Goal: Task Accomplishment & Management: Use online tool/utility

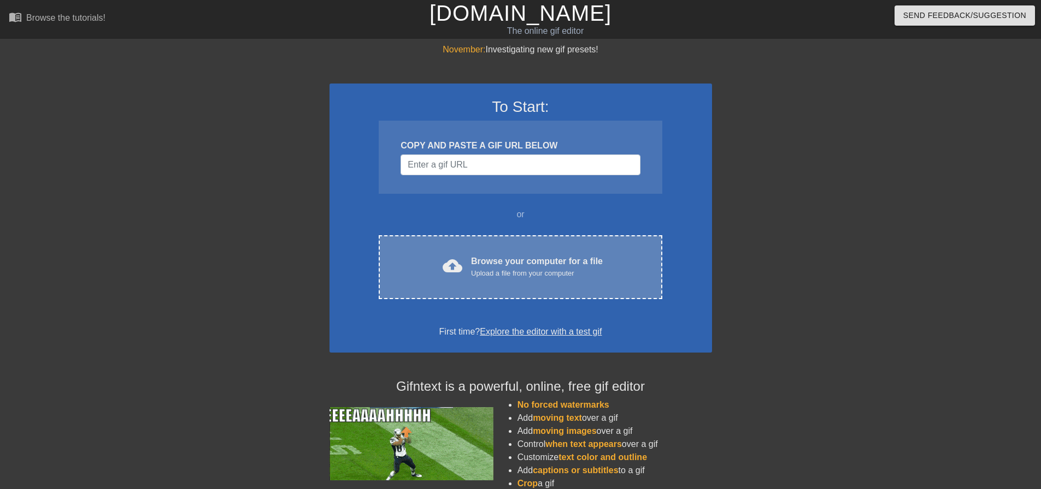
drag, startPoint x: 0, startPoint y: 0, endPoint x: 500, endPoint y: 245, distance: 557.0
click at [500, 245] on div "cloud_upload Browse your computer for a file Upload a file from your computer C…" at bounding box center [520, 267] width 283 height 64
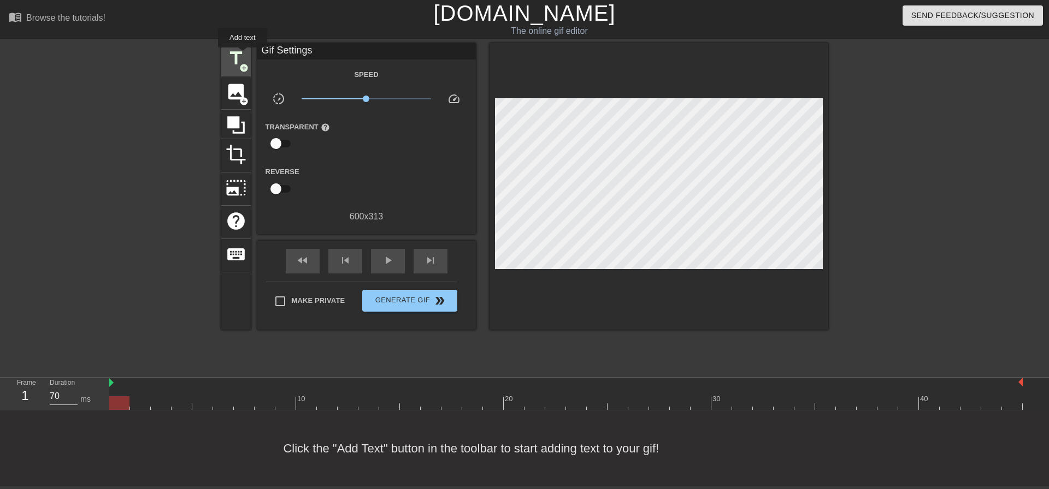
click at [240, 57] on span "title" at bounding box center [236, 58] width 21 height 21
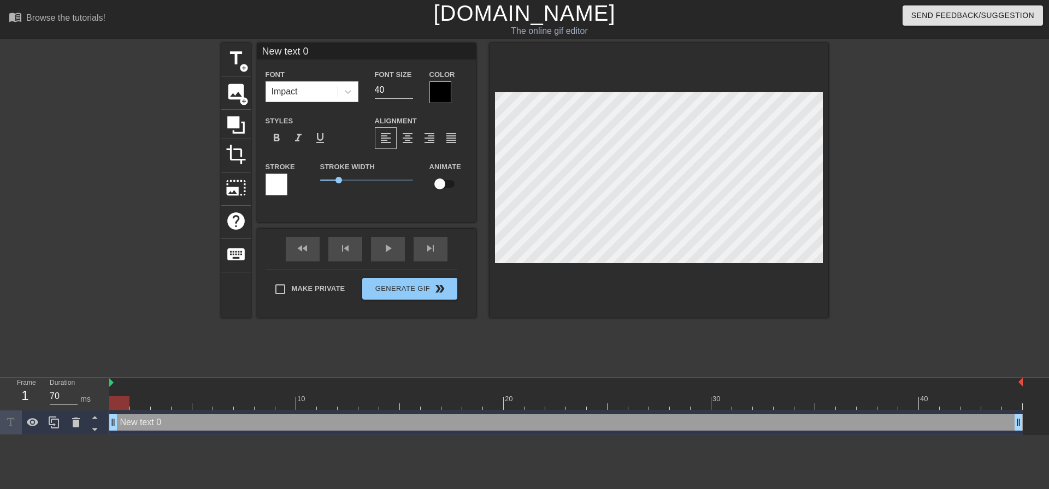
click at [296, 102] on div "Font Impact" at bounding box center [311, 86] width 109 height 36
click at [316, 96] on div "Impact" at bounding box center [302, 92] width 72 height 20
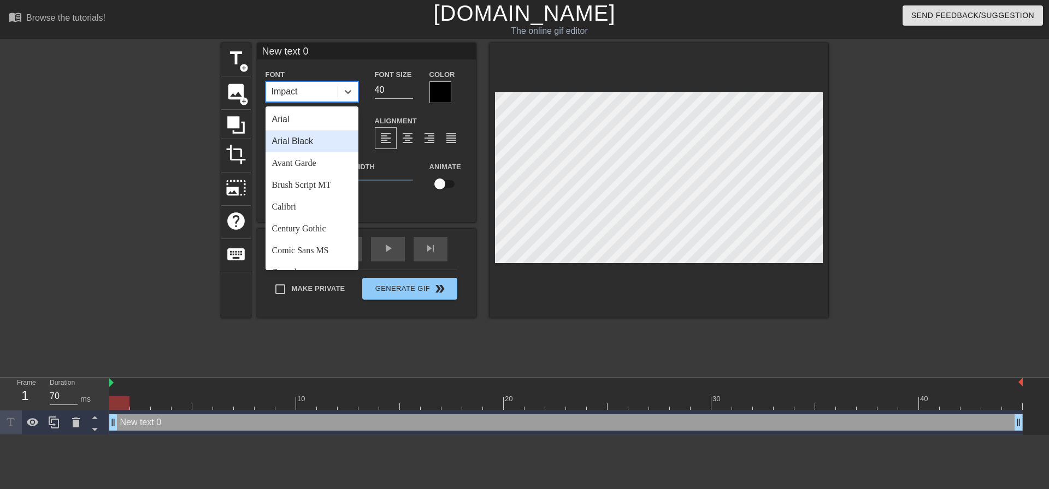
click at [329, 145] on div "Arial Black" at bounding box center [311, 142] width 93 height 22
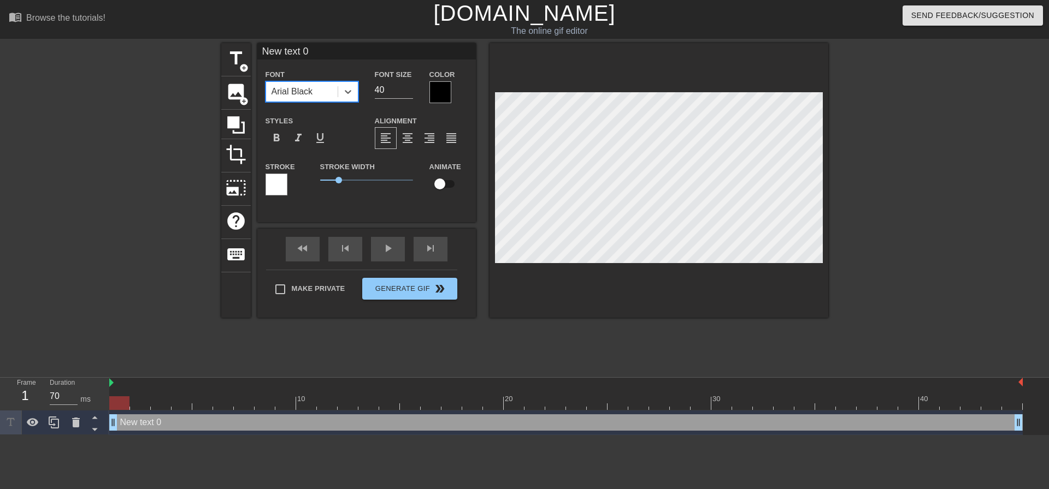
drag, startPoint x: 398, startPoint y: 91, endPoint x: 302, endPoint y: 80, distance: 96.8
click at [312, 89] on div "Font option [PERSON_NAME], selected. 0 results available. Select is focused ,ty…" at bounding box center [366, 86] width 219 height 36
type input "20"
click at [414, 144] on span "format_align_center" at bounding box center [407, 138] width 13 height 13
click at [335, 292] on label "Make Private" at bounding box center [307, 289] width 76 height 23
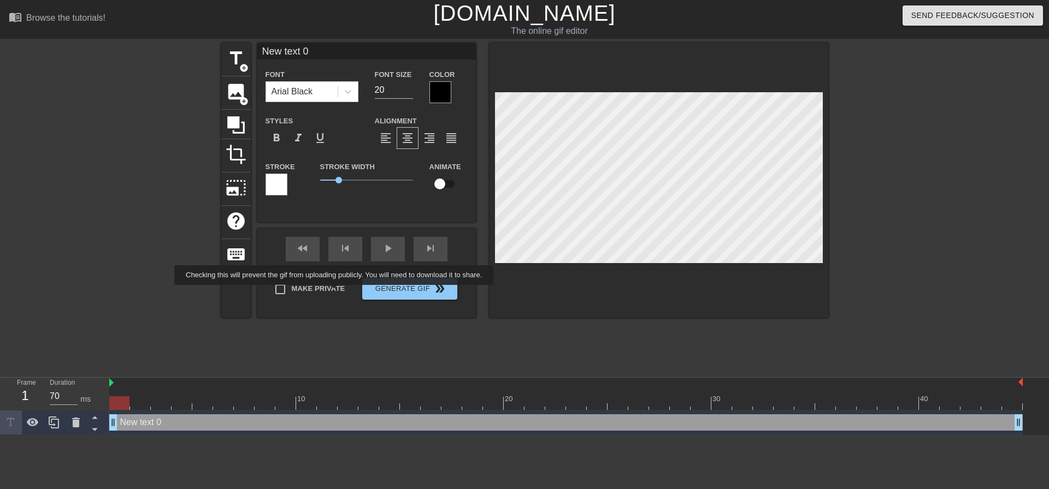
click at [292, 292] on input "Make Private" at bounding box center [280, 289] width 23 height 23
checkbox input "true"
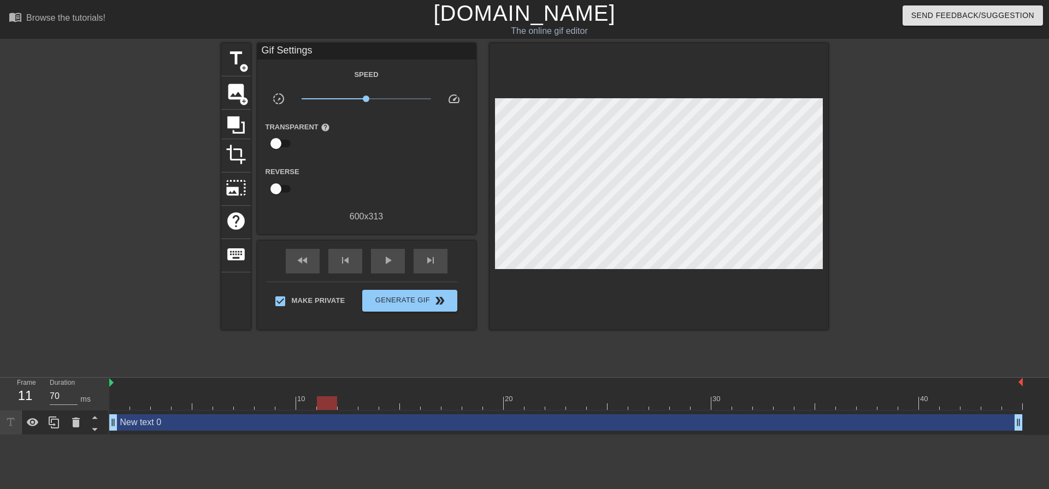
drag, startPoint x: 123, startPoint y: 403, endPoint x: 0, endPoint y: 358, distance: 131.5
click at [0, 370] on div "menu_book Browse the tutorials! [DOMAIN_NAME] The online gif editor Send Feedba…" at bounding box center [524, 217] width 1049 height 435
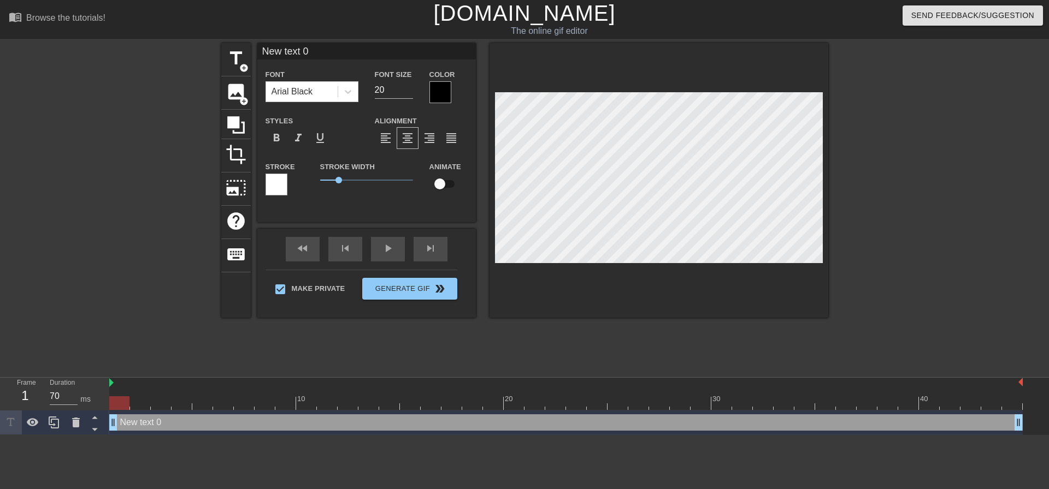
scroll to position [2, 1]
type input "O"
type textarea "O"
type input "On"
type textarea "On"
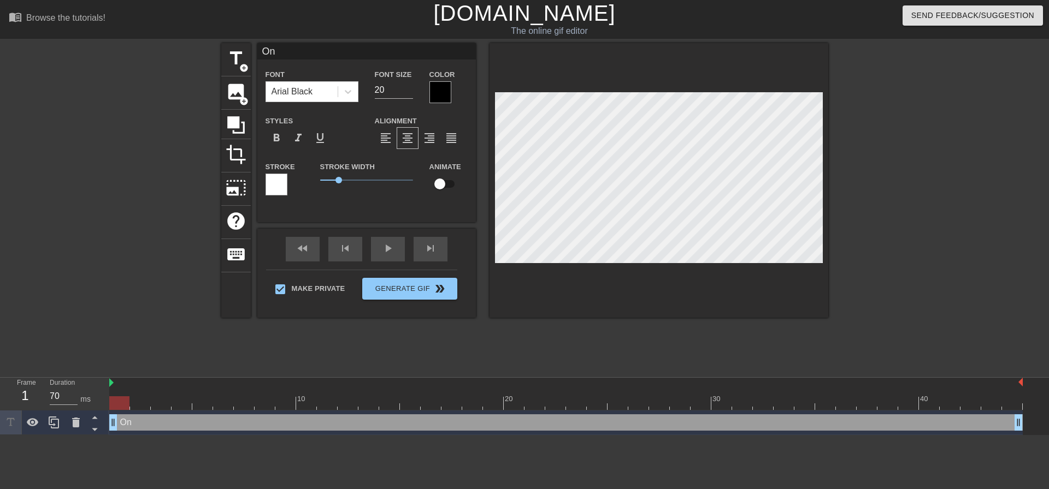
type input "Onl"
type textarea "Onl"
type input "Only"
type textarea "Only"
type input "Only"
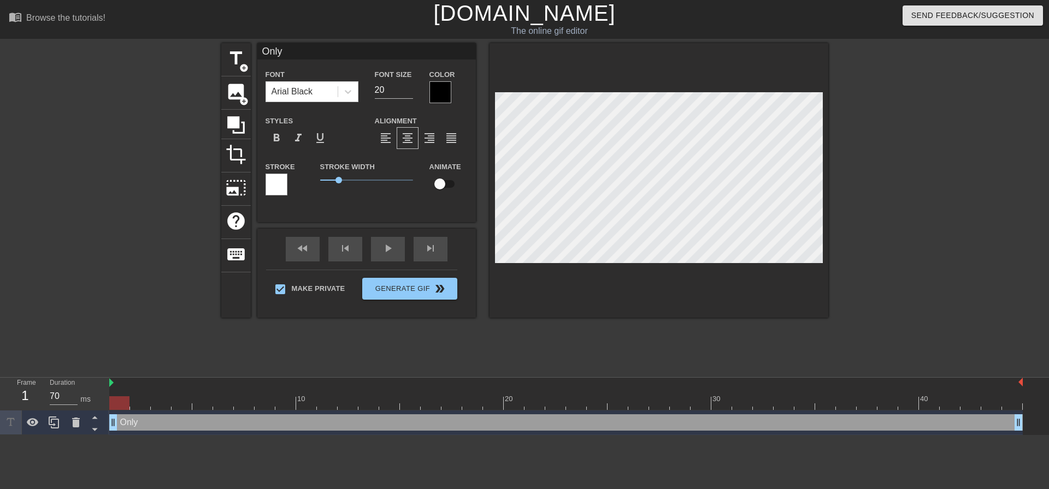
type textarea "Only"
type input "Only a"
type textarea "Only a"
type input "Only a"
type textarea "Only a"
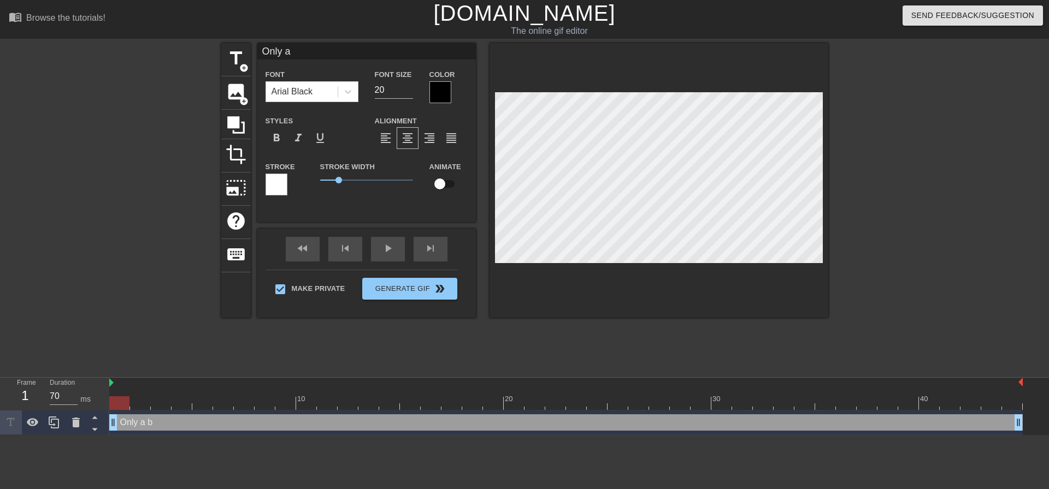
type input "Only a b"
type textarea "Only a b"
type input "Only a bi"
type textarea "Only a bi"
type input "Only a bit"
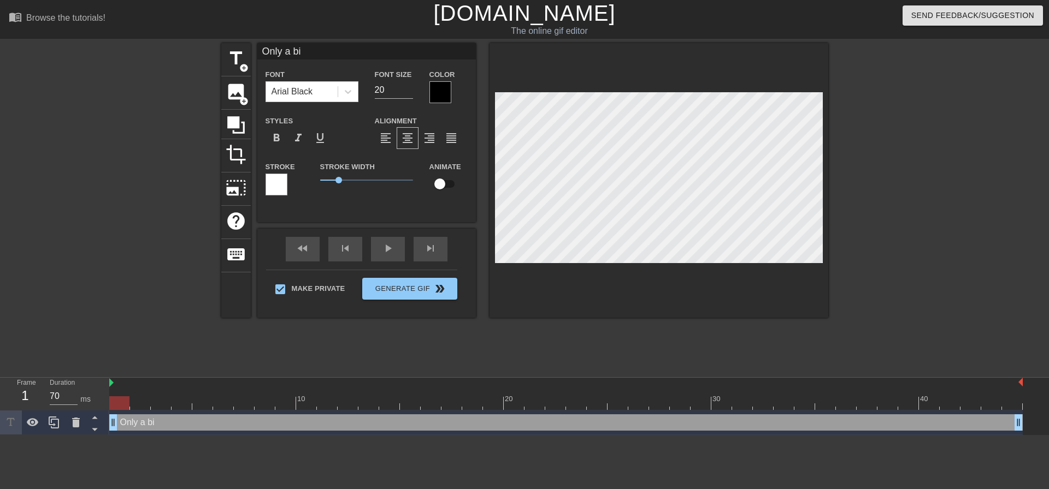
type textarea "Only a bit"
type input "Only a bit"
type textarea "Only a bit"
type input "Only a bit m"
type textarea "Only a bit m"
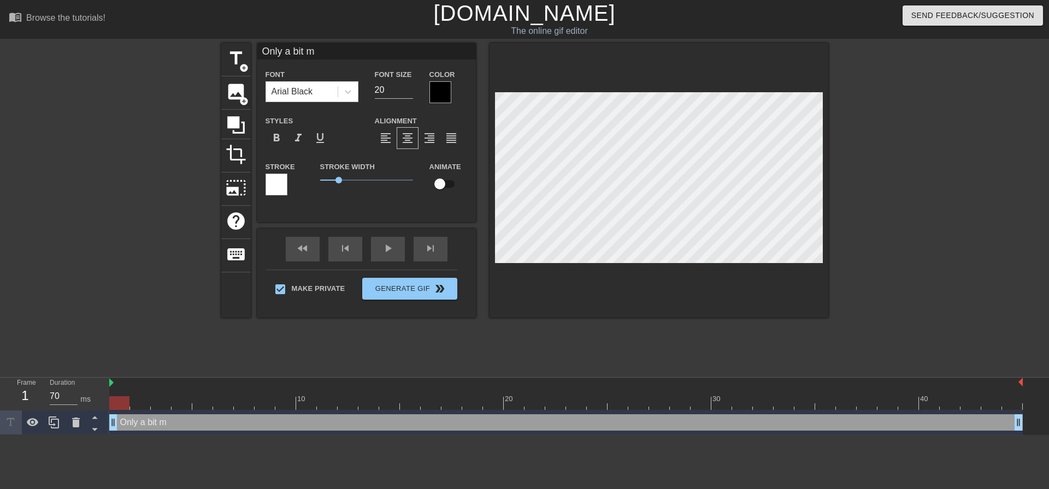
type input "Only a bit mo"
type textarea "Only a bit mo"
type input "Only a bit mor"
type textarea "Only a bit mor"
type input "Only a bit more"
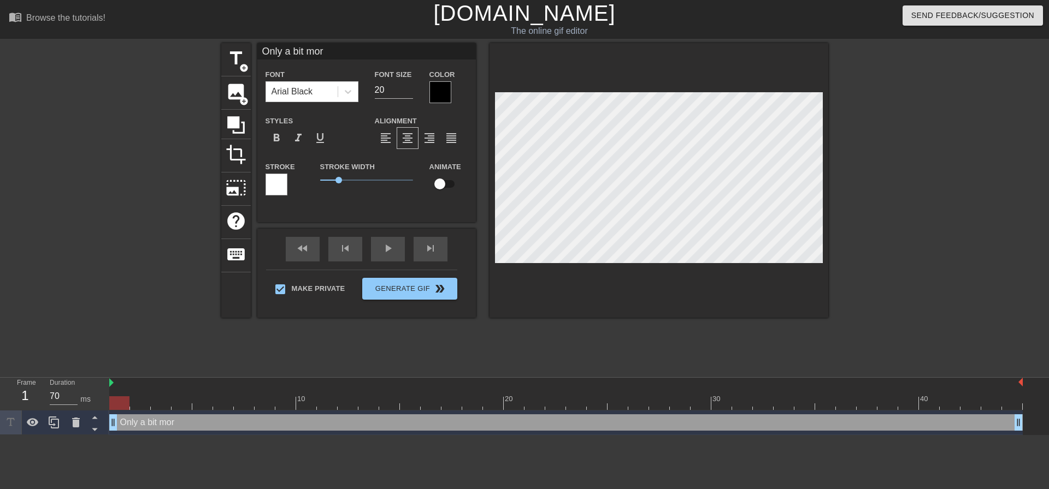
type textarea "Only a bit more"
type input "Only a bit more"
type textarea "Only a bit more"
type input "Only a bit more t"
type textarea "Only a bit more t"
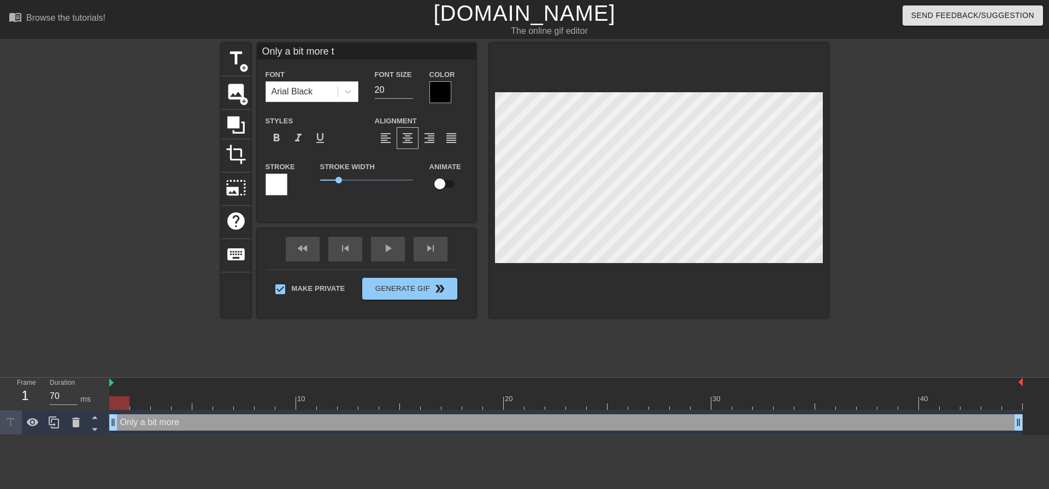
type input "Only a bit more to"
type textarea "Only a bit more to"
type input "Only a bit more to"
type textarea "Only a bit more to"
type input "Only a bit more to g"
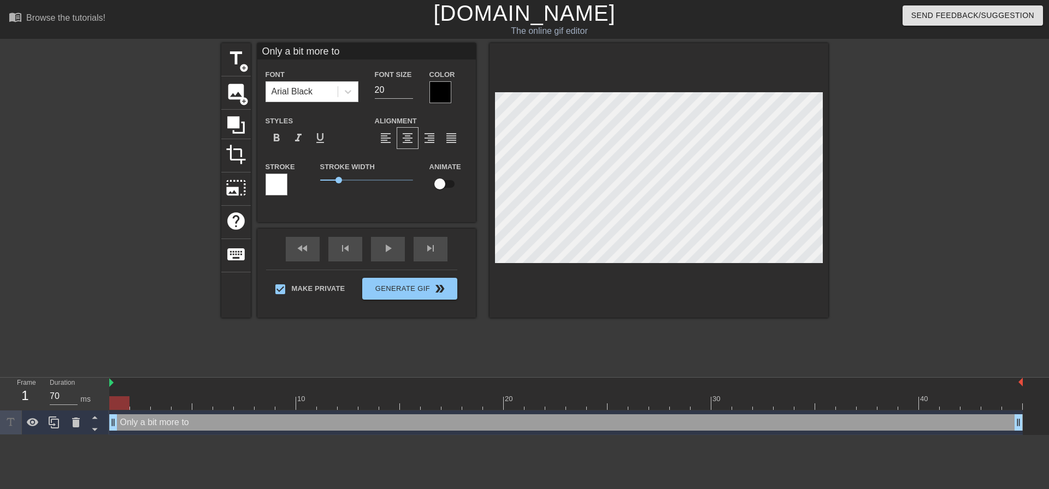
type textarea "Only a bit more to g"
type input "Only a bit more to go"
type textarea "Only a bit more to go"
type input "Only a bit more to go"
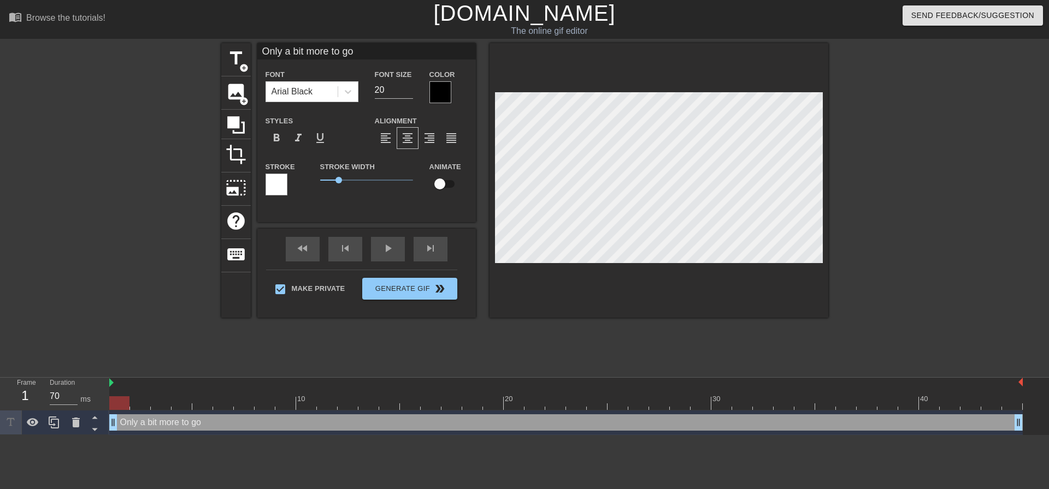
type textarea "Only a bit more to go"
type input "Only a bit more to go M"
type textarea "Only a bit more to go M"
type input "Only a bit more to go Mo"
type textarea "Only a bit more to go Mo"
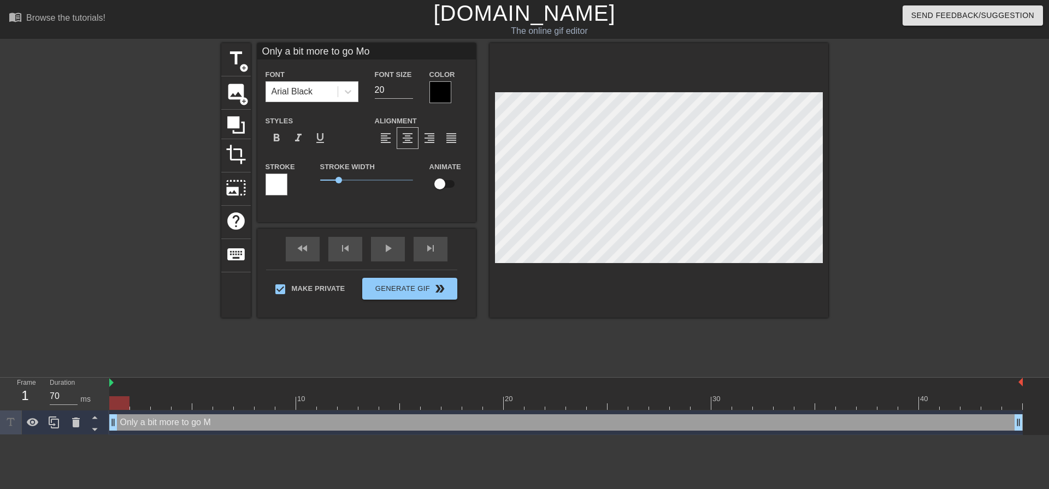
type input "Only a bit more to go Mom"
type textarea "Only a bit more to go Mom"
type input "Only a bit more to go Mom!"
type textarea "Only a bit more to go Mom!"
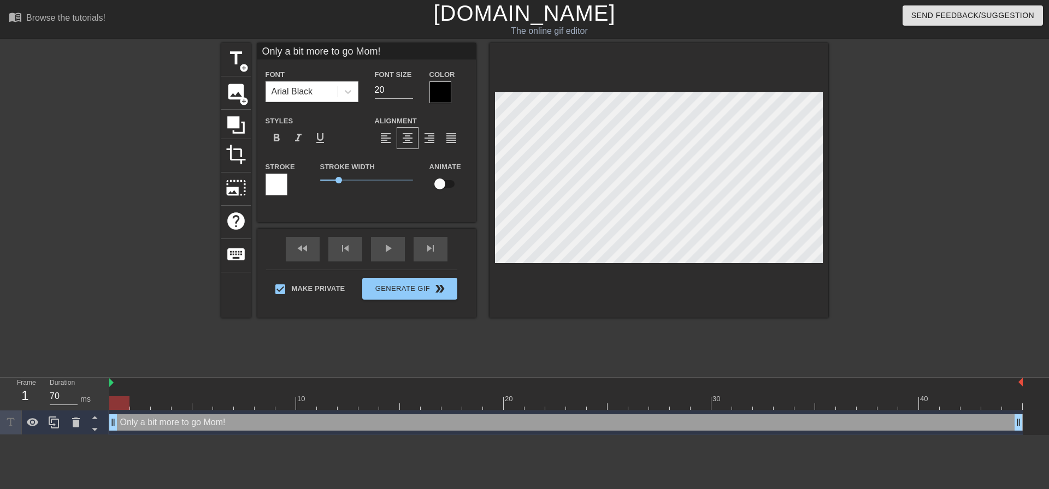
type input "Only a bit more to go Mom!"
type textarea "Only a bit more to go Mom!"
type input "Only a bit more to go Mom! T"
type textarea "Only a bit more to go Mom! T"
type input "Only a bit more to go Mom! Ti"
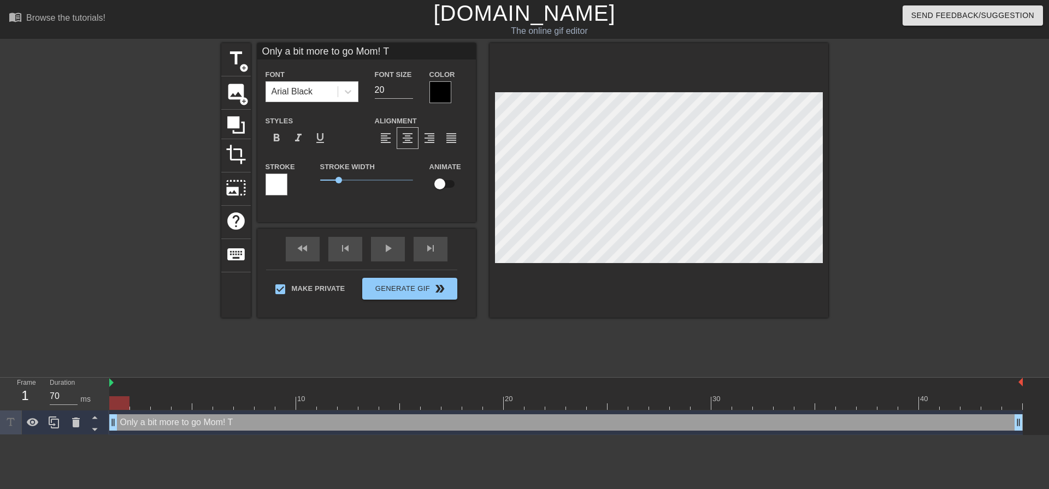
type textarea "Only a bit more to go Mom! Ti"
type input "Only a bit more to go Mom! [PERSON_NAME]"
type textarea "Only a bit more to go Mom! [PERSON_NAME]"
type input "Only a bit more to go Mom! Time"
type textarea "Only a bit more to go Mom! Time"
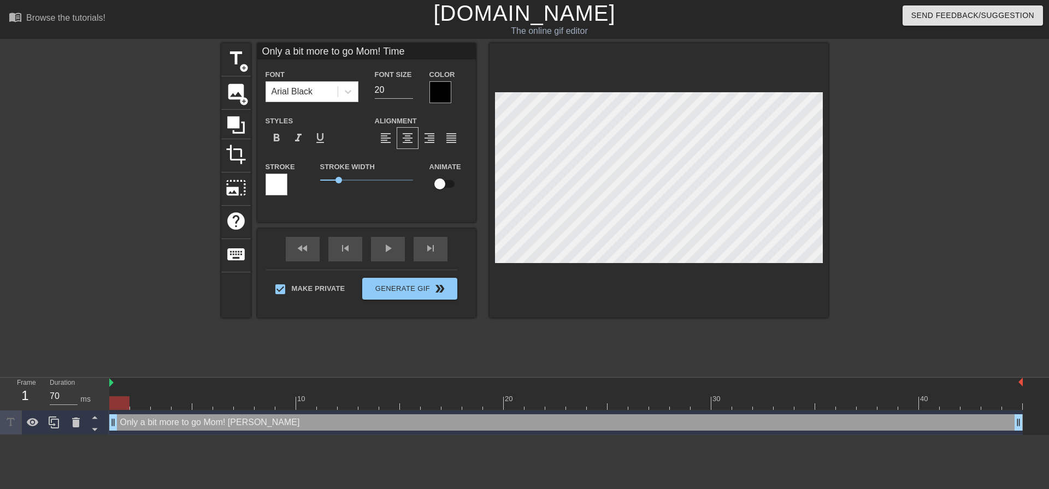
type input "Only a bit more to go Mom! Time"
type textarea "Only a bit more to go Mom! Time"
type input "Only a bit more to go Mom! Time f"
type textarea "Only a bit more to go Mom! Time fo"
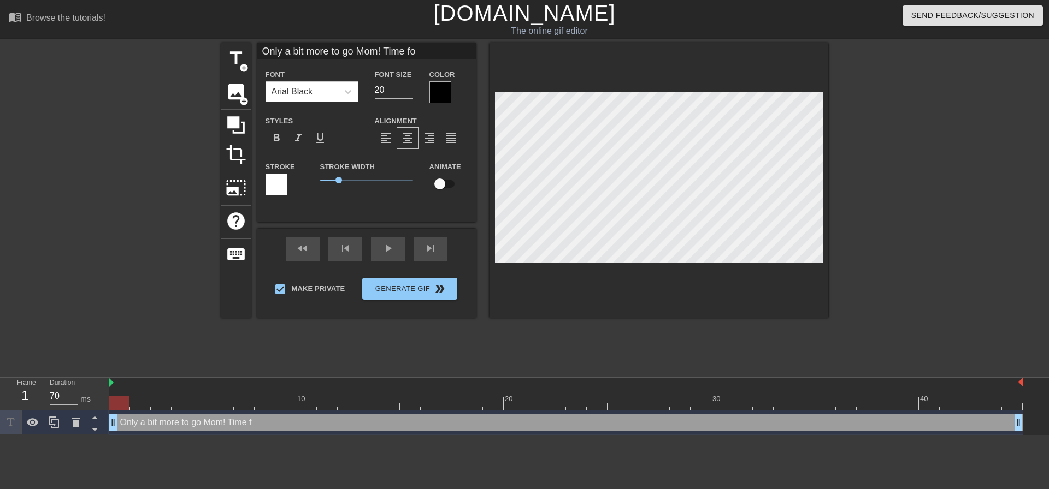
type input "Only a bit more to go Mom! Time fo"
type textarea "Only a bit more to go Mom! Time fo"
type input "Only a bit more to go Mom! Time fo"
type textarea "Only a bit more to go Mom! Time fo"
type input "Only a bit more to go Mom! Time f"
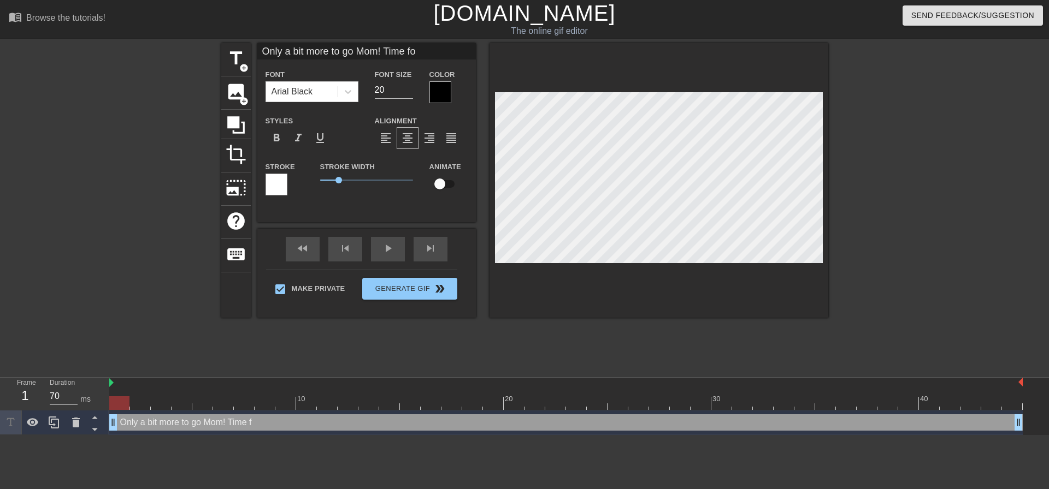
type textarea "Only a bit more to go Mom! Time f"
type input "Only a bit more to go Mom! Time"
type textarea "Only a bit more to go Mom! Time"
type input "Only a bit more to go Mom! Time"
type textarea "Only a bit more to go Mom! Time"
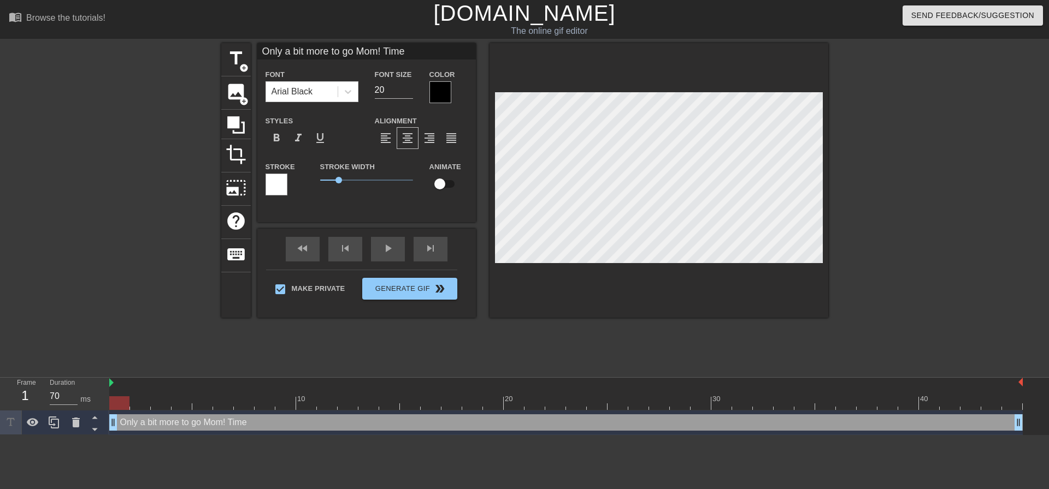
type input "Only a bit more to go Mom! [PERSON_NAME]"
type textarea "Only a bit more to go Mom! [PERSON_NAME]"
type input "Only a bit more to go Mom! Ti"
type textarea "Only a bit more to go Mom! Ti"
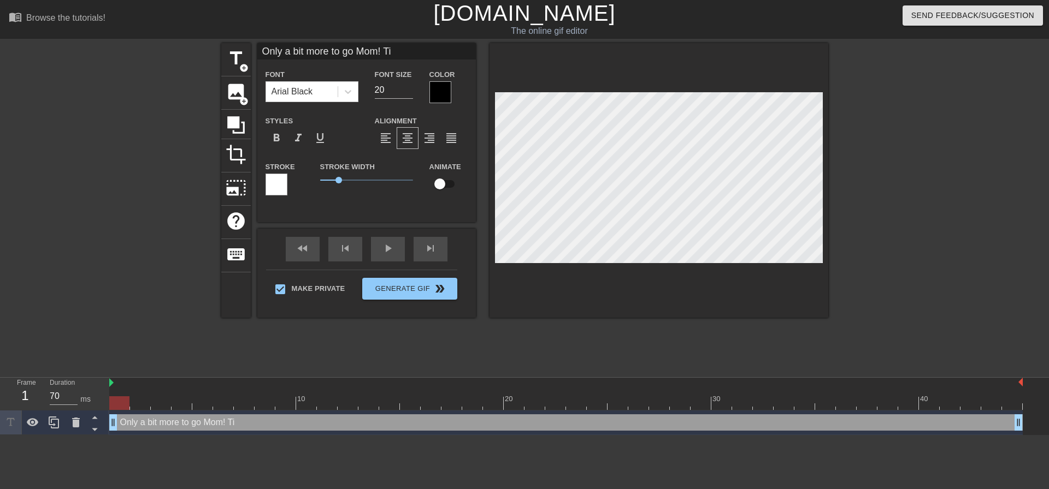
type input "Only a bit more to go Mom! T"
type textarea "Only a bit more to go Mom! T"
type input "Only a bit more to go Mom!"
type textarea "Only a bit more to go Mom!"
type input "Only a bit more to go Mom! I"
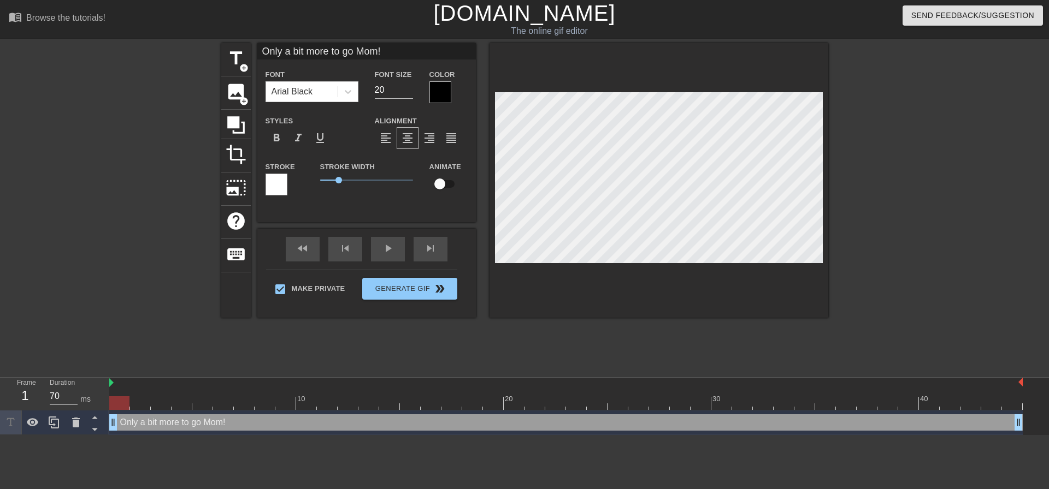
type textarea "Only a bit more to go Mom! I"
type input "Only a bit more to go Mom! I"
type textarea "Only a bit more to go Mom! I"
type input "Only a bit more to go Mom! I w"
type textarea "Only a bit more to go Mom! I w"
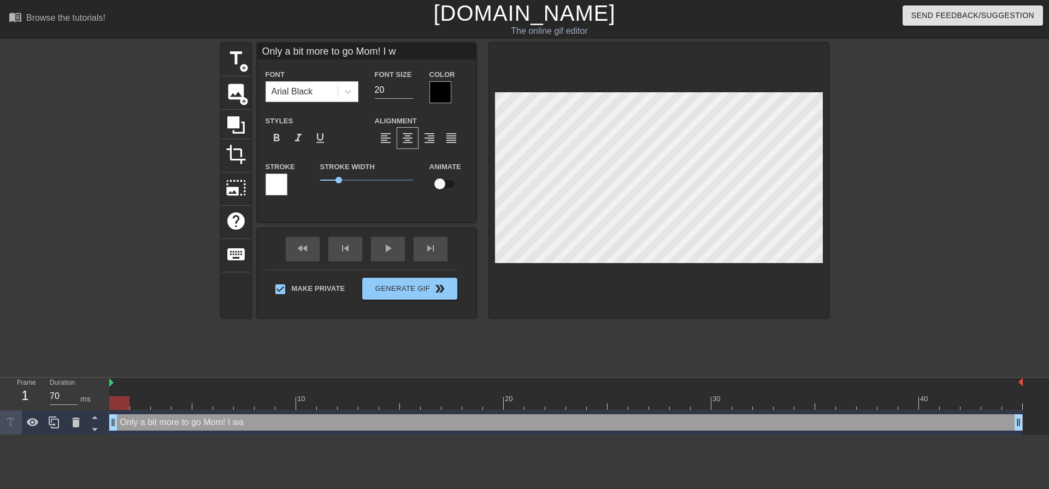
type input "Only a bit more to go Mom! I wa"
type textarea "Only a bit more to go Mom! I wa"
type input "Only a bit more to go Mom! I wan"
type textarea "Only a bit more to go Mom! I wan"
type input "Only a bit more to go Mom! I want"
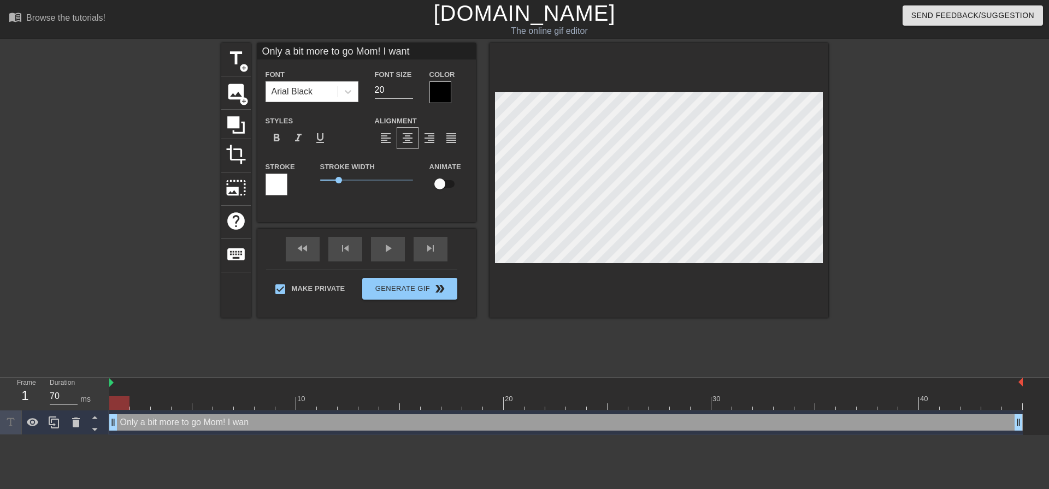
type textarea "Only a bit more to go Mom! I want"
type input "Only a bit more to go Mom! I want"
type textarea "Only a bit more to go Mom! I want t"
type input "Only a bit more to go Mom! I want to"
type textarea "Only a bit more to go Mom! I want to"
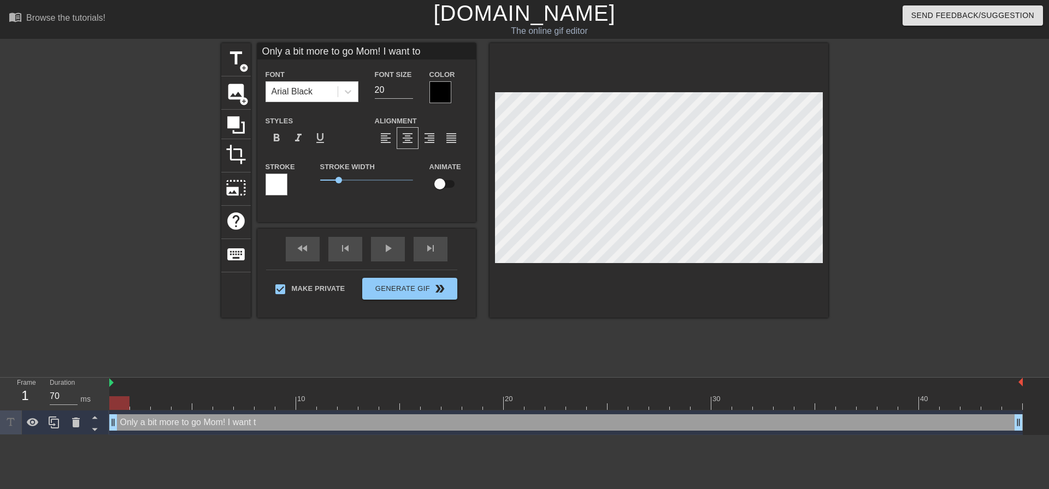
type input "Only a bit more to go Mom! I want to"
type textarea "Only a bit more to go Mom! I want to"
type input "Only a bit more to go Mom! I want to w"
type textarea "Only a bit more to go Mom! I want to w"
type input "Only a bit more to go Mom! I want to wa"
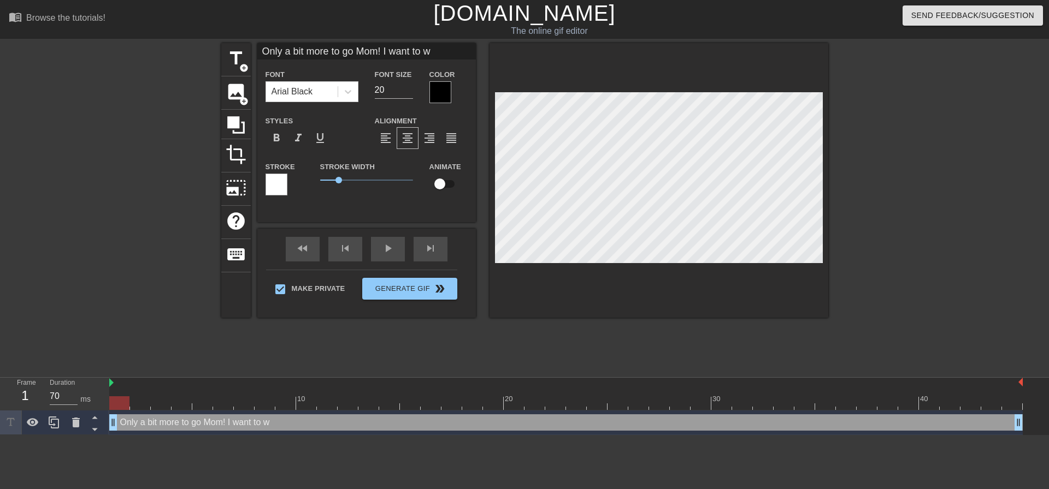
type textarea "Only a bit more to go Mom! I want to wa"
type input "Only a bit more to go Mom! I want to wat"
type textarea "Only a bit more to go Mom! I want to wat"
type input "Only a bit more to go Mom! I want to watc"
type textarea "Only a bit more to go Mom! I want to watc"
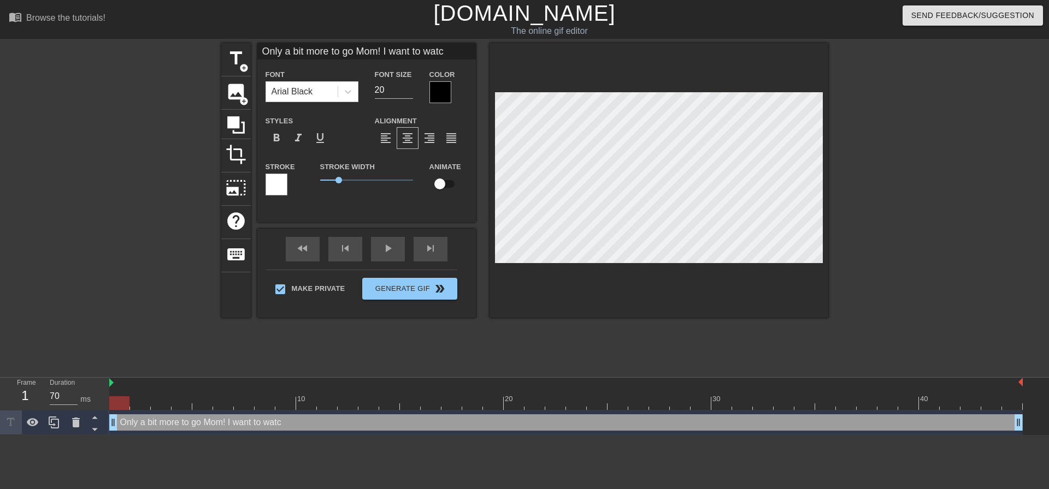
type input "Only a bit more to go Mom! I want to watch"
type textarea "Only a bit more to go Mom! I want to watch"
type input "Only a bit more to go Mom! I want to watch"
type textarea "Only a bit more to go Mom! I want to watch y"
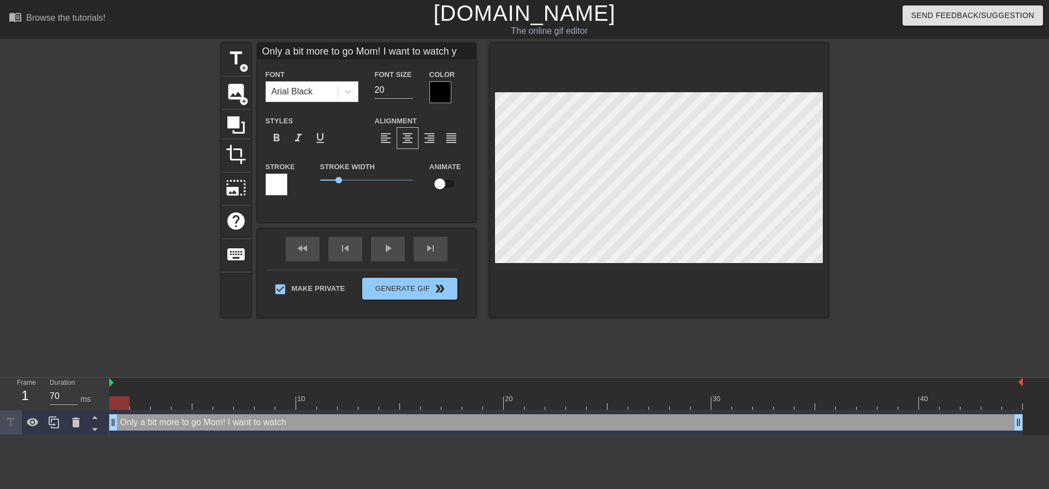
type input "Only a bit more to go Mom! I want to watch yo"
type textarea "Only a bit more to go Mom! I want to watch yo"
type input "Only a bit more to go Mom! I want to watch you"
type textarea "Only a bit more to go Mom! I want to watch you"
type input "Only a bit more to go Mom! I want to watch you"
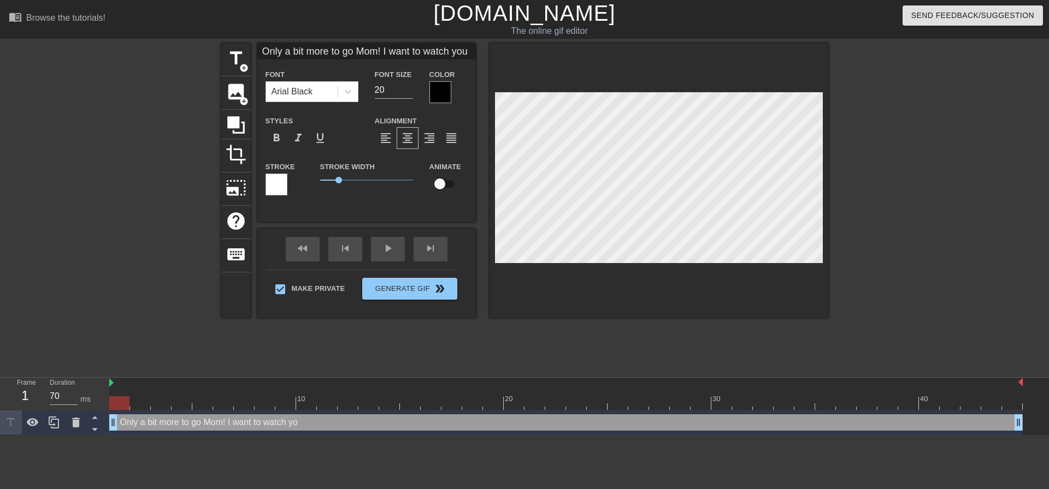
type textarea "Only a bit more to go Mom! I want to watch you"
type input "Only a bit more to go Mom! I want to watch you"
type textarea "Only a bit more to go Mom! I want to watch you"
type input "Only a bit more to go Mom! I want to watch yo"
type textarea "Only a bit more to go Mom! I want to watch yo"
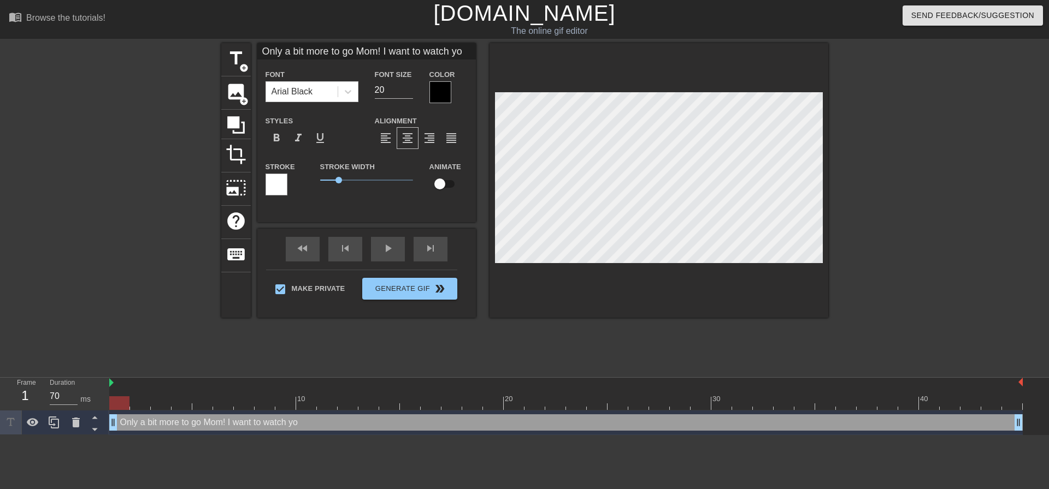
type input "Only a bit more to go Mom! I want to watch y"
type textarea "Only a bit more to go Mom! I want to watch y"
type input "Only a bit more to go Mom! I want to watch"
type textarea "Only a bit more to go Mom! I want to watch"
type input "Only a bit more to go Mom! I want to watch"
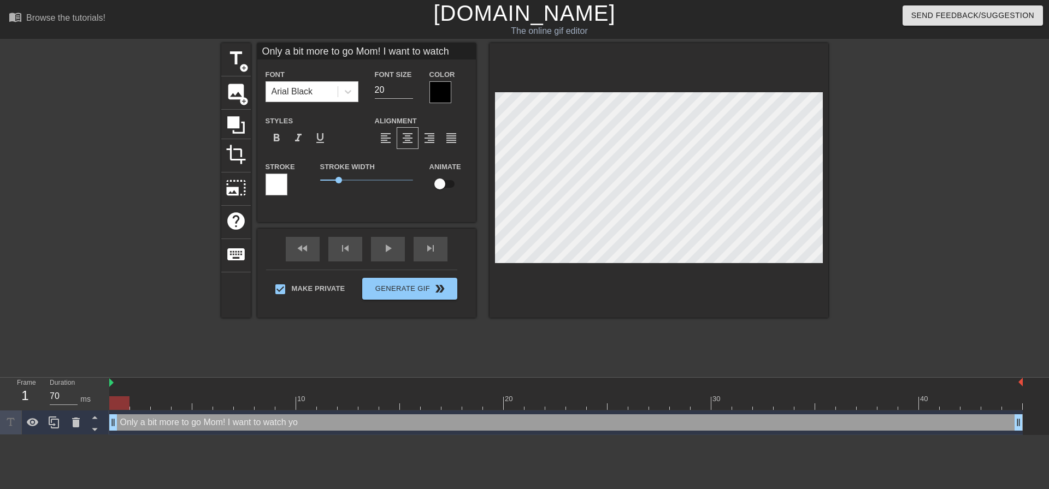
type textarea "Only a bit more to go Mom! I want to watch"
type input "Only a bit more to go Mom! I want to watc"
type textarea "Only a bit more to go Mom! I want to watc"
type input "Only a bit more to go Mom! I want to wat"
type textarea "Only a bit more to go Mom! I want to wat"
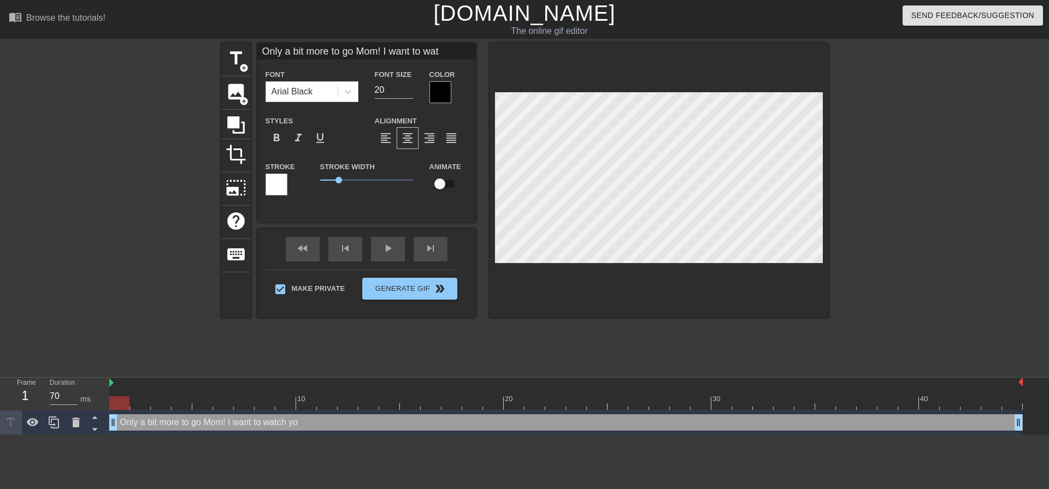
type input "Only a bit more to go Mom! I want to wa"
type textarea "Only a bit more to go Mom! I want to wa"
type input "Only a bit more to go Mom! I want to w"
type textarea "Only a bit more to go Mom! I want to w"
type input "Only a bit more to go Mom! I want to"
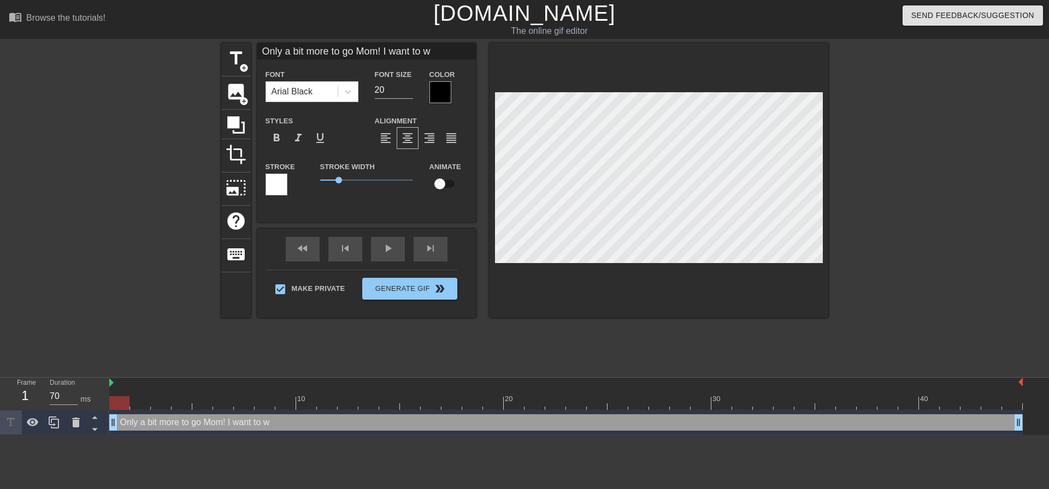
type textarea "Only a bit more to go Mom! I want to"
type input "Only a bit more to go Mom! I want to"
type textarea "Only a bit more to go Mom! I want to"
type input "Only a bit more to go Mom! I want t"
type textarea "Only a bit more to go Mom! I want t"
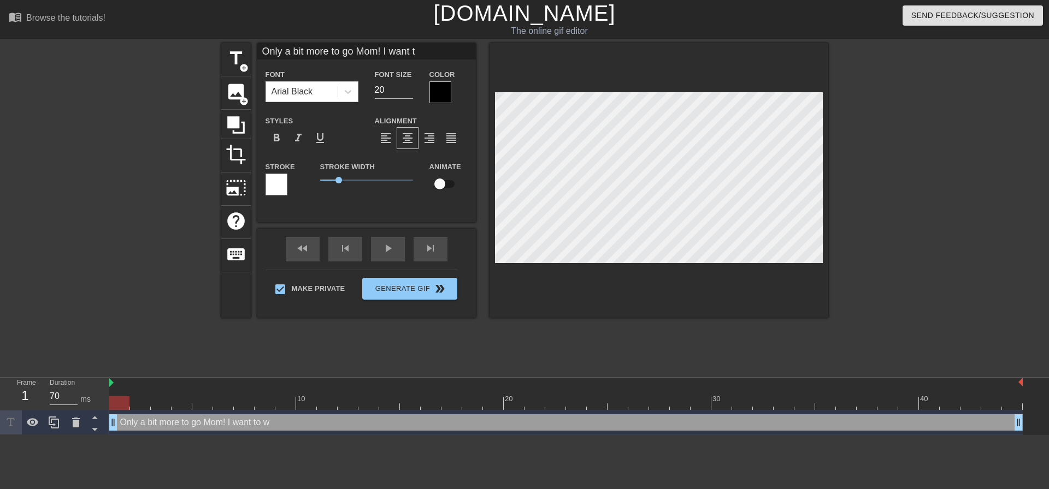
type input "Only a bit more to go Mom! I want"
type textarea "Only a bit more to go Mom! I want"
type input "Only a bit more to go Mom! I want"
type textarea "Only a bit more to go Mom! I want"
type input "Only a bit more to go Mom! I wan"
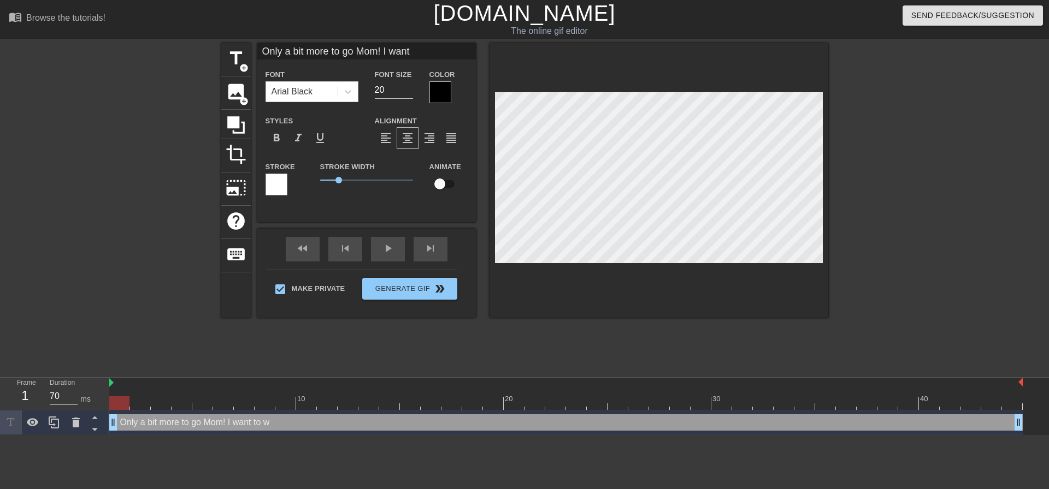
type textarea "Only a bit more to go Mom! I wan"
type input "Only a bit more to go Mom! I wa"
type textarea "Only a bit more to go Mom! I wa"
type input "Only a bit more to go Mom! I w"
type textarea "Only a bit more to go Mom! I"
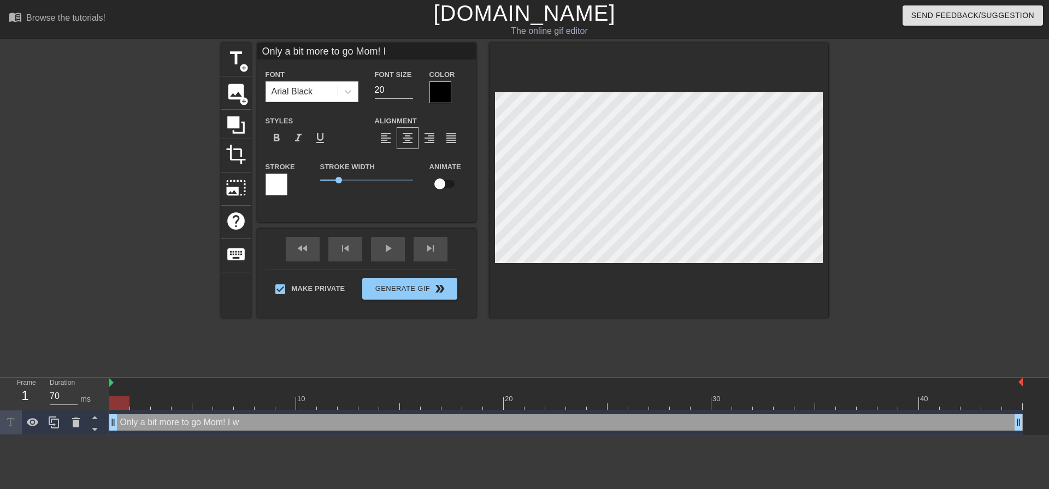
scroll to position [2, 8]
type input "Only a bit more to go Mom! I"
type textarea "Only a bit more to go Mom! I"
type input "Only a bit more to go Mom!"
type textarea "Only a bit more to go Mom!"
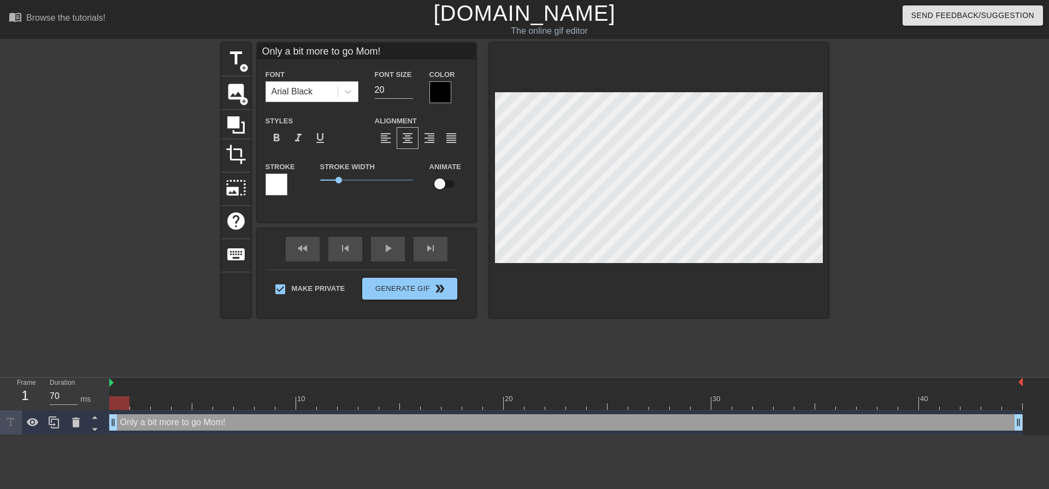
type input "Only a bit more to go Mom! I"
type textarea "Only a bit more to go Mom! I"
type input "Only a bit more to go Mom! Im"
type textarea "Only a bit more to go Mom! Im"
type input "Only a bit more to go Mom! Im"
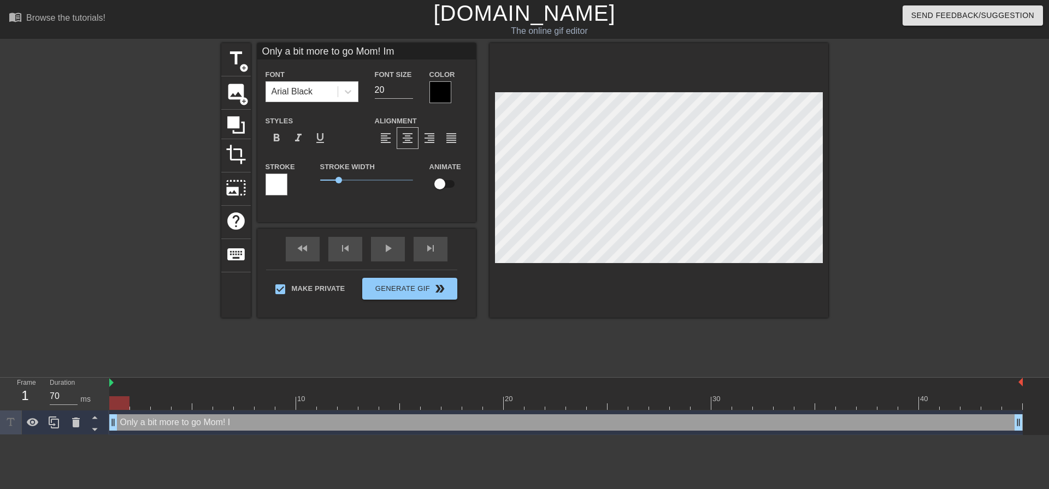
type textarea "Only a bit more to go Mom! Im"
type input "Only a bit more to go Mom! Im a"
type textarea "Only a bit more to go Mom! Im a"
type input "Only a bit more to go Mom! Im al"
type textarea "Only a bit more to go Mom! Im al"
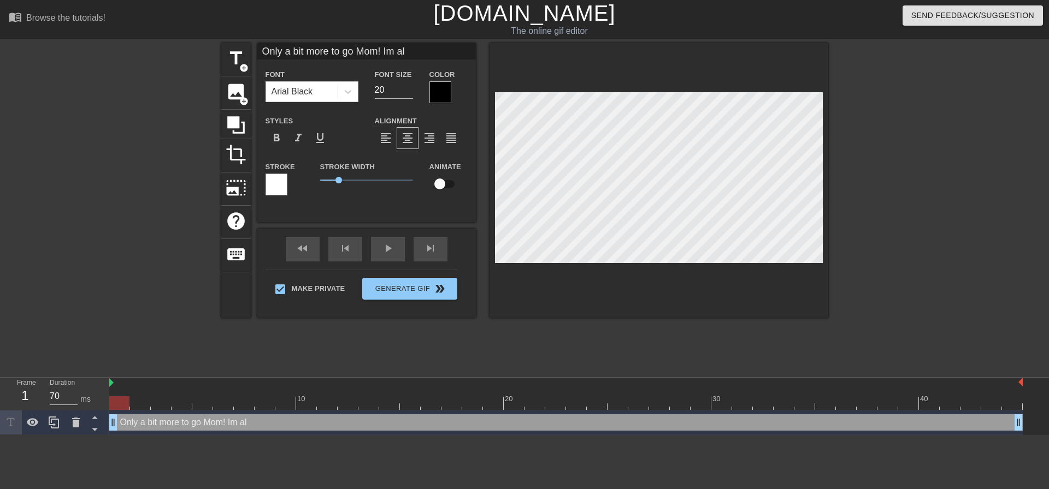
type input "Only a bit more to go Mom! Im alm"
type textarea "Only a bit more to go Mom! Im alm"
type input "Only a bit more to go Mom! Im almo"
type textarea "Only a bit more to go Mom! Im almo"
type input "Only a bit more to go Mom! Im almos"
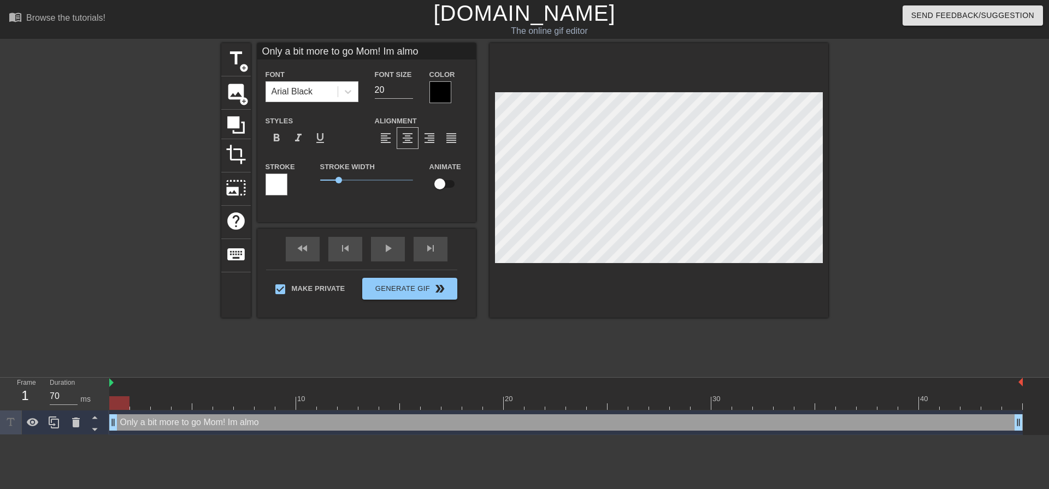
type textarea "Only a bit more to go Mom! Im almos"
type input "Only a bit more to go Mom! Im almost"
type textarea "Only a bit more to go Mom! Im almost"
type input "Only a bit more to go Mom! Im almost r"
type textarea "Only a bit more to go Mom! Im almost r"
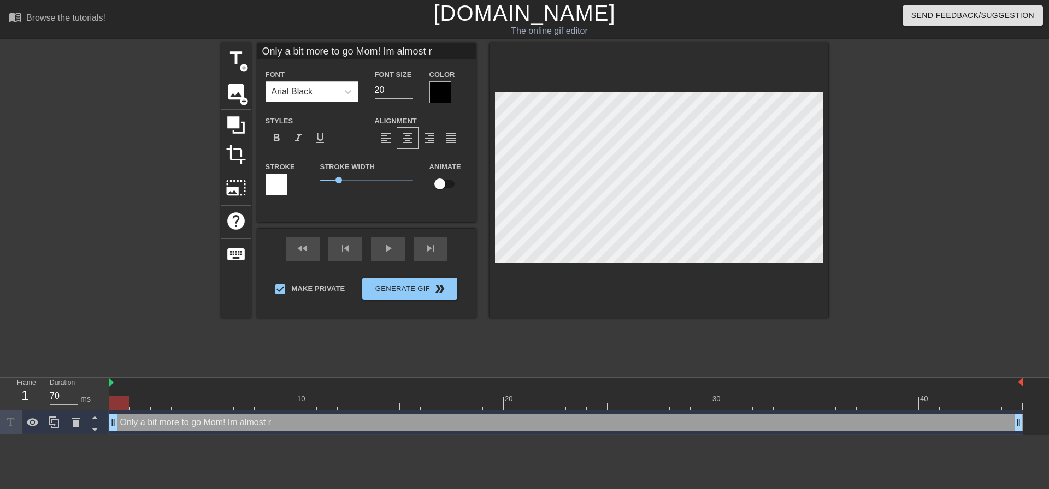
type input "Only a bit more to go Mom! Im almost re"
type textarea "Only a bit more to go Mom! Im almost re"
type input "Only a bit more to go Mom! Im almost rea"
type textarea "Only a bit more to go Mom! Im almost rea"
type input "Only a bit more to go Mom! Im almost read"
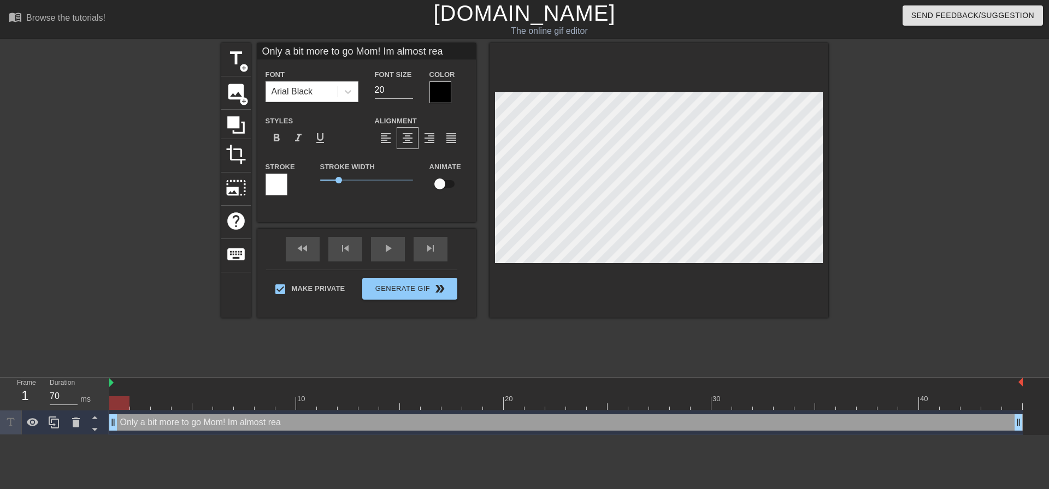
type textarea "Only a bit more to go Mom! Im almost read"
type input "Only a bit more to go Mom! Im almost ready"
type textarea "Only a bit more to go Mom! Im almost ready"
type input "Only a bit more to go Mom! Im almost ready"
type textarea "Only a bit more to go Mom! Im almost ready"
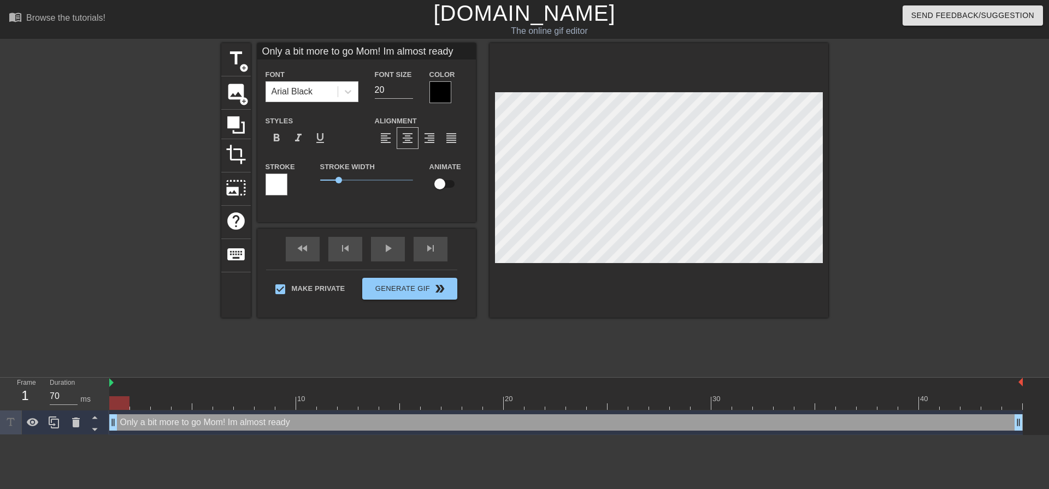
type input "Only a bit more to go Mom! Im almost ready t"
type textarea "Only a bit more to go Mom! Im almost ready t"
type input "Only a bit more to go Mom! Im almost ready to"
type textarea "Only a bit more to go Mom! Im almost ready to"
type input "Only a bit more to go Mom! Im almost ready to"
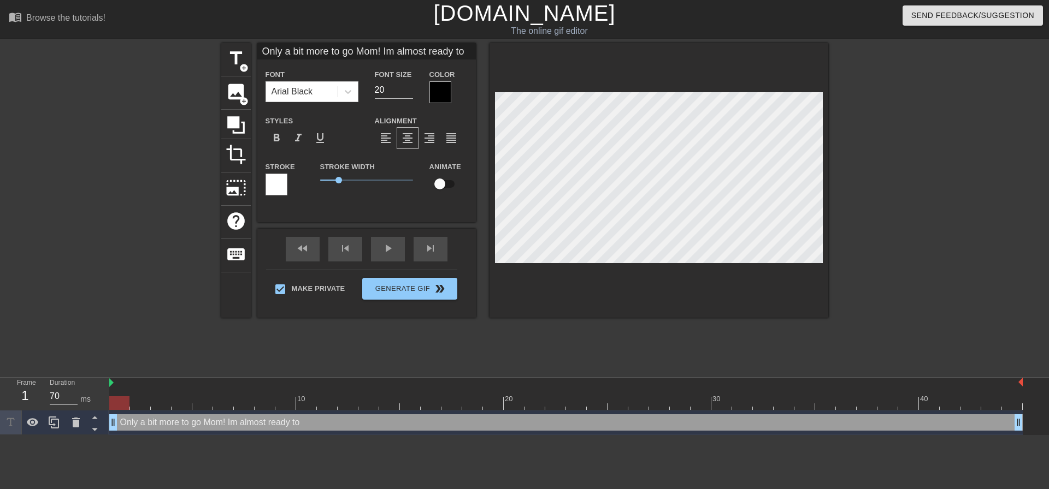
type textarea "Only a bit more to go Mom! Im almost ready to"
type input "Only a bit more to go Mom! Im almost ready to"
type textarea "Only a bit more to go Mom! Im almost ready to"
type input "Only a bit more to go Mom! Im almost ready to f"
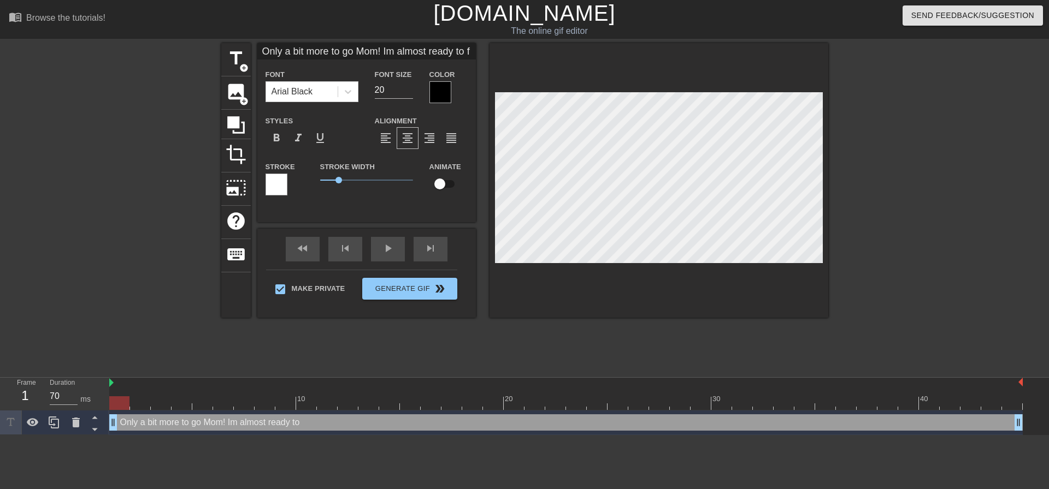
type textarea "Only a bit more to go Mom! Im almost ready to f"
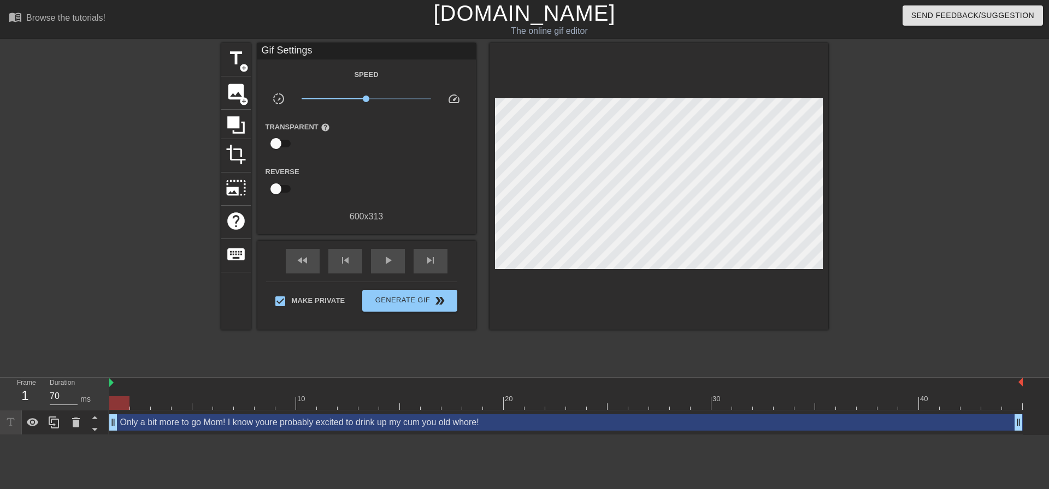
drag, startPoint x: 937, startPoint y: 234, endPoint x: 849, endPoint y: 218, distance: 89.5
click at [936, 234] on div at bounding box center [923, 207] width 164 height 328
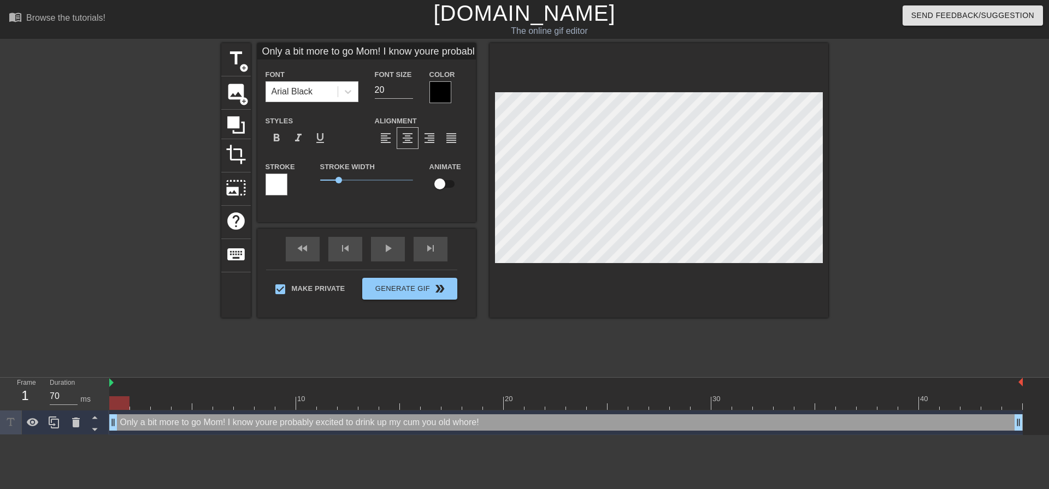
click at [813, 264] on div at bounding box center [658, 180] width 339 height 275
drag, startPoint x: 947, startPoint y: 219, endPoint x: 829, endPoint y: 214, distance: 117.6
click at [943, 221] on div at bounding box center [923, 207] width 164 height 328
click at [818, 267] on div at bounding box center [658, 180] width 339 height 275
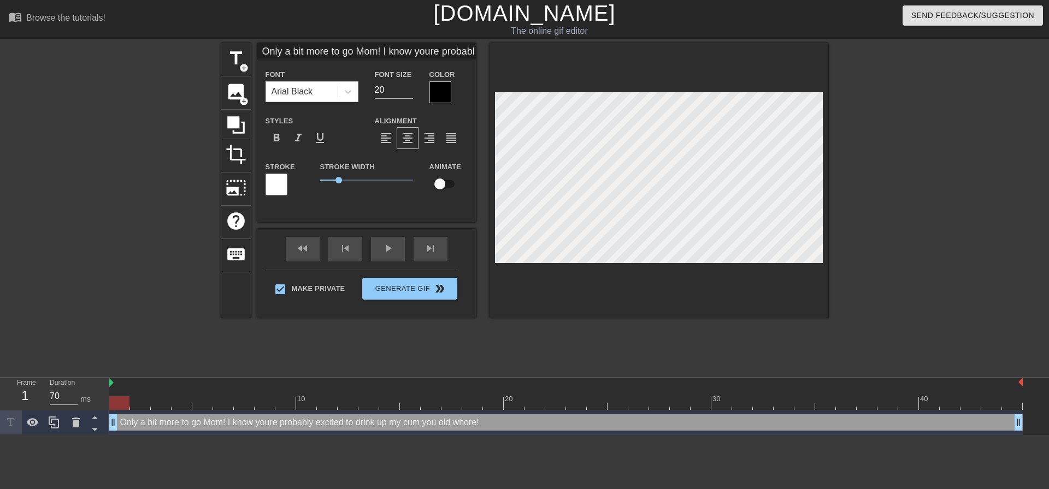
click at [900, 198] on div at bounding box center [923, 207] width 164 height 328
click at [907, 192] on div at bounding box center [923, 207] width 164 height 328
drag, startPoint x: 875, startPoint y: 177, endPoint x: 867, endPoint y: 181, distance: 8.6
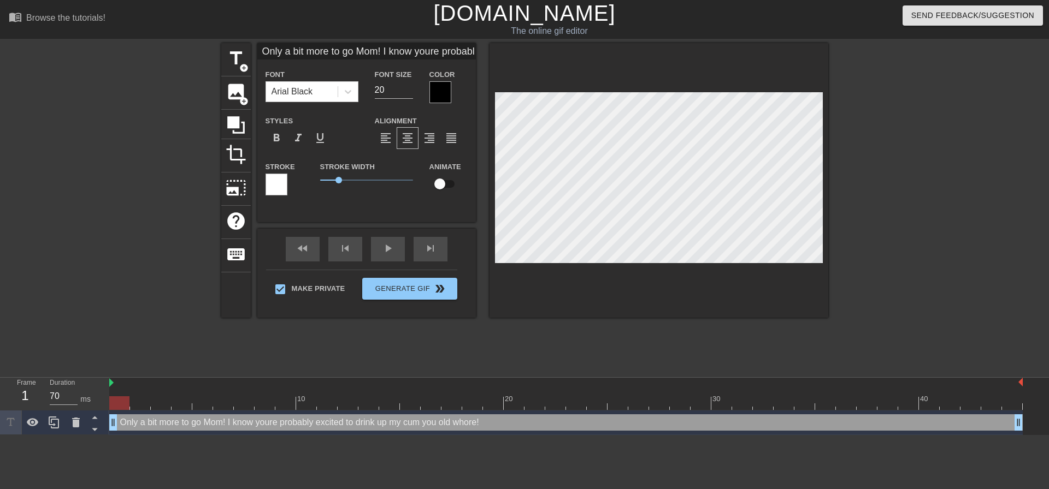
click at [871, 179] on div at bounding box center [923, 207] width 164 height 328
click at [966, 116] on div at bounding box center [923, 207] width 164 height 328
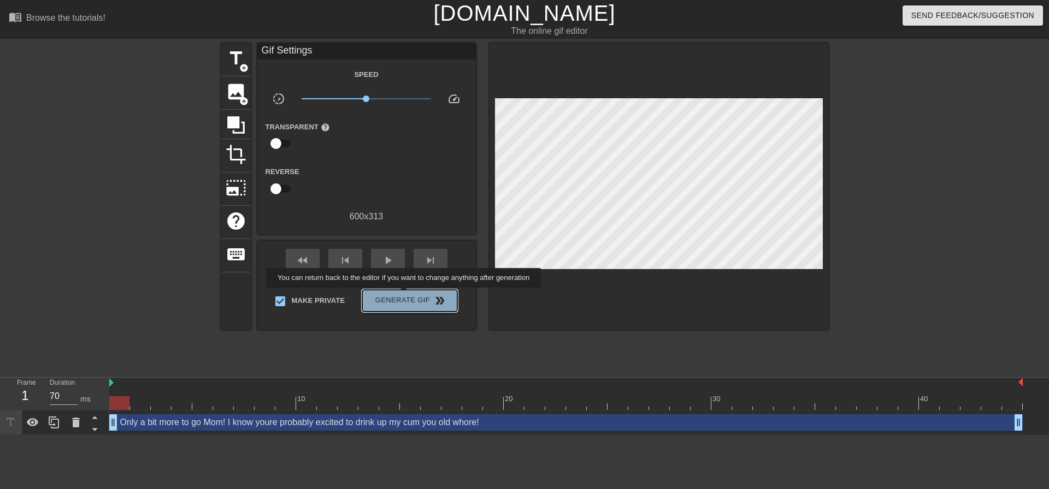
click at [405, 296] on span "Generate Gif double_arrow" at bounding box center [410, 300] width 86 height 13
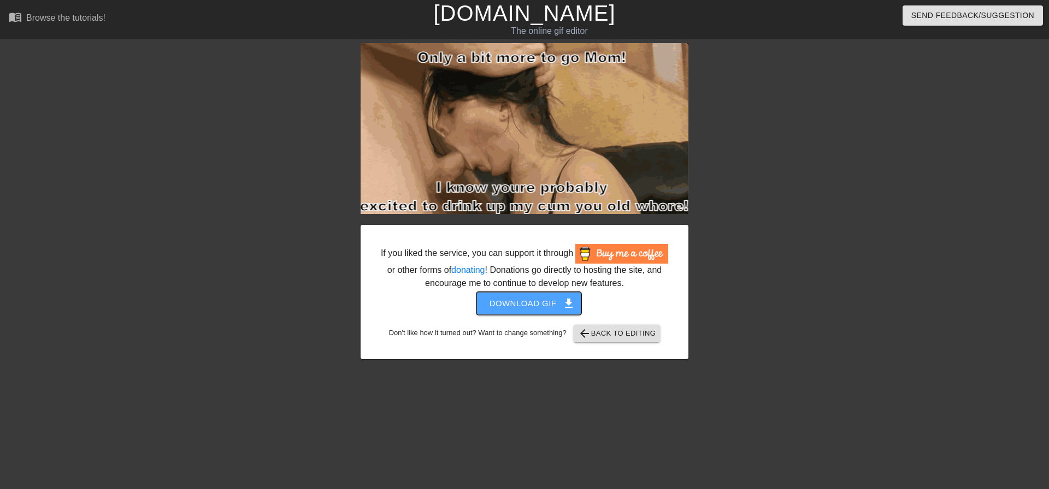
click at [544, 301] on span "Download gif get_app" at bounding box center [528, 304] width 79 height 14
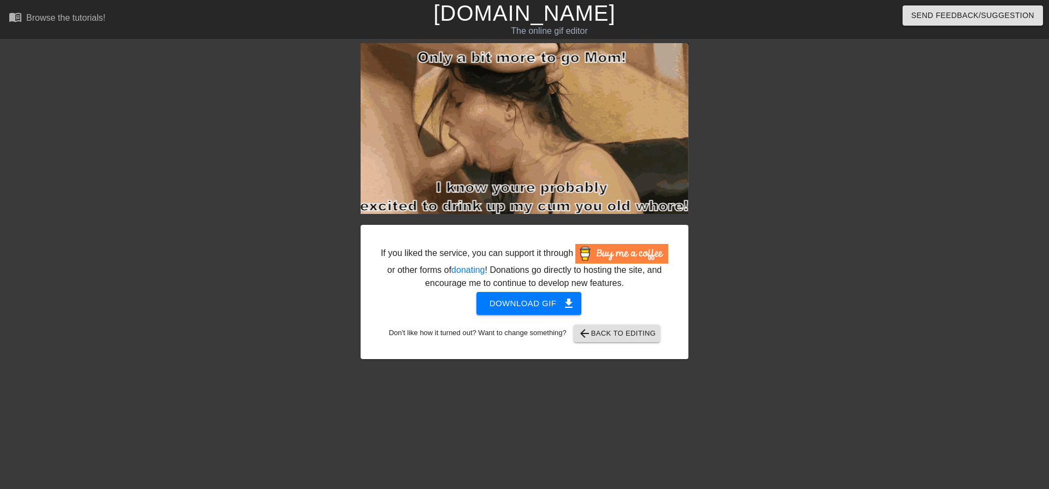
click at [901, 90] on div "If you liked the service, you can support it through or other forms of donating…" at bounding box center [524, 207] width 1049 height 328
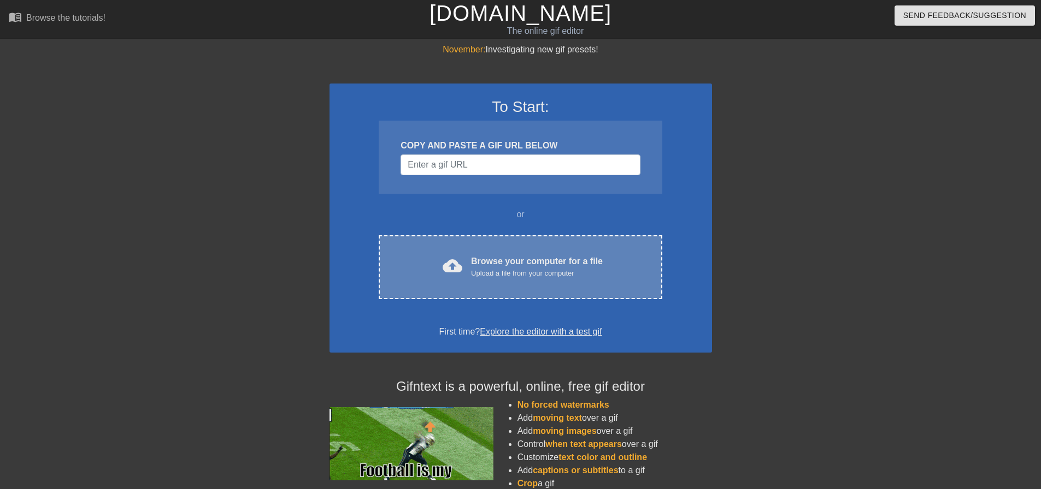
click at [424, 272] on div "cloud_upload Browse your computer for a file Upload a file from your computer" at bounding box center [520, 267] width 237 height 25
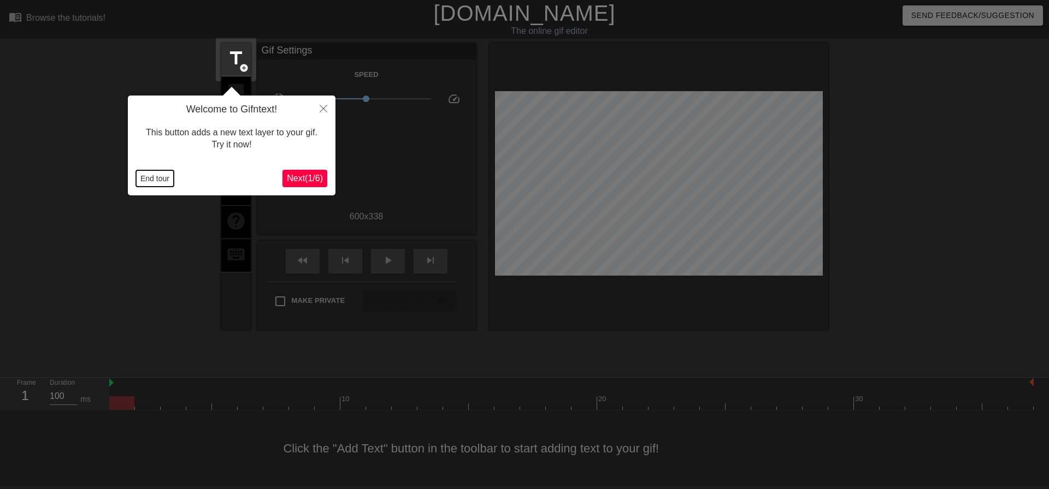
click at [145, 180] on button "End tour" at bounding box center [155, 178] width 38 height 16
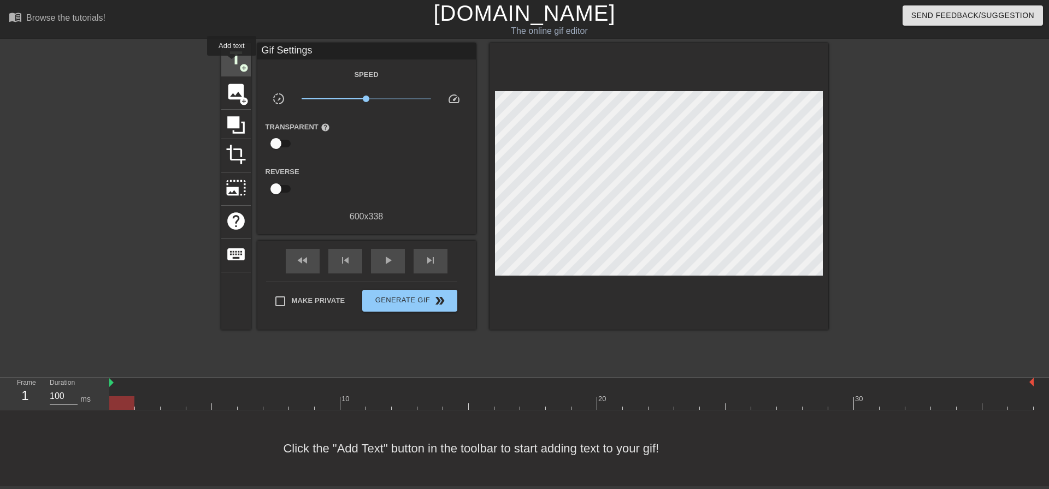
click at [232, 63] on span "title" at bounding box center [236, 58] width 21 height 21
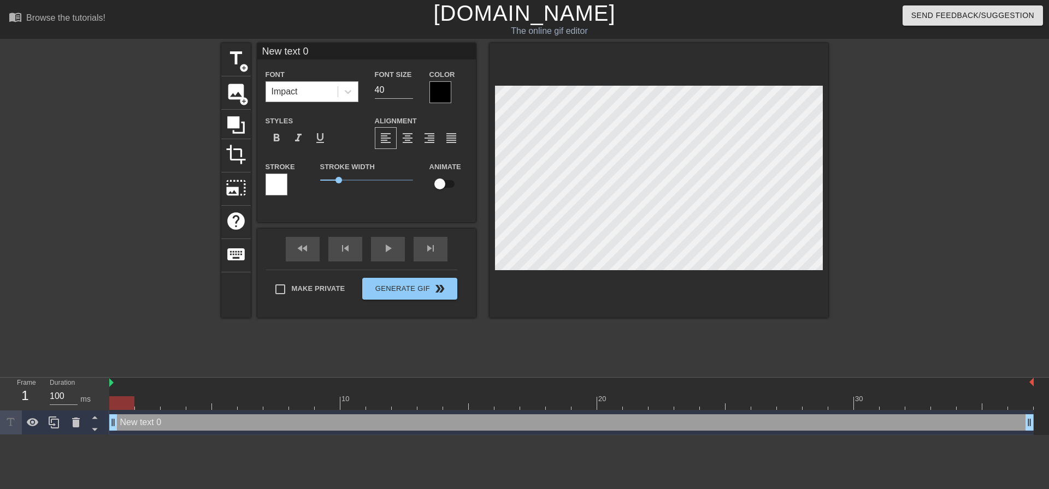
click at [265, 95] on div "Font Impact" at bounding box center [311, 86] width 109 height 36
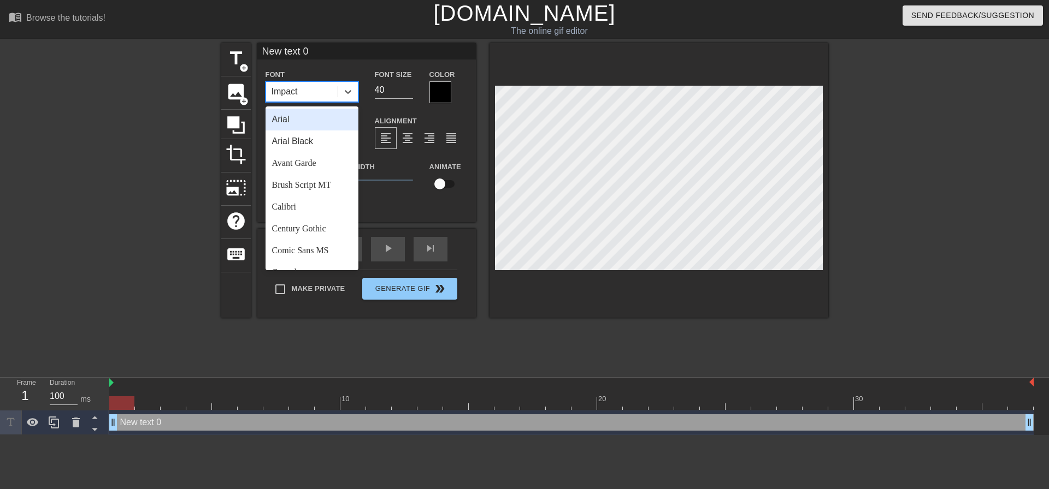
click at [288, 100] on div "Impact" at bounding box center [302, 92] width 72 height 20
click at [322, 138] on div "Arial Black" at bounding box center [311, 142] width 93 height 22
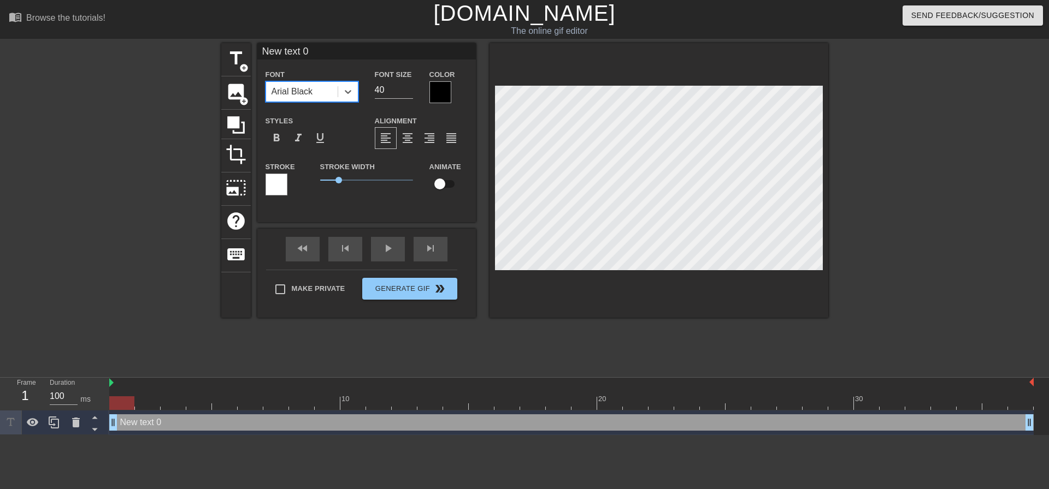
drag, startPoint x: 387, startPoint y: 90, endPoint x: 285, endPoint y: 85, distance: 102.8
click at [300, 85] on div "Font option [PERSON_NAME], selected. 0 results available. Select is focused ,ty…" at bounding box center [366, 86] width 219 height 36
type input "20"
click at [411, 140] on span "format_align_center" at bounding box center [407, 138] width 13 height 13
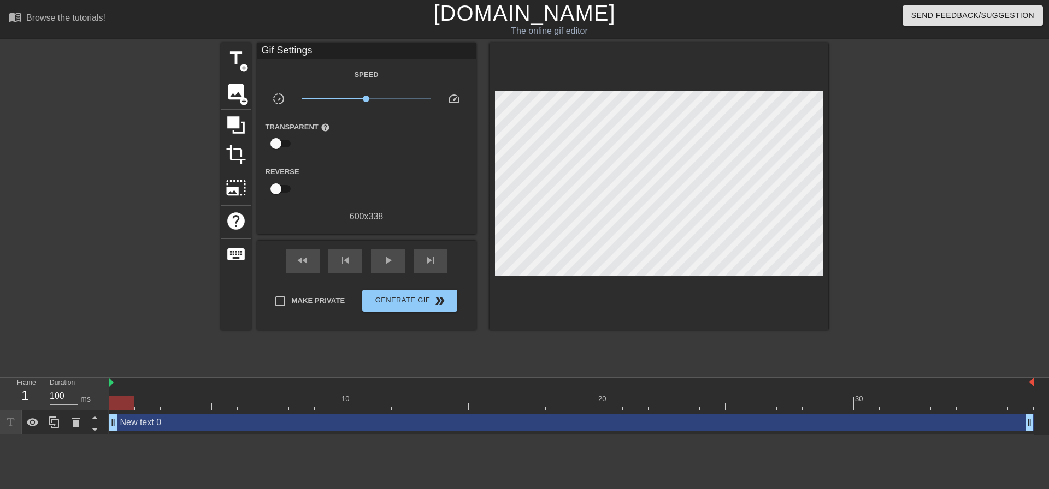
click at [338, 285] on div "Make Private Generate Gif double_arrow" at bounding box center [361, 303] width 191 height 43
click at [326, 310] on label "Make Private" at bounding box center [307, 301] width 76 height 23
click at [292, 310] on input "Make Private" at bounding box center [280, 301] width 23 height 23
checkbox input "true"
drag, startPoint x: 123, startPoint y: 404, endPoint x: 56, endPoint y: 277, distance: 143.9
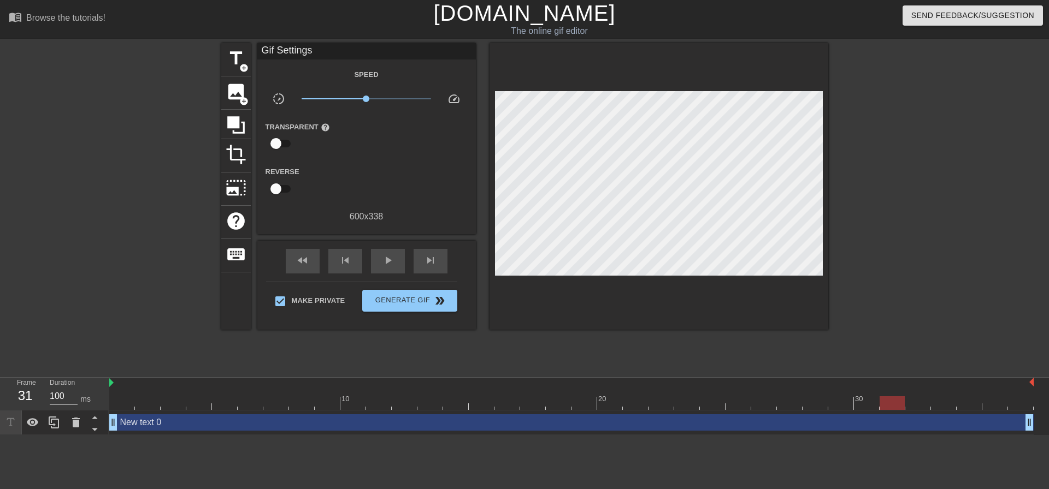
click at [0, 334] on div "menu_book Browse the tutorials! Gifntext.com The online gif editor Send Feedbac…" at bounding box center [524, 217] width 1049 height 435
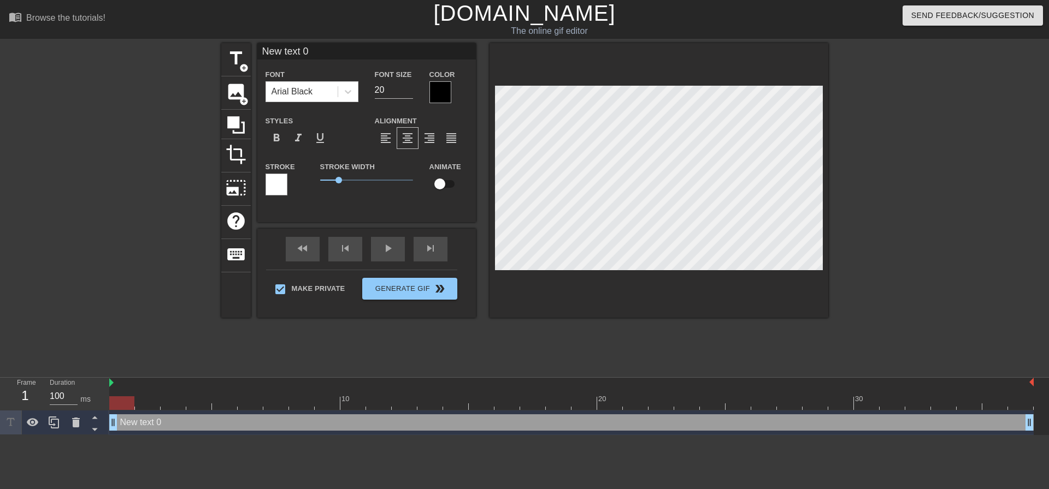
scroll to position [2, 2]
type input "A"
type textarea "A"
type input "Af"
type textarea "Af"
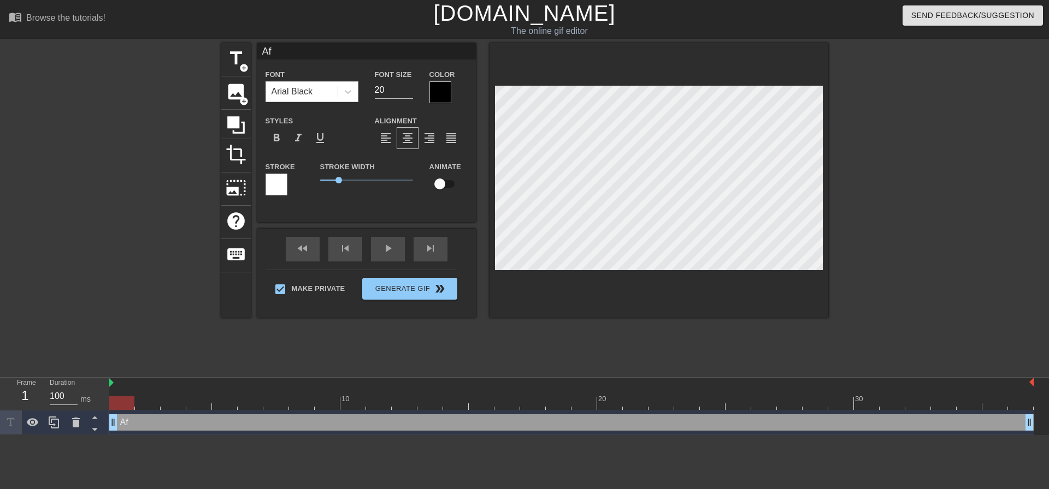
type input "Aft"
type textarea "Aft"
type input "Afte"
type textarea "Afte"
type input "After"
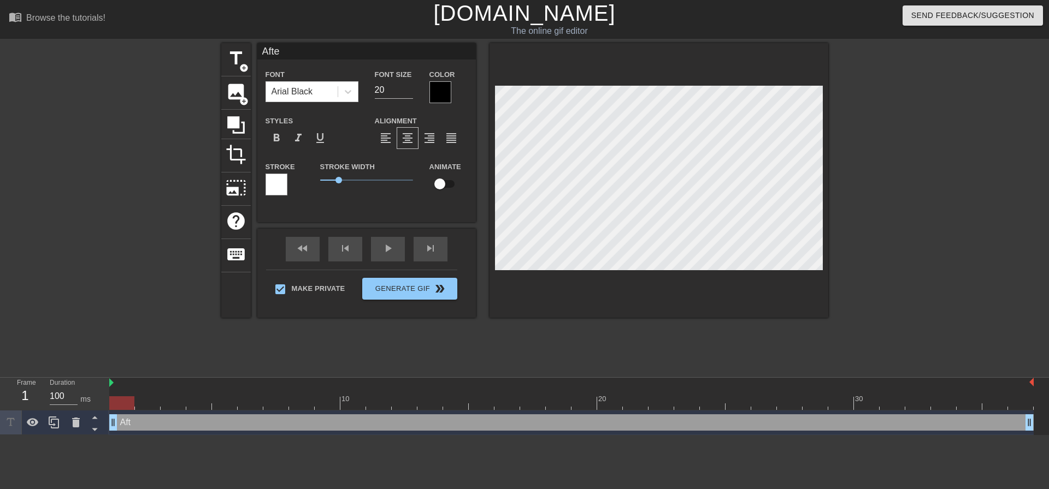
type textarea "After"
type input "After"
type textarea "After"
type input "After a"
type textarea "After a"
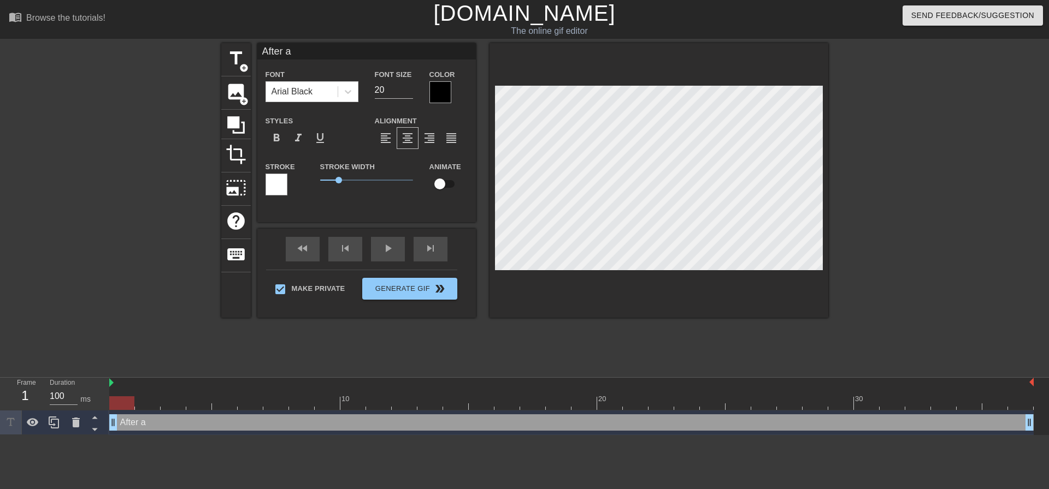
type input "After a"
type textarea "After a"
type input "After a f"
type textarea "After a f"
type input "After a fe"
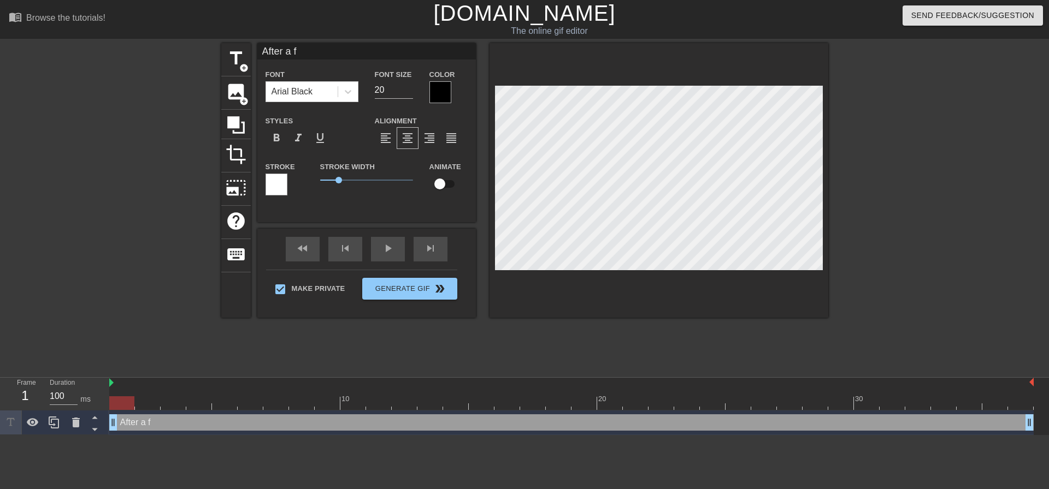
type textarea "After a fe"
type input "After a few"
type textarea "After a few"
type input "After a few"
type textarea "After a few"
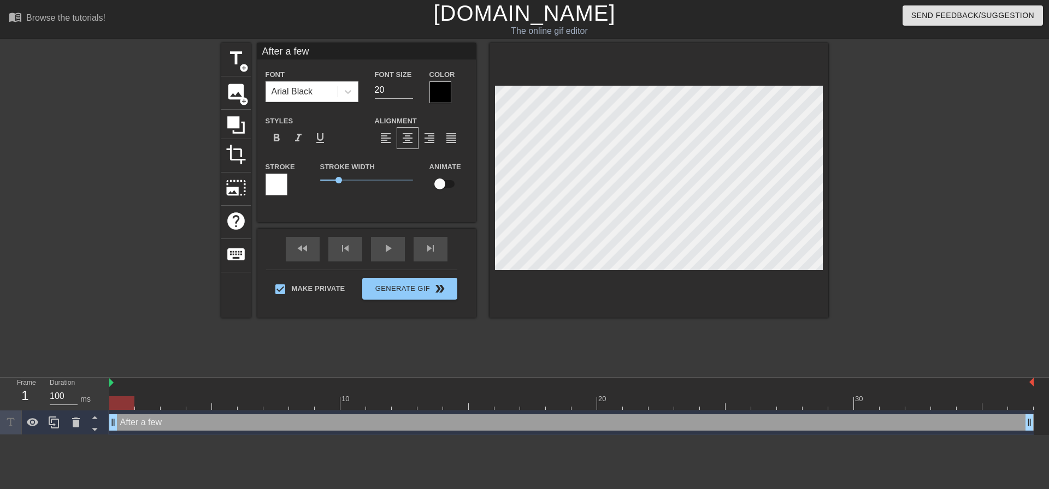
scroll to position [2, 3]
type input "After a few d"
type textarea "After a few d"
type input "After a few da"
type textarea "After a few da"
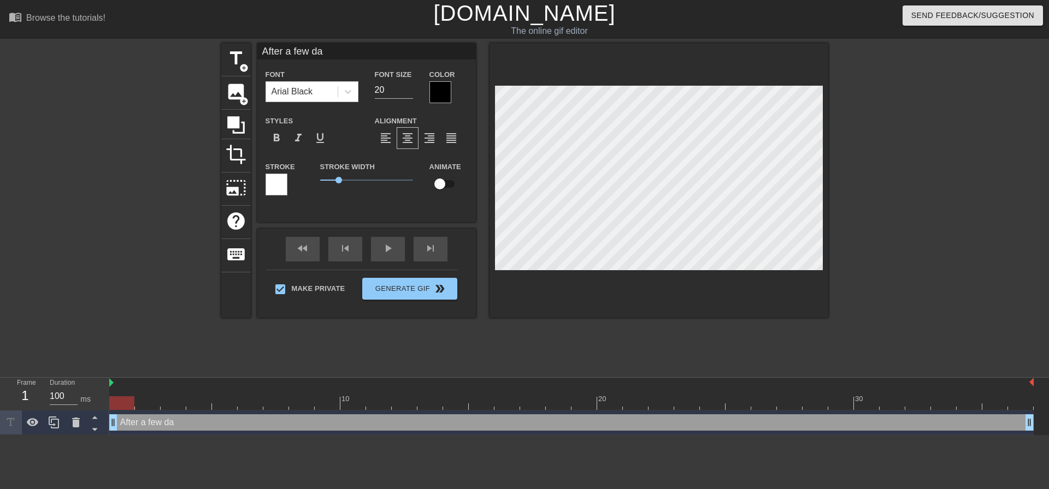
type input "After a few day"
type textarea "After a few day"
type input "After a few days"
type textarea "After a few days"
type input "After a few days,"
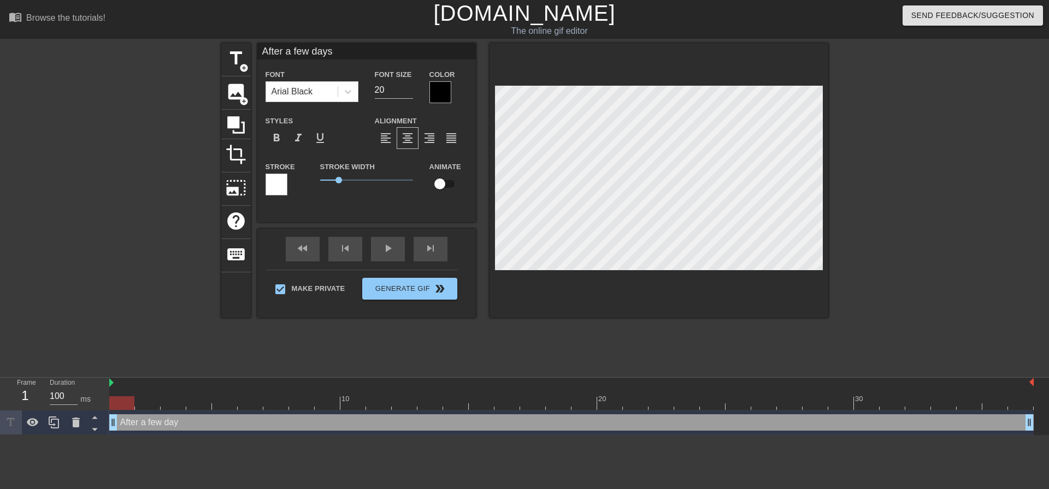
type textarea "After a few days,"
type input "After a few days,"
type textarea "After a few days,"
type input "After a few days, m"
type textarea "After a few days, m"
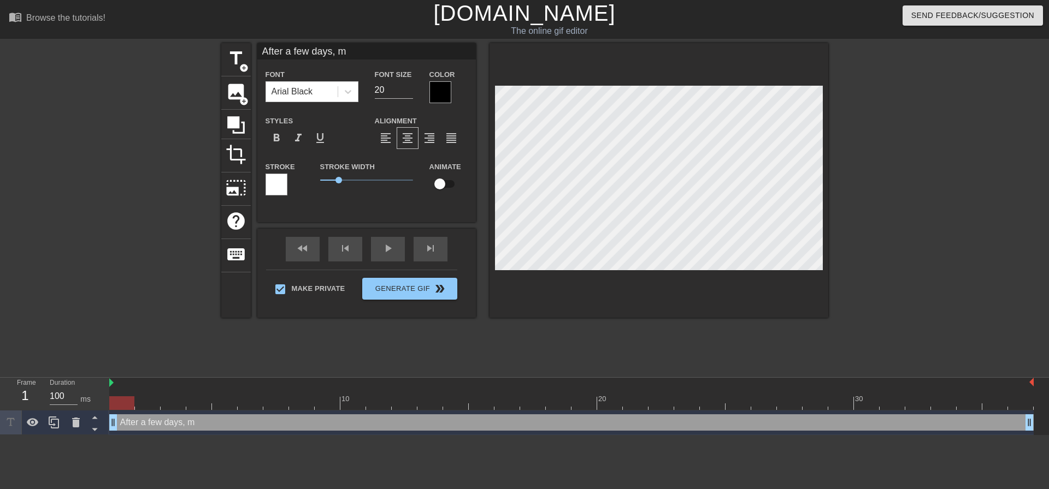
type input "After a few days, mo"
type textarea "After a few days, mo"
type input "After a few days, mom"
type textarea "After a few days, mom"
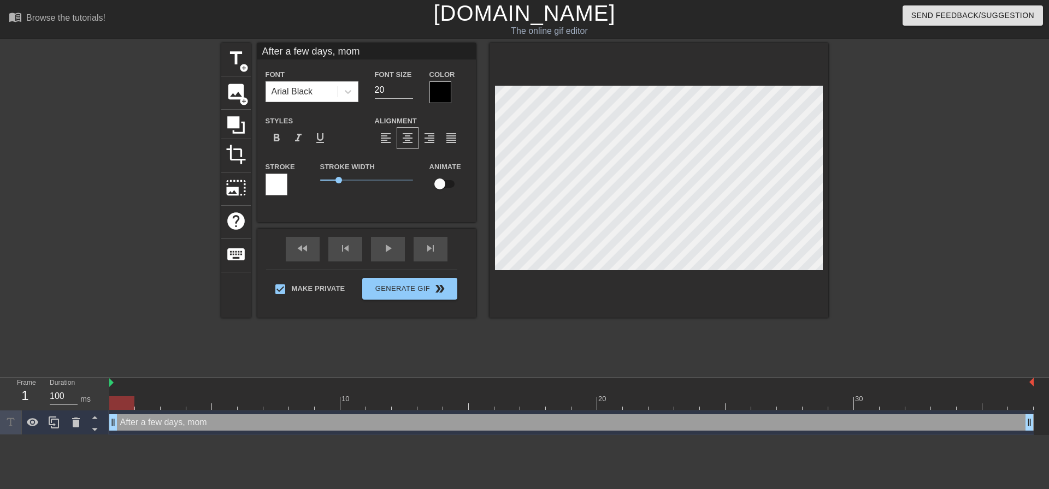
type input "After a few days, mo"
type textarea "After a few days, mo"
type input "After a few days, m"
type textarea "After a few days, m"
type input "After a few days,"
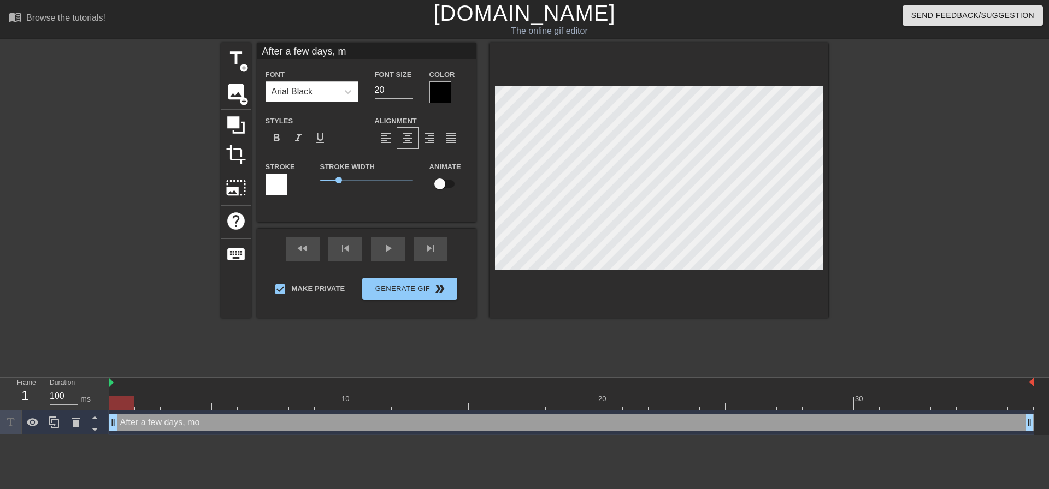
type textarea "After a few days,"
type input "After a few days, M"
type textarea "After a few days, M"
type input "After a few days, Mo"
type textarea "After a few days, Mo"
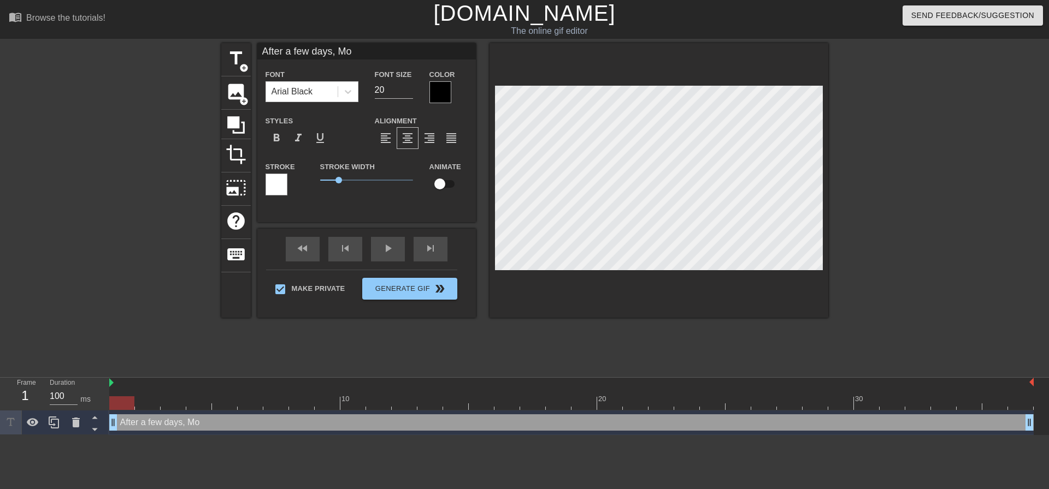
type input "After a few days, Mom"
type textarea "After a few days, Mom"
type input "After a few days, Mom"
type textarea "After a few days, Mom"
type input "After a few days, Mom s"
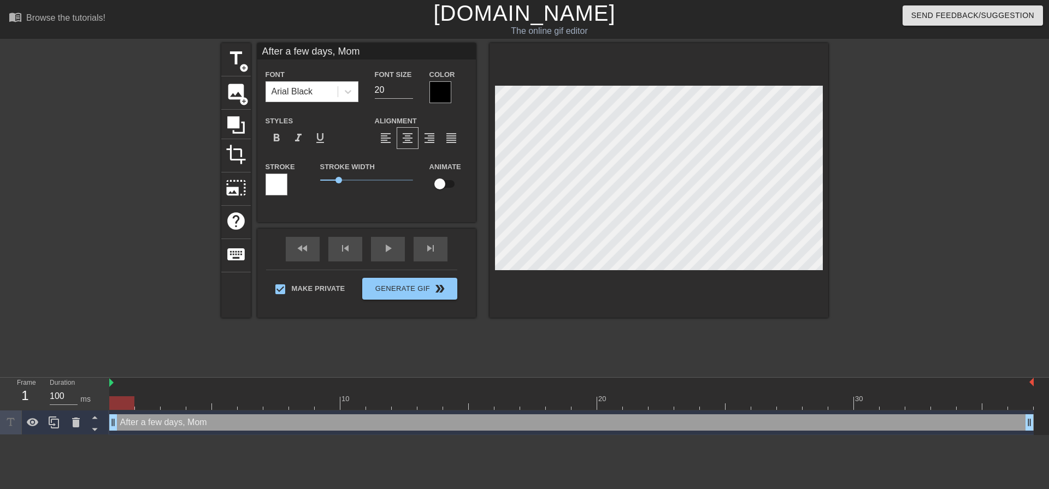
type textarea "After a few days, Mom s"
type input "After a few days, Mom st"
type textarea "After a few days, Mom st"
type input "After a few days, Mom sta"
type textarea "After a few days, Mom sta"
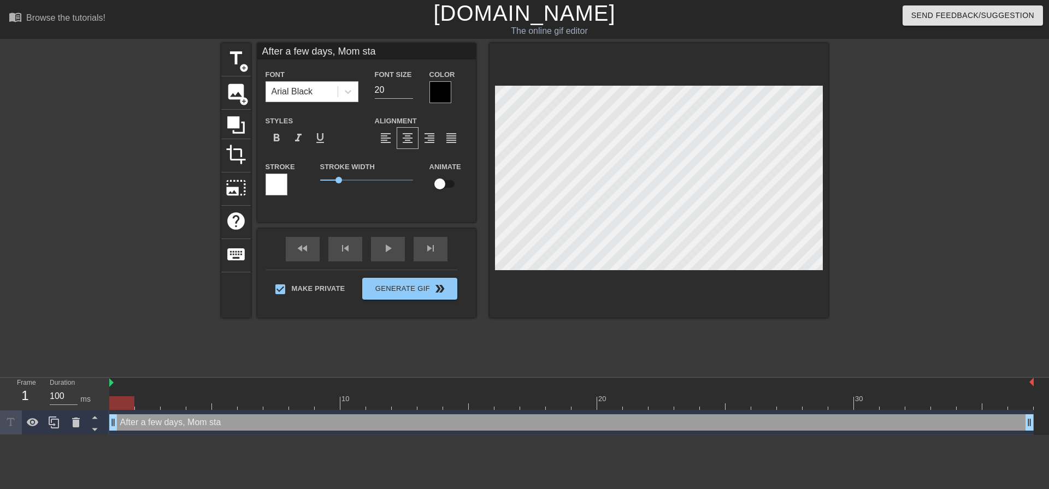
type input "After a few days, Mom star"
type textarea "After a few days, Mom star"
type input "After a few days, Mom start"
type textarea "After a few days, Mom start"
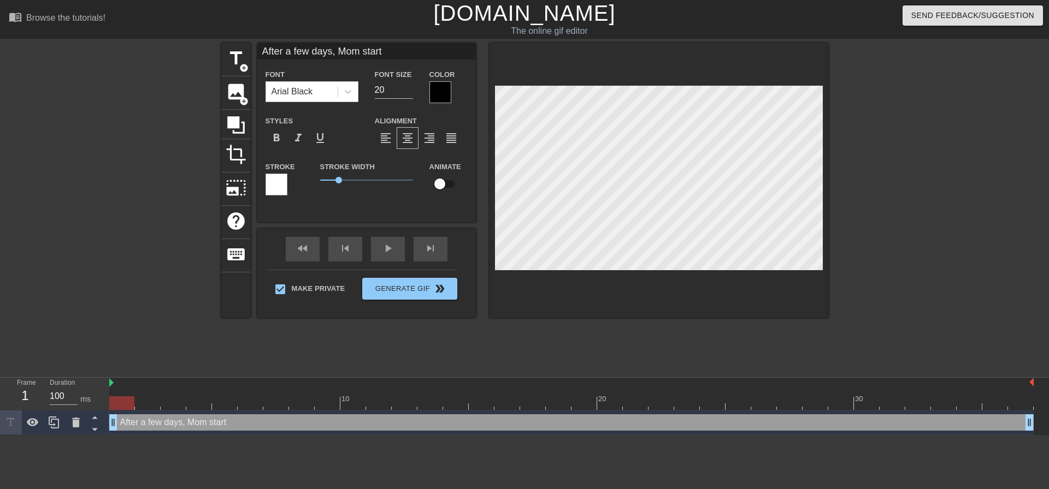
type input "After a few days, Mom starte"
type textarea "After a few days, Mom starte"
type input "After a few days, Mom started"
type textarea "After a few days, Mom started"
type input "After a few days, Mom started"
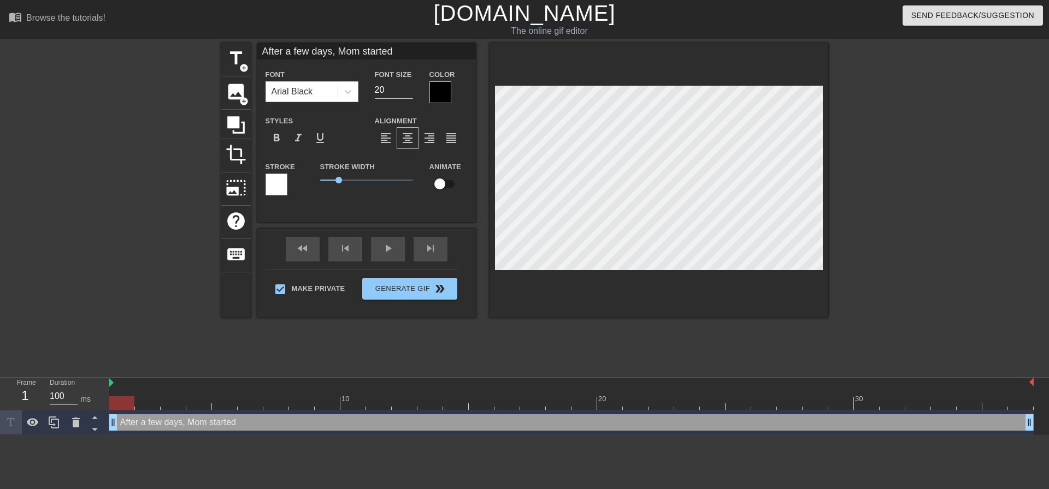
type textarea "After a few days, Mom started"
type input "After a few days, Mom started t"
type textarea "After a few days, Mom started t"
type input "After a few days, Mom started to"
type textarea "After a few days, Mom started to"
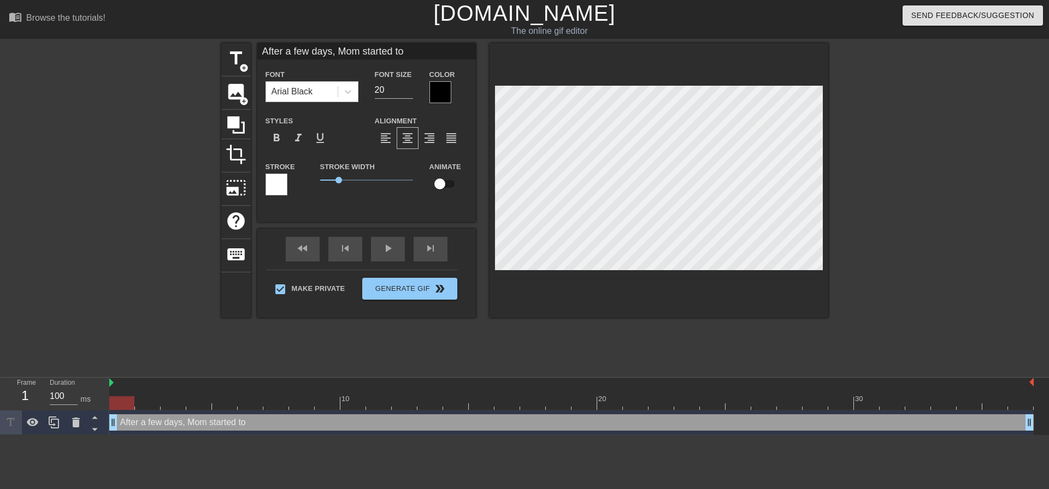
type input "After a few days, Mom started to"
type textarea "After a few days, Mom started to"
type input "After a few days, Mom started to f"
type textarea "After a few days, Mom started to f"
type input "After a few days, Mom started to fu"
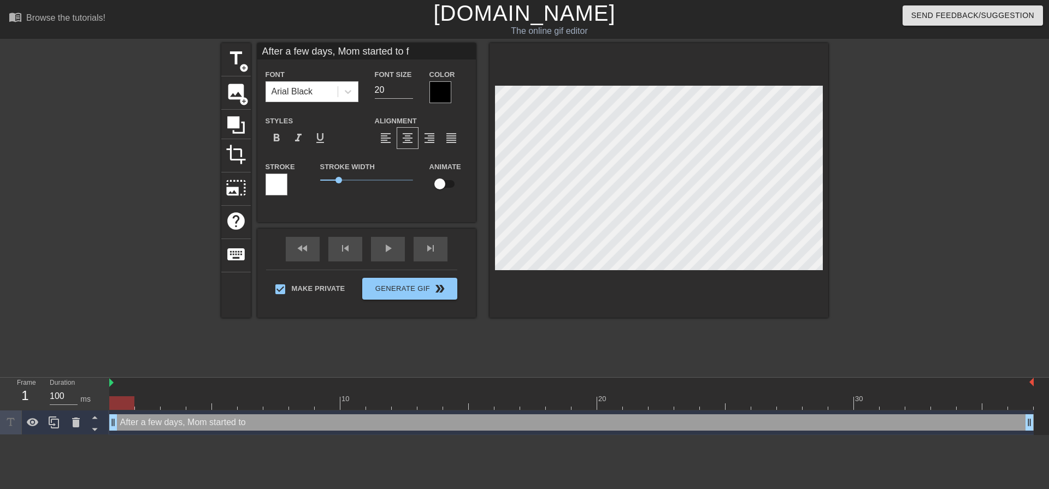
type textarea "After a few days, Mom started to fu"
type input "After a few days, Mom started to fuc"
type textarea "After a few days, Mom started to fuck"
type input "After a few days, Mom started to fuck"
type textarea "After a few days, Mom started to fuck"
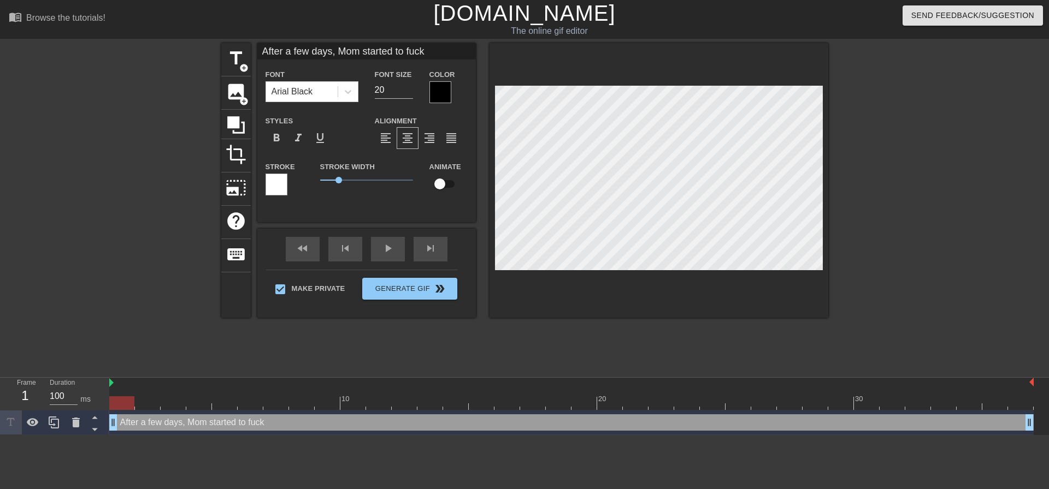
type input "After a few days, Mom started to fuckh"
type textarea "After a few days, Mom started to fuck h"
type input "After a few days, Mom started to fuckhe"
type textarea "After a few days, Mom started to fuck he"
type input "After a few days, Mom started to fuckher"
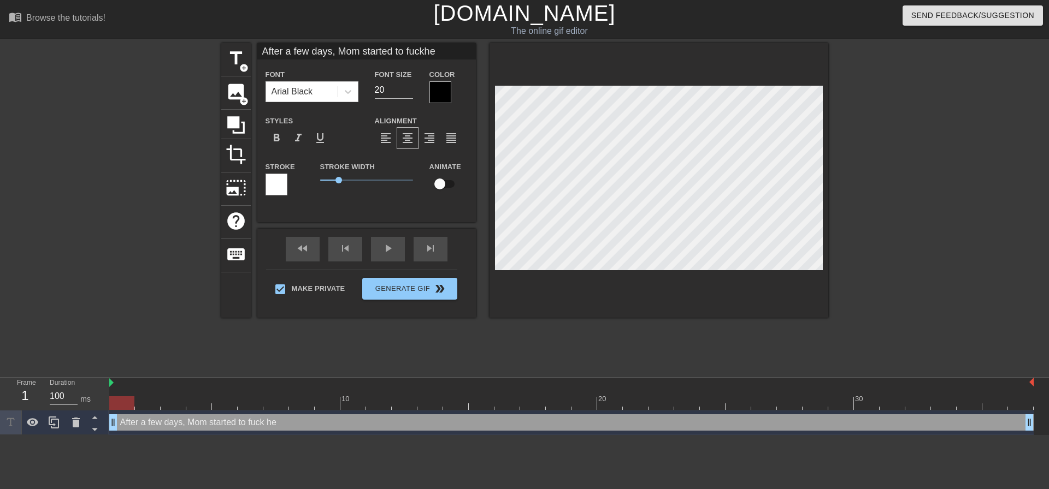
type textarea "After a few days, Mom started to fuck her"
type input "After a few days, Mom started to fuckhers"
type textarea "After a few days, Mom started to fuck hers"
type input "After a few days, Mom started to fuckherse"
type textarea "After a few days, Mom started to fuck herse"
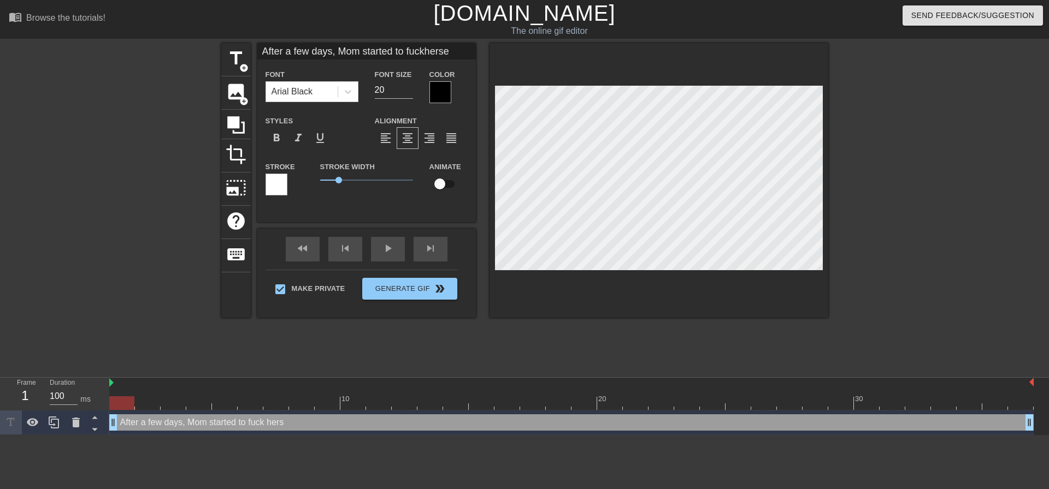
type input "After a few days, Mom started to fuckhersel"
type textarea "After a few days, Mom started to fuck hersel"
type input "After a few days, Mom started to fuckherself"
type textarea "After a few days, Mom started to fuck herself"
type input "After a few days, Mom started to fuckherself"
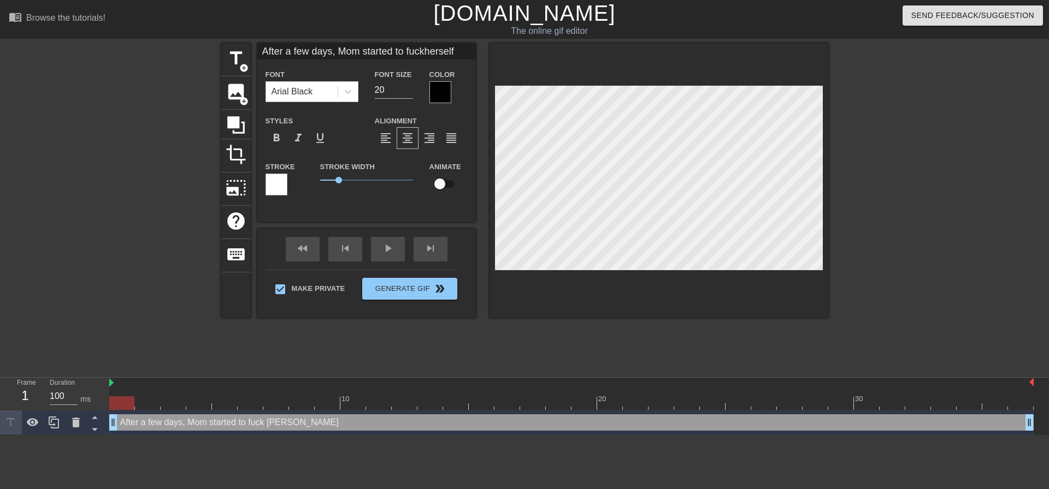
type textarea "After a few days, Mom started to fuck herself"
type input "After a few days, Mom started to fuckherself o"
type textarea "After a few days, Mom started to fuck herself on"
type input "After a few days, Mom started to fuckherself on"
type textarea "After a few days, Mom started to fuck herself on"
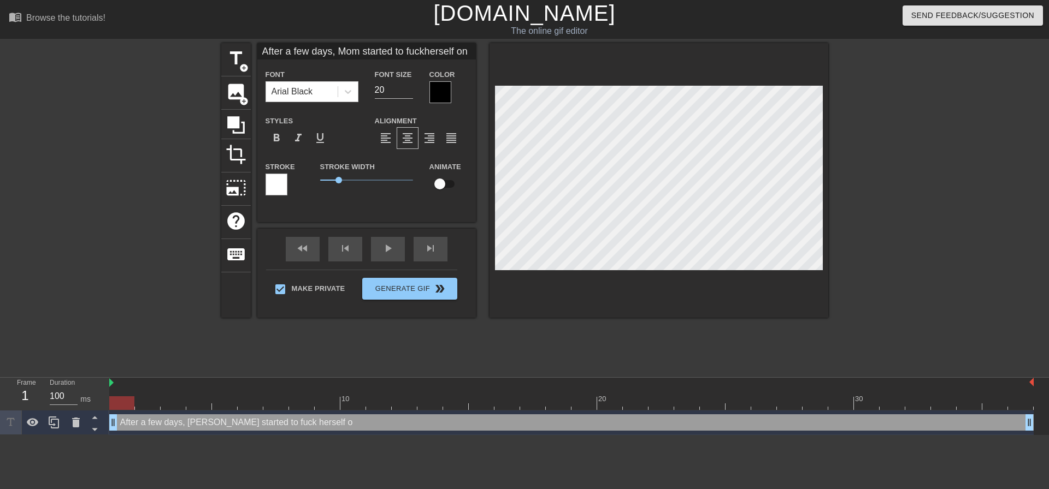
type input "After a few days, Mom started to fuckherself on t"
type textarea "After a few days, Mom started to fuck herself on th"
type input "After a few days, Mom started to fuckherself on thj"
type textarea "After a few days, Mom started to fuck herself on thj"
type input "After a few days, Mom started to fuckherself on thje"
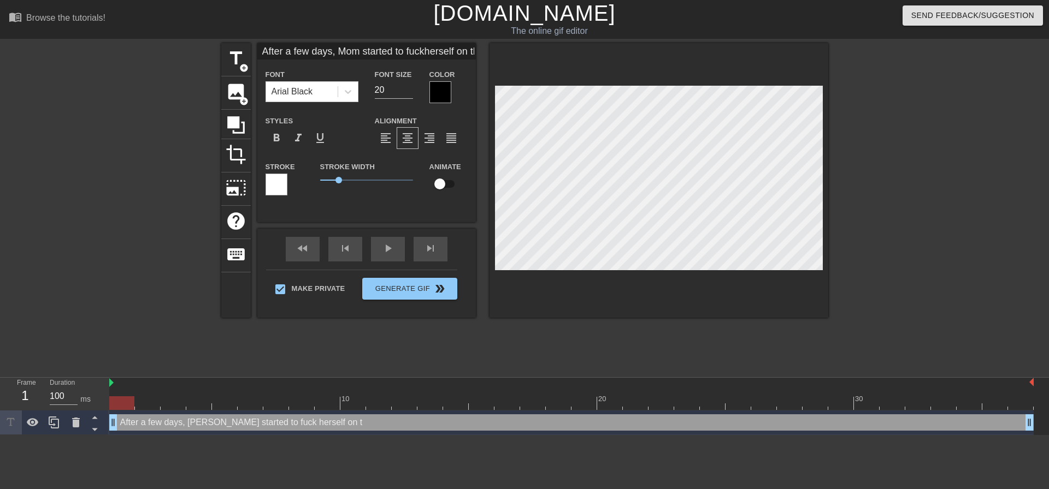
type textarea "After a few days, Mom started to fuck herself on thje"
type input "After a few days, Mom started to fuckherself on thje"
type textarea "After a few days, Mom started to fuck herself on thje"
type input "After a few days, Mom started to fuckherself on thje"
type textarea "After a few days, Mom started to fuck herself on thje"
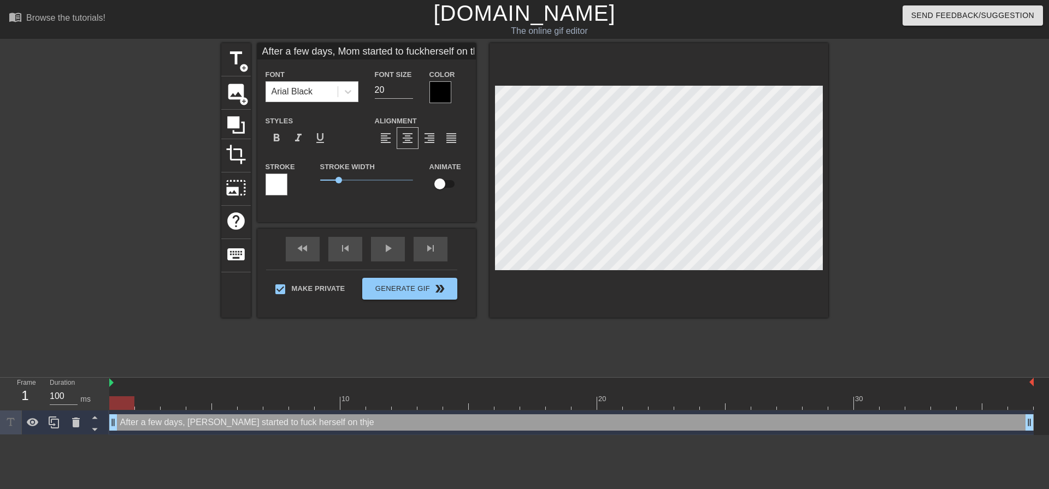
type input "After a few days, Mom started to fuckherself on thj"
type textarea "After a few days, Mom started to fuck herself on thj"
type input "After a few days, Mom started to fuckherself on th"
type textarea "After a few days, Mom started to fuck herself on the"
type input "After a few days, Mom started to fuckherself on the"
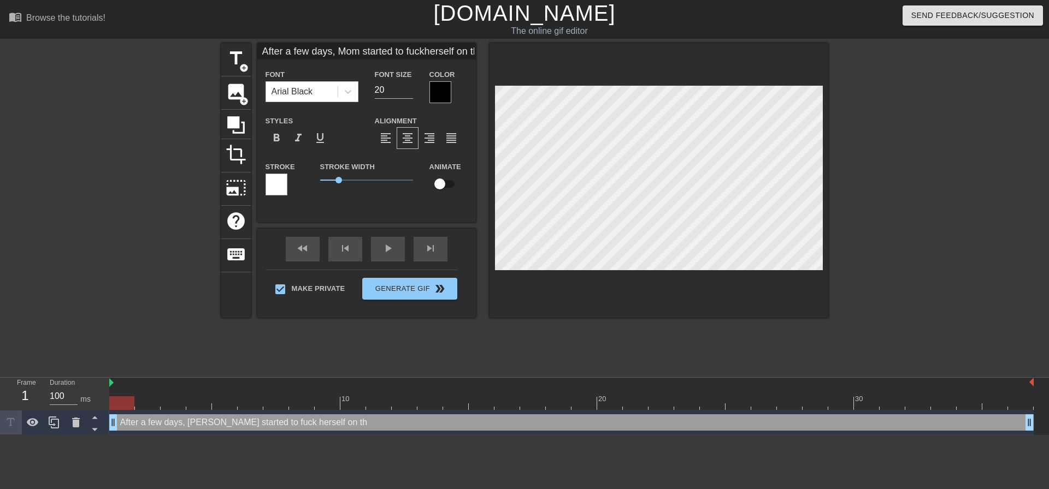
type textarea "After a few days, Mom started to fuck herself on the"
type input "After a few days, Mom started to fuckherself on the m"
type textarea "After a few days, Mom started to fuck herself on the m"
type input "After a few days, Mom started to fuckherself on the ma"
type textarea "After a few days, Mom started to fuck herself on the ma"
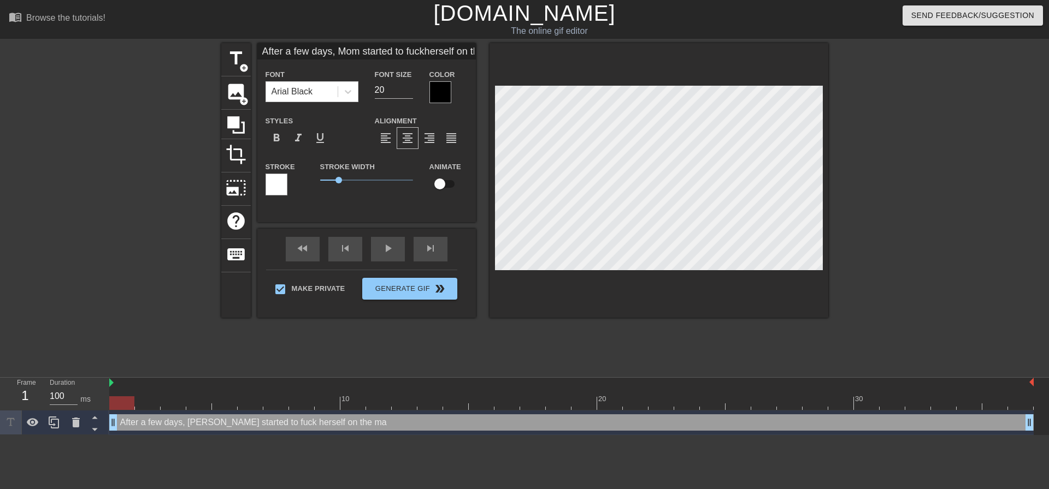
type input "After a few days, Mom started to fuckherself on the mac"
type textarea "After a few days, Mom started to fuck herself on the mac"
type input "After a few days, Mom started to fuckherself on the mach"
type textarea "After a few days, Mom started to fuck herself on the mach"
type input "After a few days, Mom started to fuckherself on the machi"
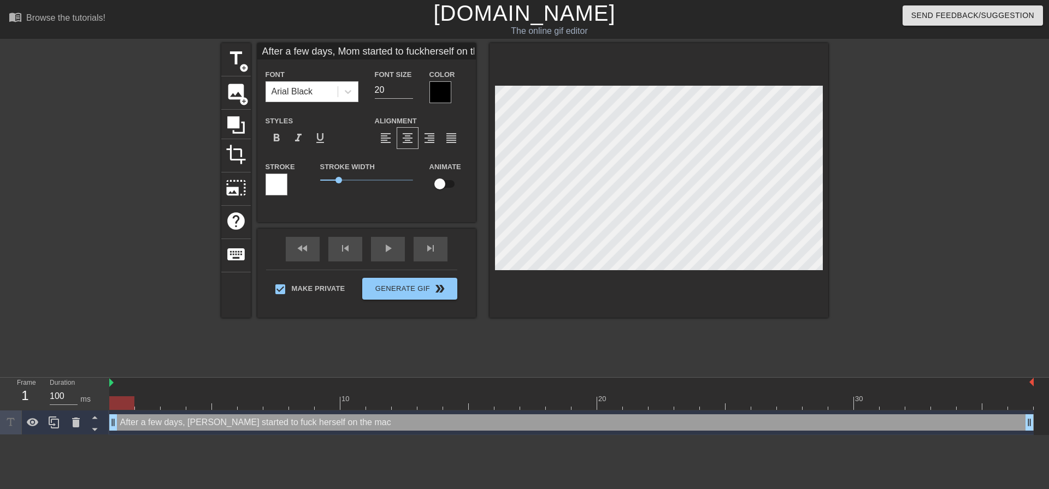
type textarea "After a few days, Mom started to fuck herself on the machi"
type input "After a few days, Mom started to fuckherself on the machin"
type textarea "After a few days, Mom started to fuck herself on the machin"
type input "After a few days, Mom started to fuckherself on the machine"
type textarea "After a few days, Mom started to fuck herself on the machine"
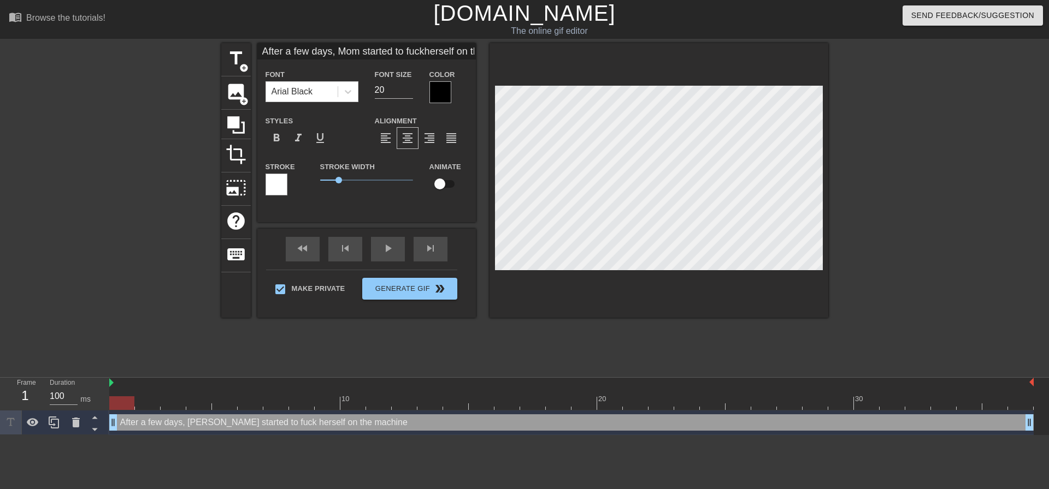
scroll to position [2, 6]
type input "After a few days, Mom started to fuckherself on the machine,"
type textarea "After a few days, Mom started to fuck herself on the machine,"
type input "After a few days, Mom started to fuckherself on the machine"
type textarea "After a few days, Mom started to fuck herself on the machine"
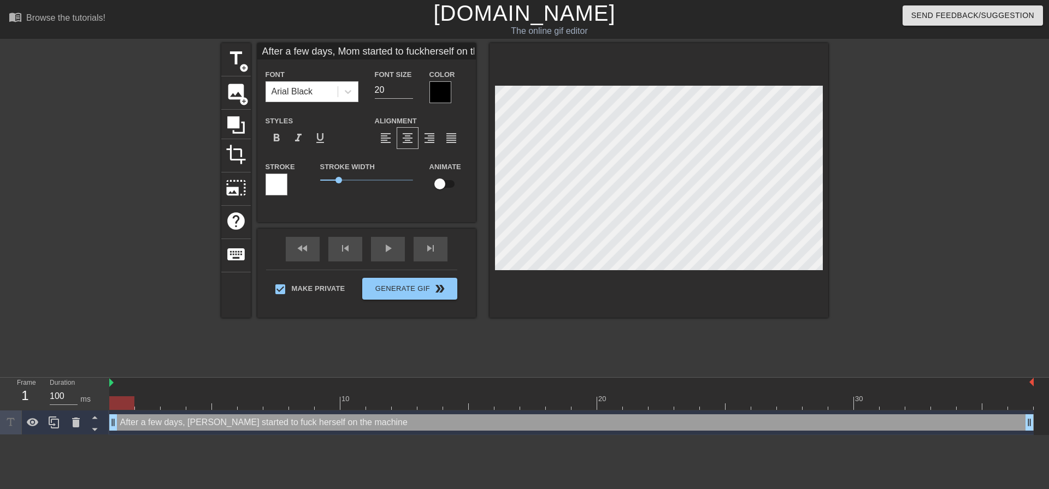
type input "After a few days, Mom started to fuckherself on the machine!"
type textarea "After a few days, Mom started to fuck herself on the machine!"
type input "After a few days, Mom started to fuckherself on the machine!"
type textarea "After a few days, Mom started to fuck herself on the machine!"
type input "After a few days, Mom started to fuckherself on the machine!"
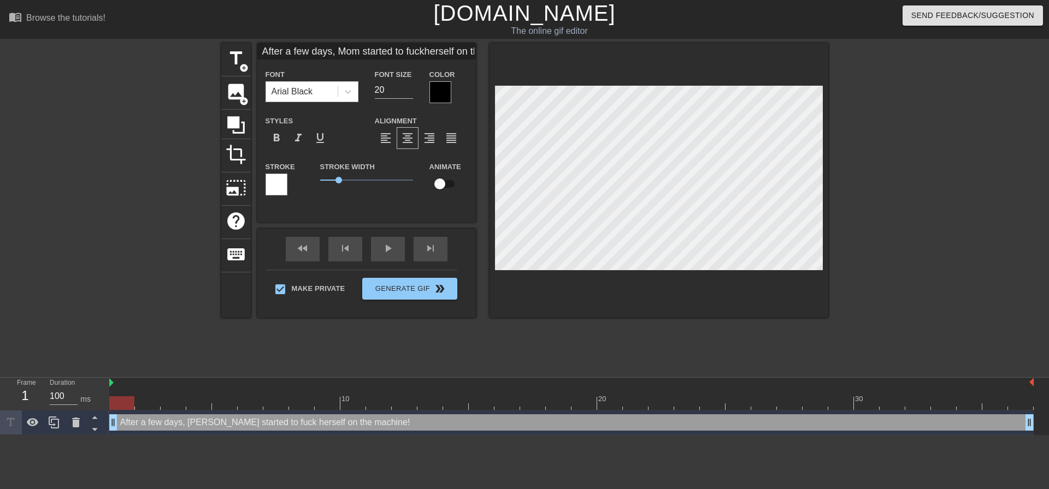
type textarea "After a few days, Mom started to fuck herself on the machine!"
type input "After a few days, Mom started to fuckherself on the machine!"
type textarea "After a few days, Mom started to fuck herself on the machine!"
type input "After a few days, Mom started to fuckherself on the machine!I"
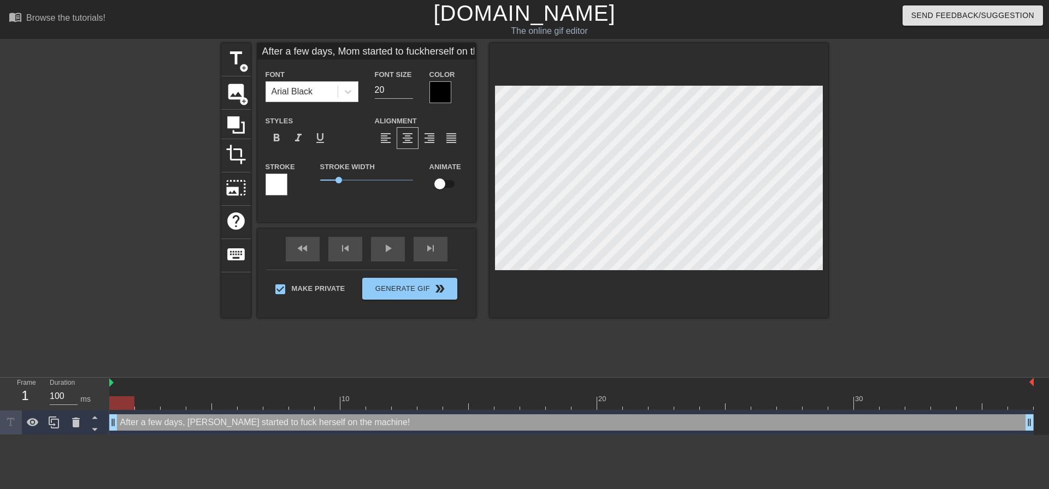
type textarea "After a few days, Mom started to fuck herself on the machine! I"
type input "After a few days, Mom started to fuckherself on the machine!I"
type textarea "After a few days, Mom started to fuck herself on the machine! I"
type input "After a few days, Mom started to fuckherself on the machine!I s"
type textarea "After a few days, Mom started to fuck herself on the machine! I s"
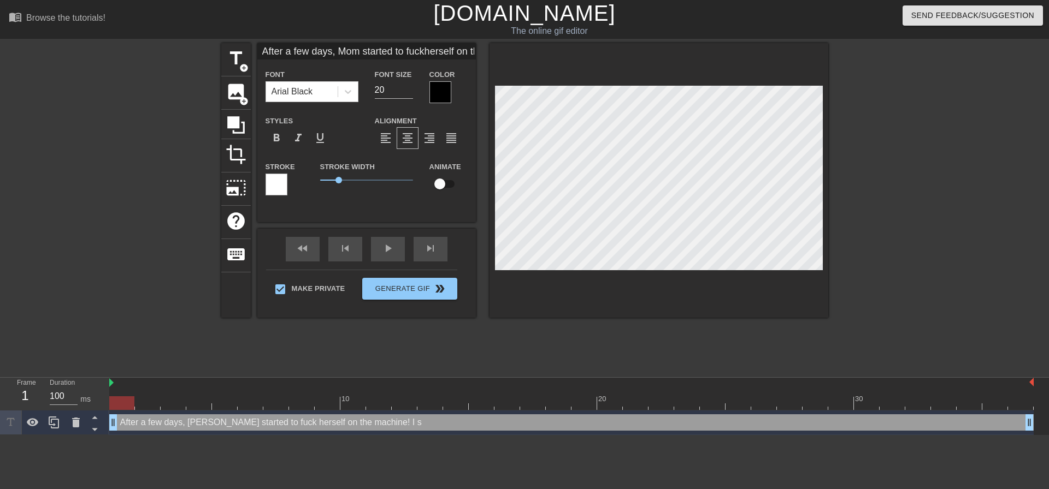
type input "After a few days, Mom started to fuckherself on the machine!I st"
type textarea "After a few days, Mom started to fuck herself on the machine! I st"
type input "After a few days, Mom started to fuckherself on the machine!I sto"
type textarea "After a few days, Mom started to fuck herself on the machine! I sto"
type input "After a few days, Mom started to fuckherself on the machine!I stop"
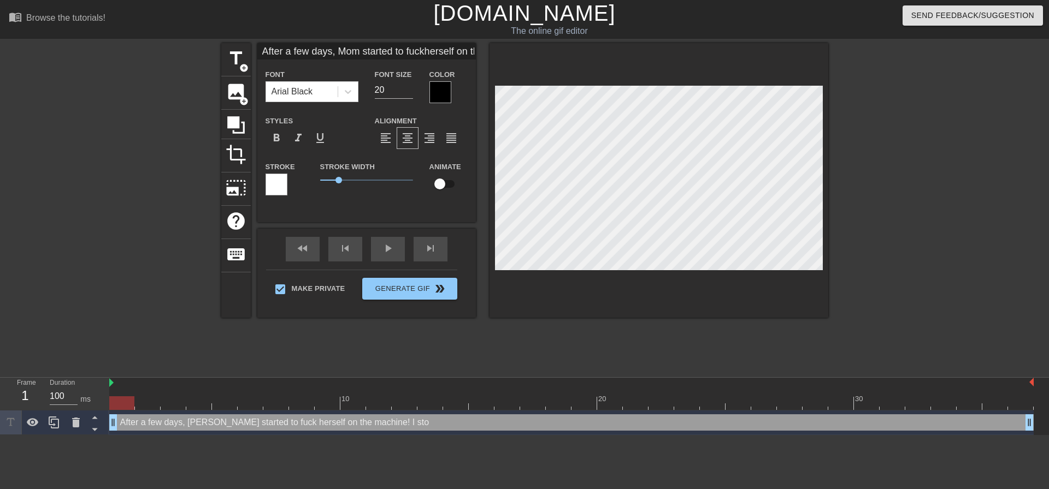
type textarea "After a few days, Mom started to fuck herself on the machine! I stop"
type input "After a few days, Mom started to fuckherself on the machine!I stopp"
type textarea "After a few days, Mom started to fuck herself on the machine! I stopp"
type input "After a few days, Mom started to fuckherself on the machine!I stoppe"
type textarea "After a few days, Mom started to fuck herself on the machine! I stoppe"
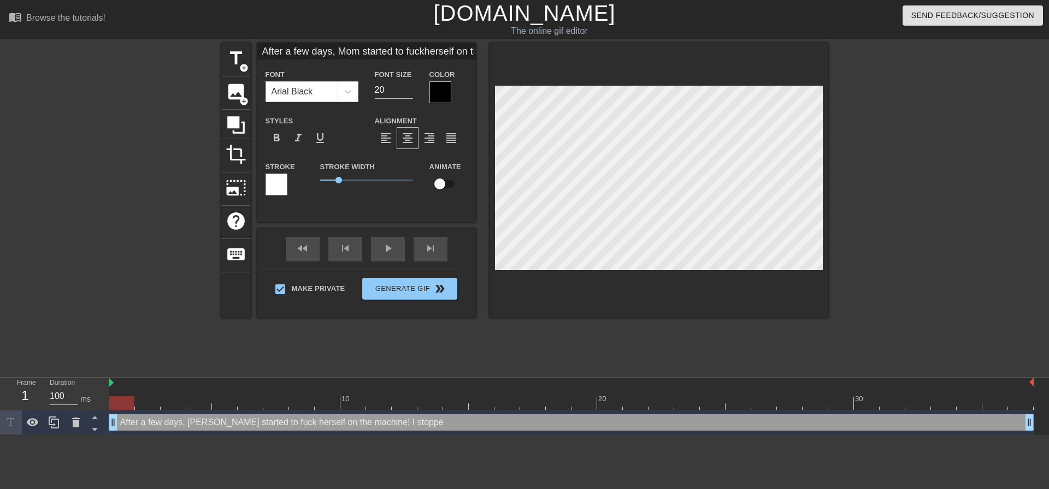
type input "After a few days, Mom started to fuckherself on the machine!I stopped"
type textarea "After a few days, Mom started to fuck herself on the machine! I stopped"
type input "After a few days, Mom started to fuckherself on the machine!I stopped"
type textarea "After a few days, Mom started to fuck herself on the machine! I stopped"
type input "After a few days, Mom started to fuckherself on the machine!I stopped t"
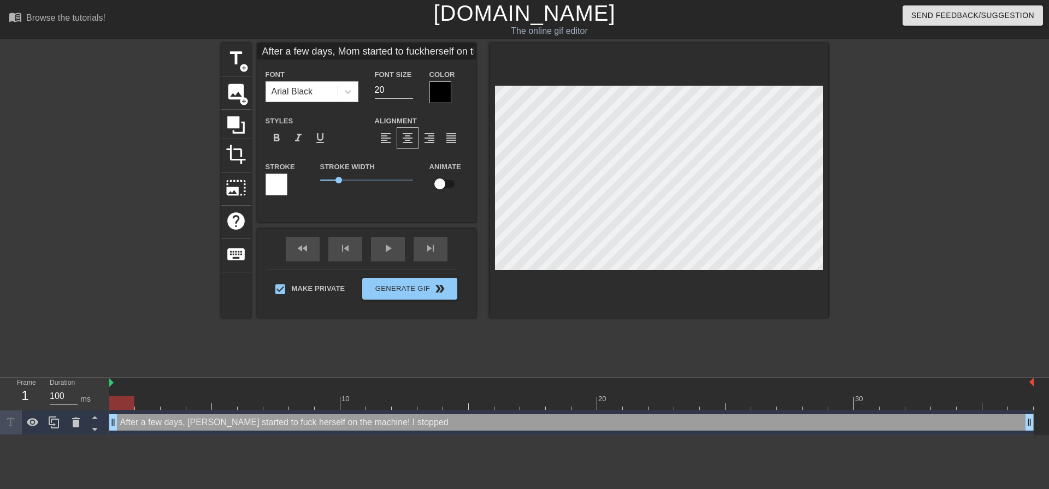
type textarea "After a few days, Mom started to fuck herself on the machine! I stopped t"
type input "After a few days, Mom started to fuckherself on the machine!I stopped tu"
type textarea "After a few days, Mom started to fuck herself on the machine! I stopped tu"
type input "After a few days, Mom started to fuckherself on the machine!I stopped tur"
type textarea "After a few days, Mom started to fuck herself on the machine! I stopped tur"
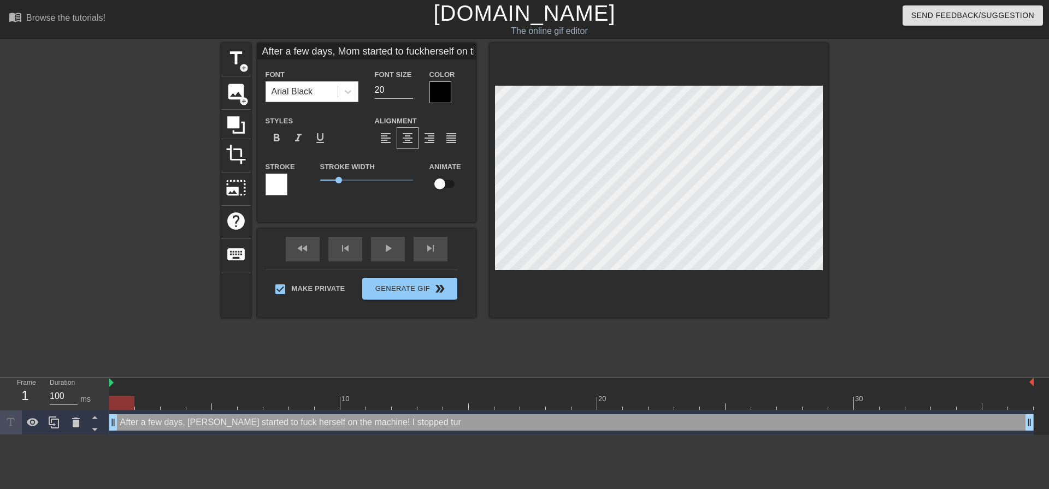
type input "After a few days, Mom started to fuckherself on the machine!I stopped turn"
type textarea "After a few days, Mom started to fuck herself on the machine! I stopped turn"
type input "After a few days, Mom started to fuckherself on the machine!I stopped turni"
type textarea "After a few days, Mom started to fuck herself on the machine! I stopped turni"
type input "After a few days, Mom started to fuckherself on the machine!I stopped turnin"
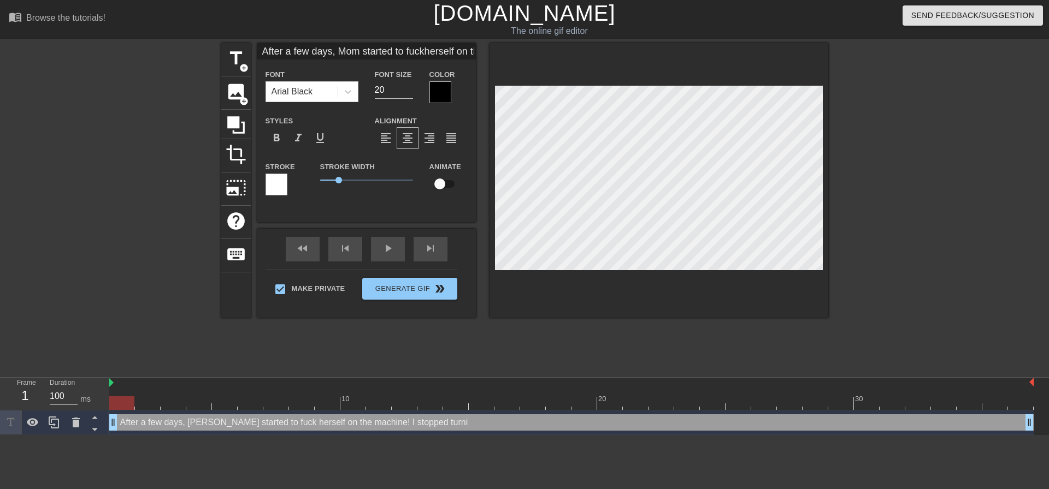
type textarea "After a few days, Mom started to fuck herself on the machine! I stopped turnin"
type input "After a few days, Mom started to fuckherself on the machine!I stopped turning"
type textarea "After a few days, Mom started to fuck herself on the machine! I stopped turning"
type input "After a few days, Mom started to fuckherself on the machine!I stopped turning"
type textarea "After a few days, Mom started to fuck herself on the machine! I stopped turning"
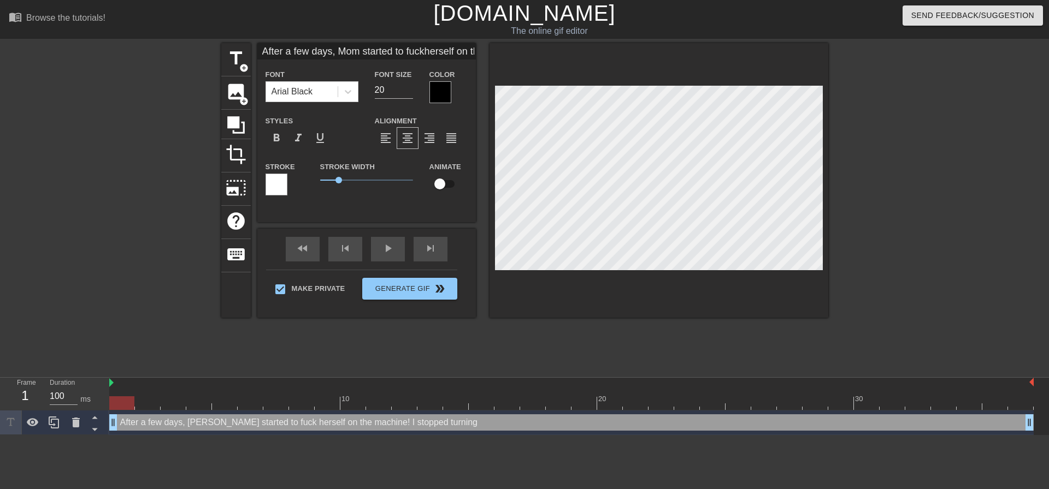
type input "After a few days, Mom started to fuckherself on the machine!I stopped turning i"
type textarea "After a few days, Mom started to fuck herself on the machine! I stopped turning…"
type input "After a few days, Mom started to fuckherself on the machine!I stopped turning it"
type textarea "After a few days, Mom started to fuck herself on the machine! I stopped turning…"
type input "After a few days, Mom started to fuckherself on the machine!I stopped turning it"
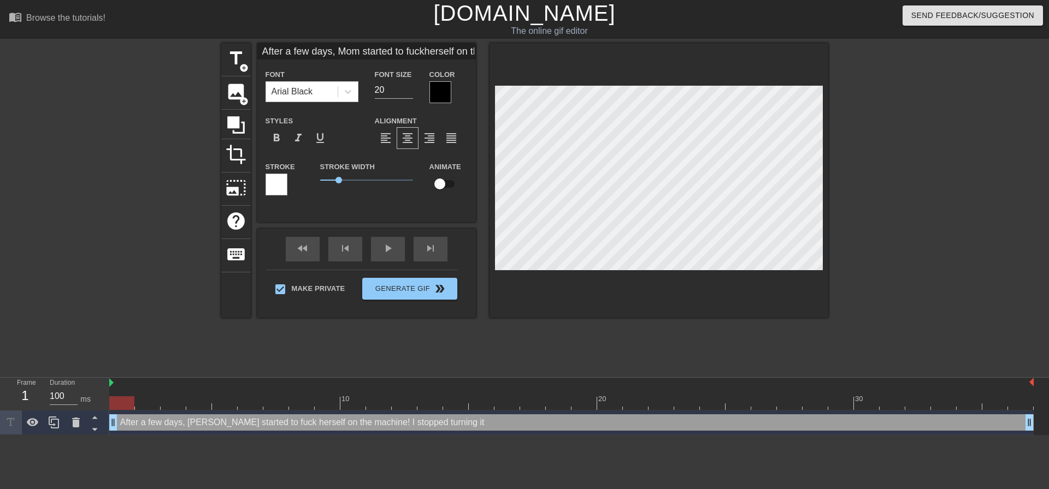
type textarea "After a few days, Mom started to fuck herself on the machine! I stopped turning…"
type input "After a few days, Mom started to fuckherself on the machine!I stopped turning i…"
type textarea "After a few days, Mom started to fuck herself on the machine! I stopped turning…"
type input "After a few days, Mom started to fuckherself on the machine!I stopped turning i…"
type textarea "After a few days, Mom started to fuck herself on the machine! I stopped turning…"
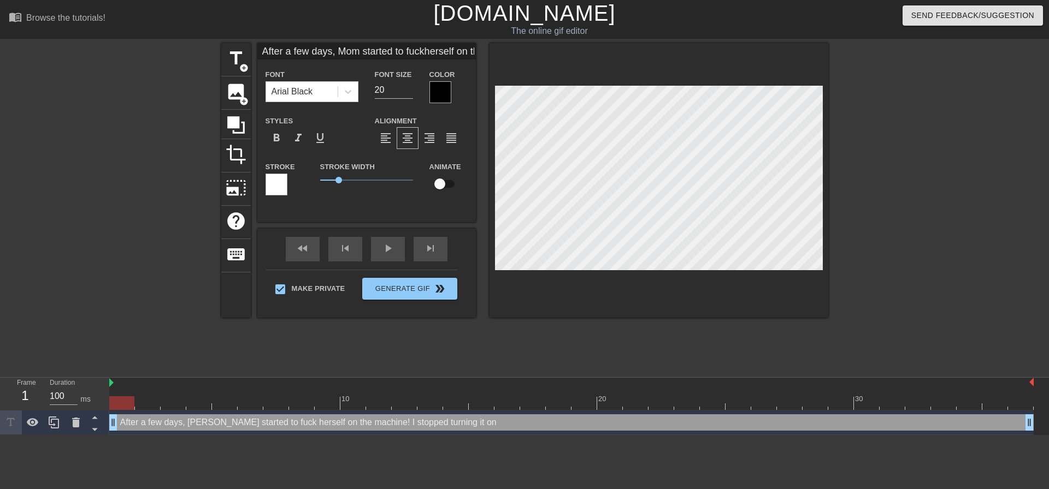
type input "After a few days, Mom started to fuckherself on the machine!I stopped turning i…"
type textarea "After a few days, Mom started to fuck herself on the machine! I stopped turning…"
type input "After a few days, Mom started to fuckherself on the machine!I stopped turning i…"
type textarea "After a few days, Mom started to fuck herself on the machine! I stopped turning…"
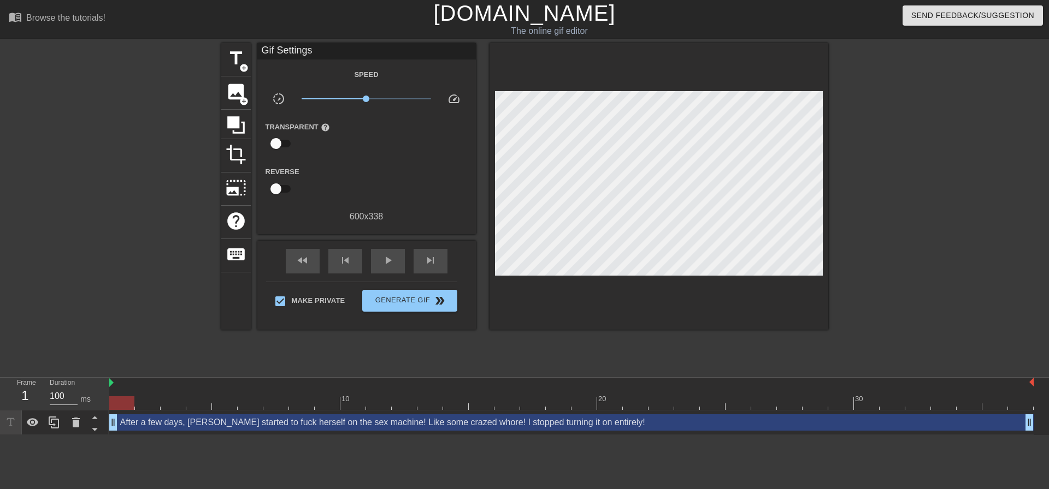
drag, startPoint x: 890, startPoint y: 141, endPoint x: 831, endPoint y: 158, distance: 61.2
click at [890, 141] on div at bounding box center [923, 207] width 164 height 328
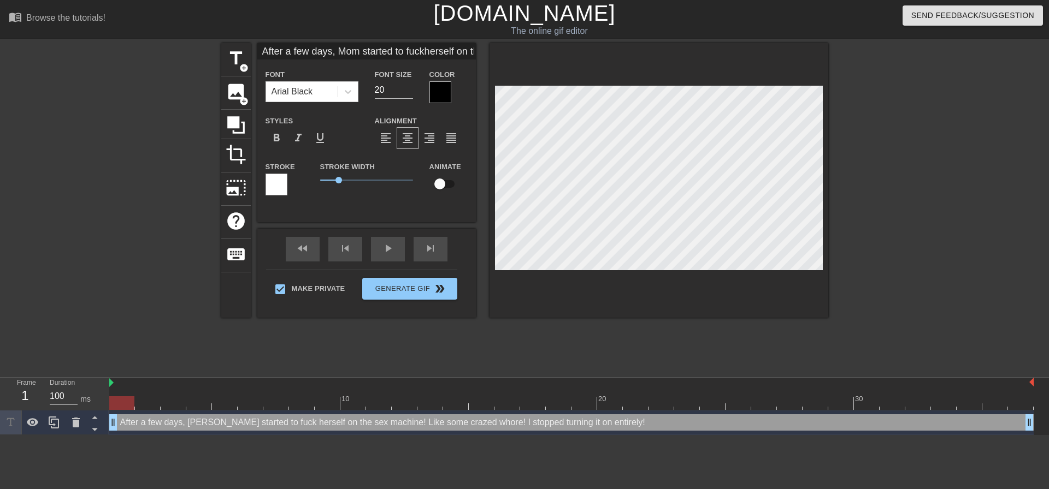
scroll to position [3, 7]
paste textarea "Like some crazed whore!"
click at [933, 170] on div at bounding box center [923, 207] width 164 height 328
click at [817, 271] on div at bounding box center [658, 180] width 339 height 275
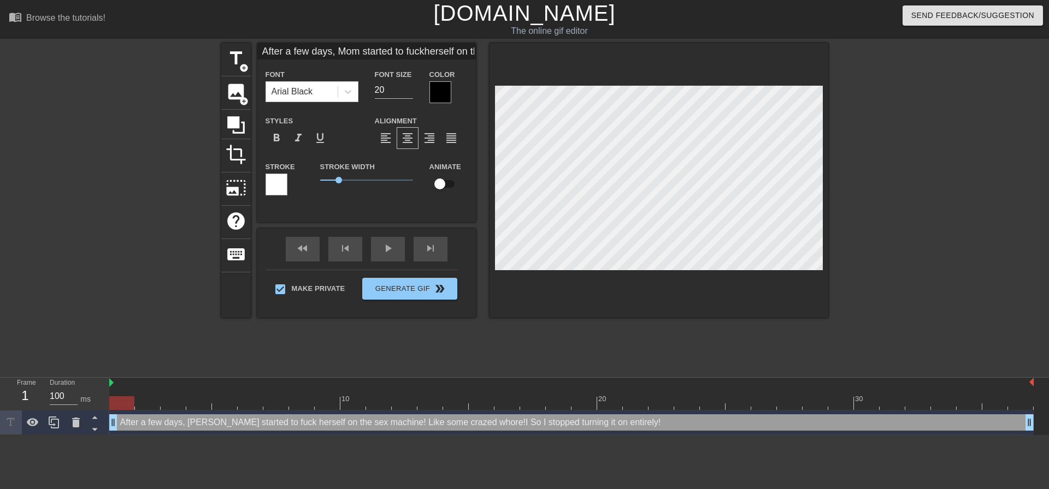
click at [918, 263] on div at bounding box center [923, 207] width 164 height 328
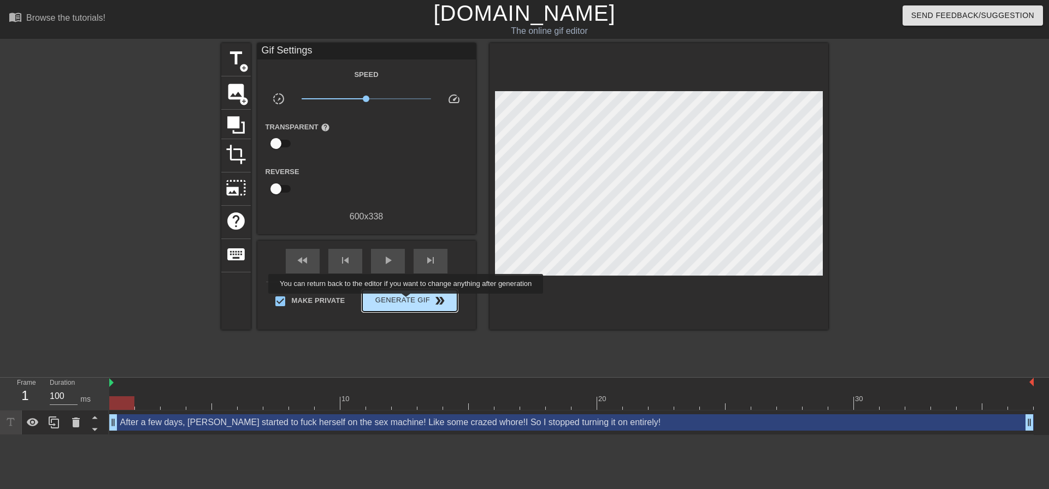
click at [407, 302] on span "Generate Gif double_arrow" at bounding box center [410, 300] width 86 height 13
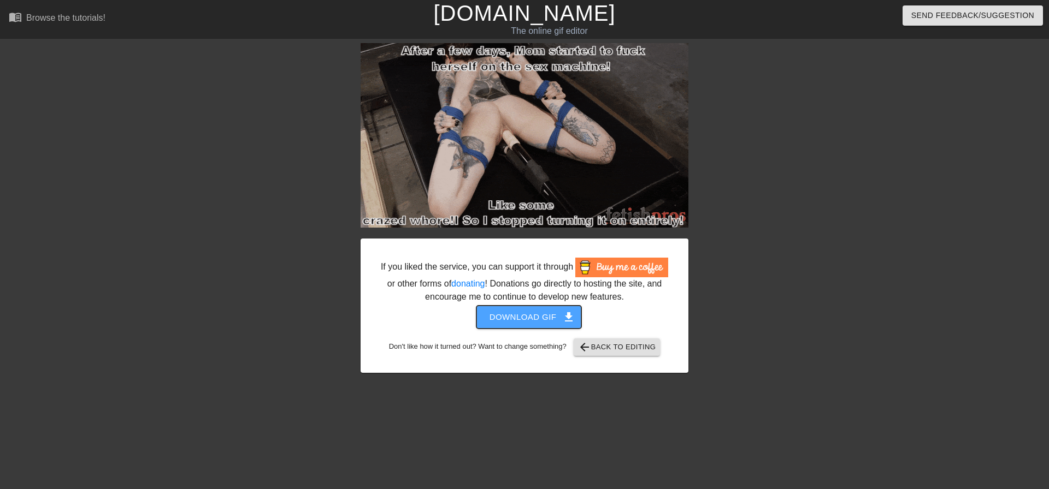
click at [515, 315] on span "Download gif get_app" at bounding box center [528, 317] width 79 height 14
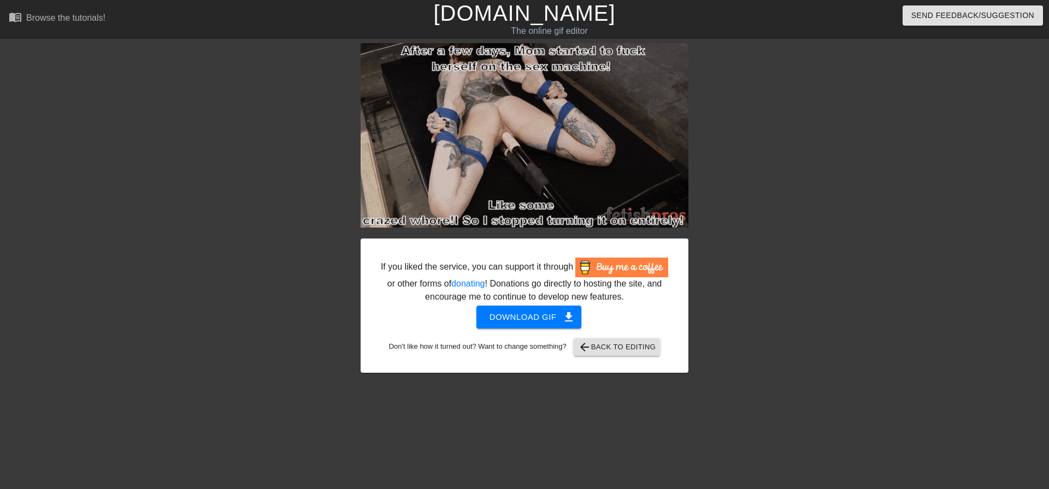
click at [920, 291] on div "If you liked the service, you can support it through or other forms of donating…" at bounding box center [524, 208] width 1049 height 330
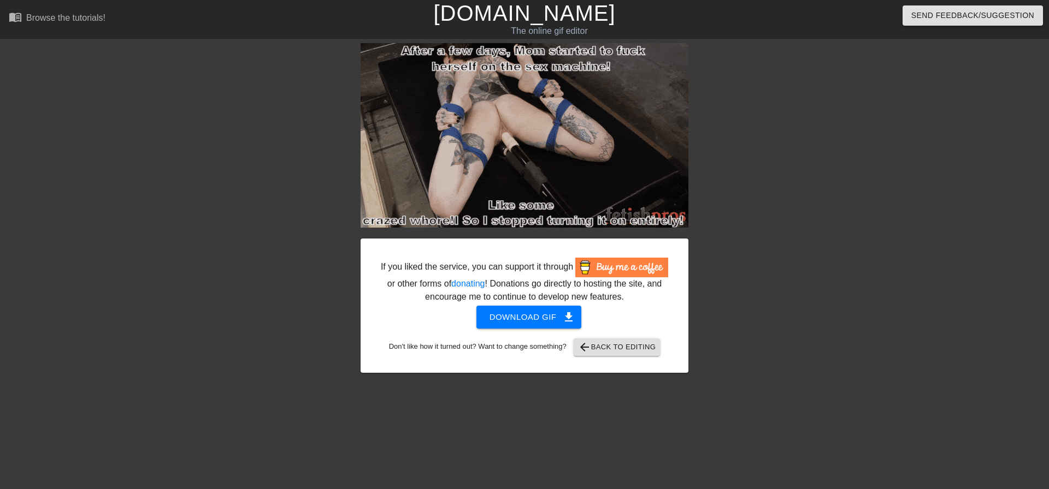
click at [869, 118] on div "If you liked the service, you can support it through or other forms of donating…" at bounding box center [524, 208] width 1049 height 330
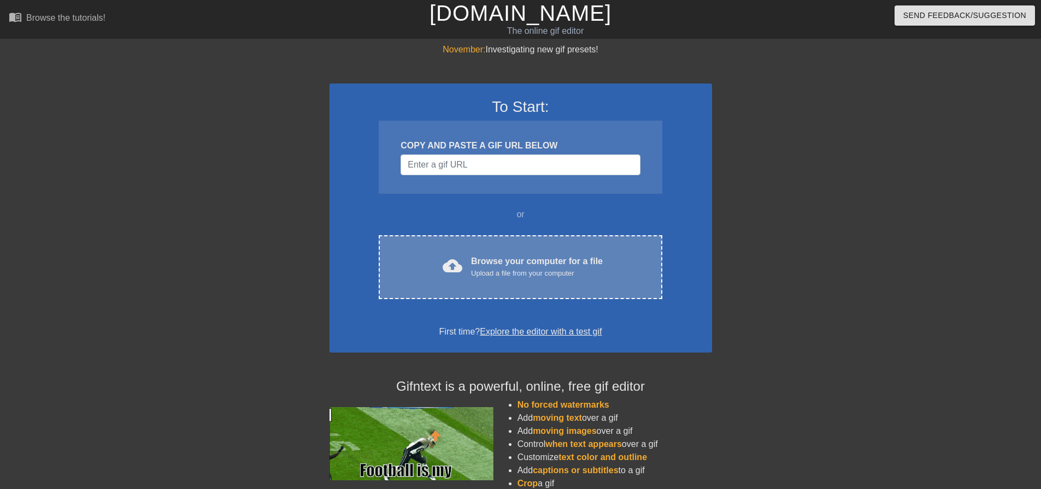
click at [509, 281] on div "cloud_upload Browse your computer for a file Upload a file from your computer C…" at bounding box center [520, 267] width 283 height 64
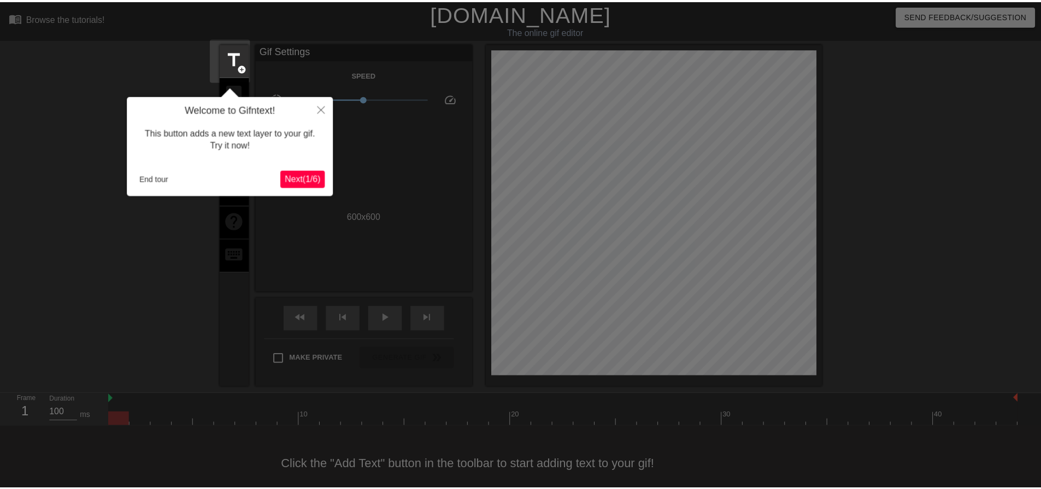
scroll to position [14, 0]
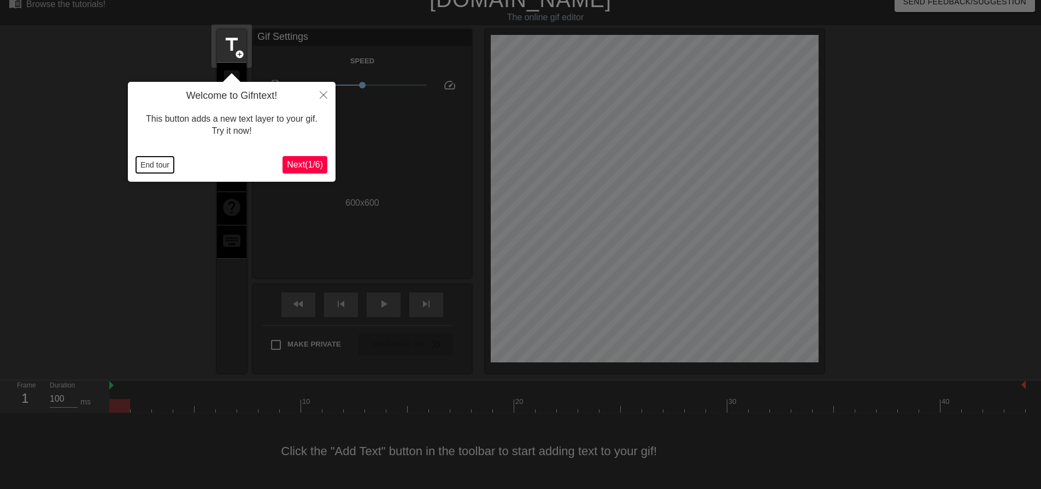
click at [153, 168] on button "End tour" at bounding box center [155, 165] width 38 height 16
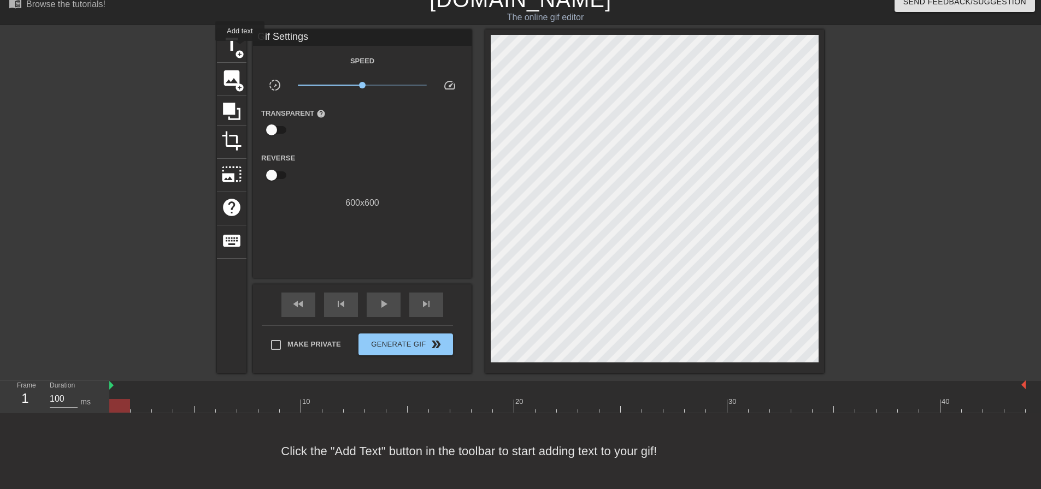
click at [226, 42] on span "title" at bounding box center [231, 44] width 21 height 21
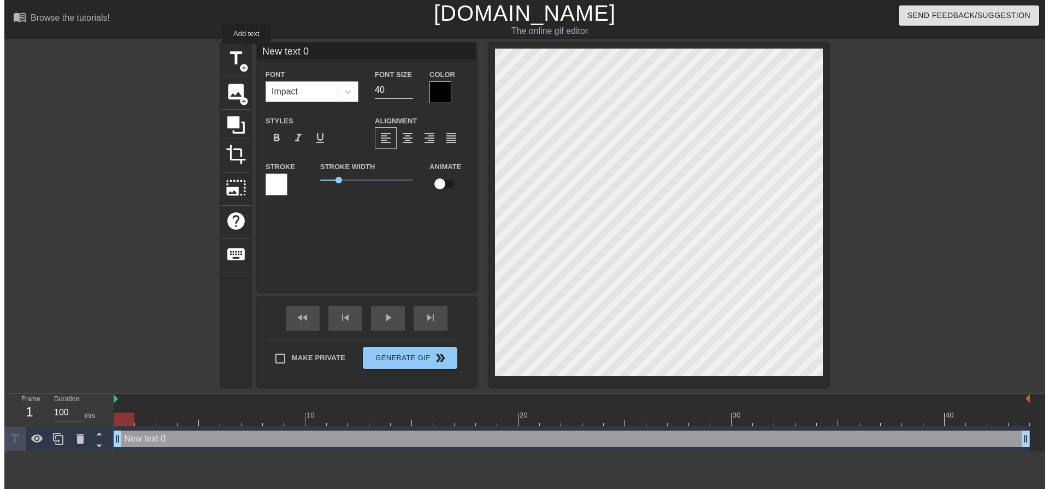
scroll to position [0, 0]
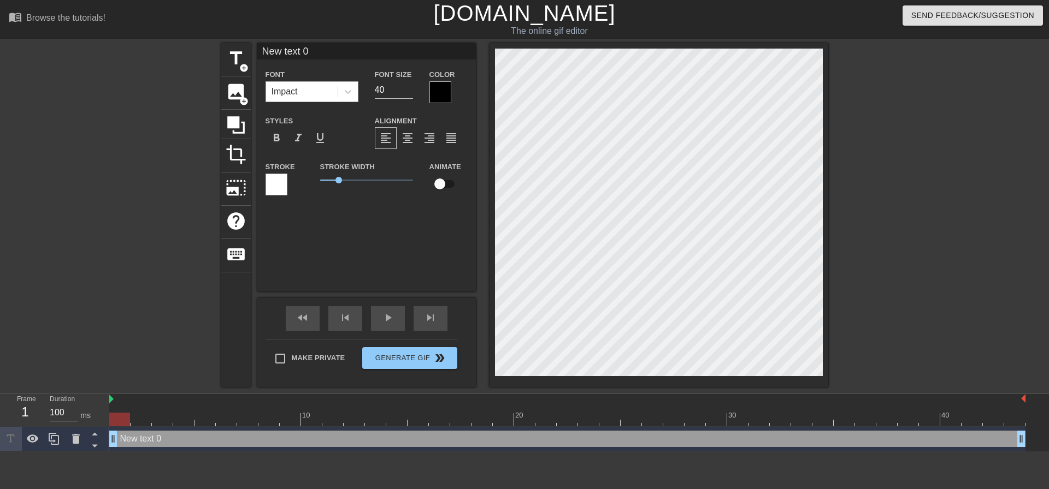
click at [290, 85] on div "Impact" at bounding box center [285, 91] width 26 height 13
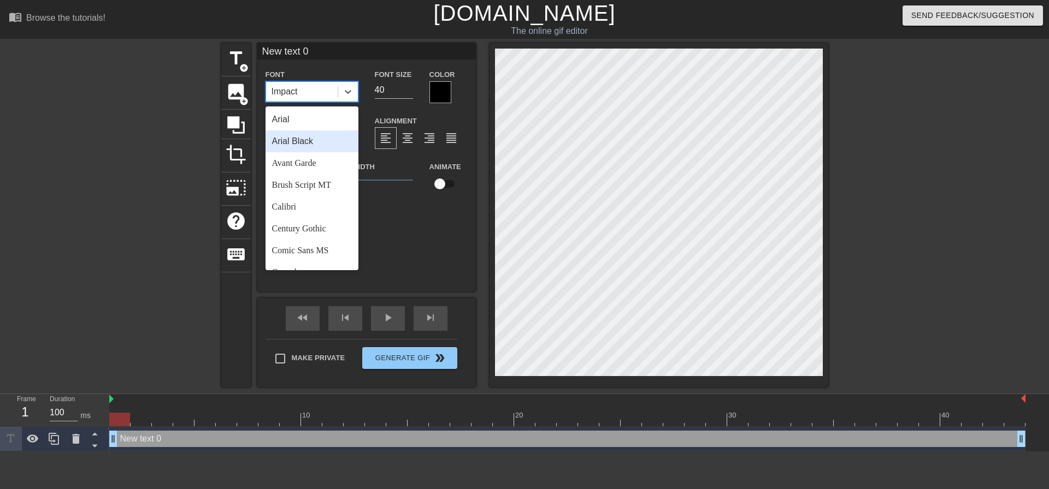
click at [336, 140] on div "Arial Black" at bounding box center [311, 142] width 93 height 22
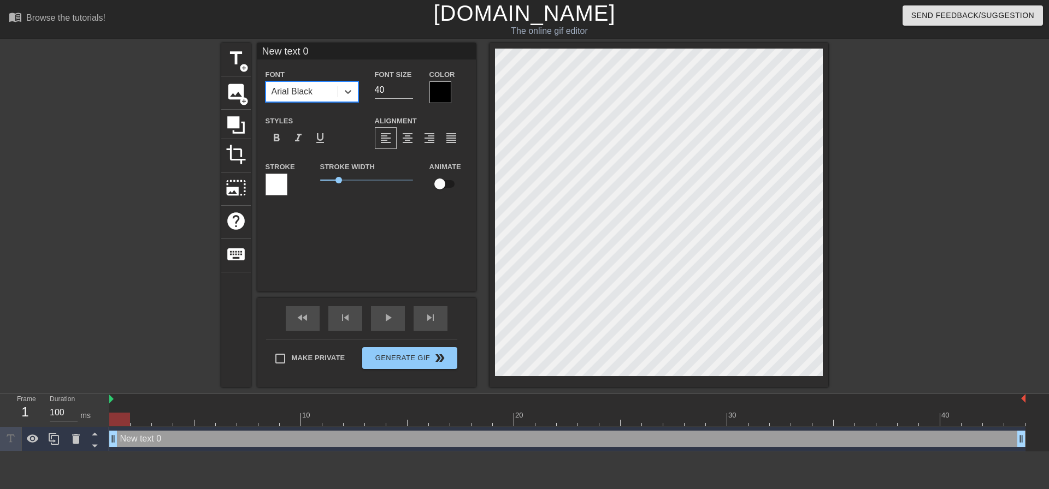
click at [332, 92] on div "Font option [PERSON_NAME], selected. 0 results available. Select is focused ,ty…" at bounding box center [366, 86] width 219 height 36
type input "21"
click at [409, 143] on span "format_align_center" at bounding box center [407, 138] width 13 height 13
click at [317, 351] on label "Make Private" at bounding box center [307, 358] width 76 height 23
click at [292, 351] on input "Make Private" at bounding box center [280, 358] width 23 height 23
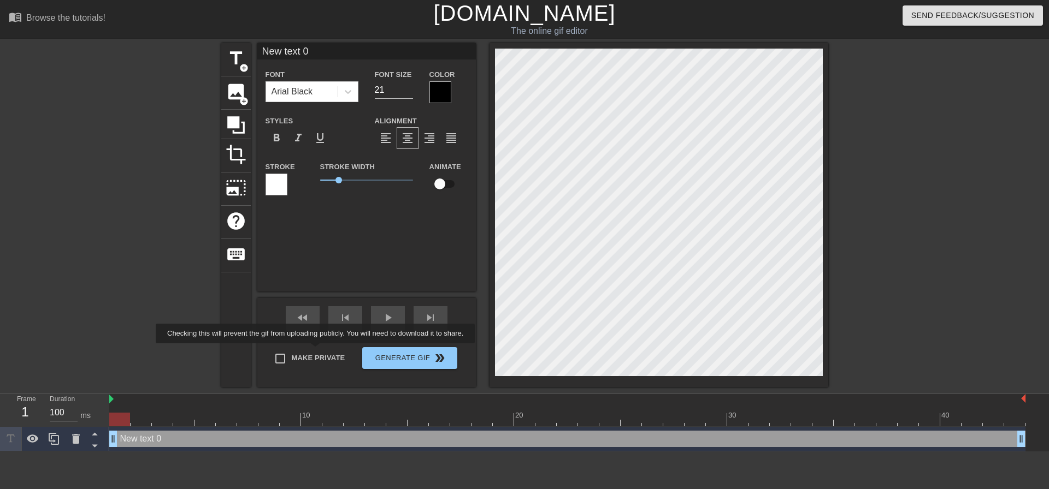
checkbox input "true"
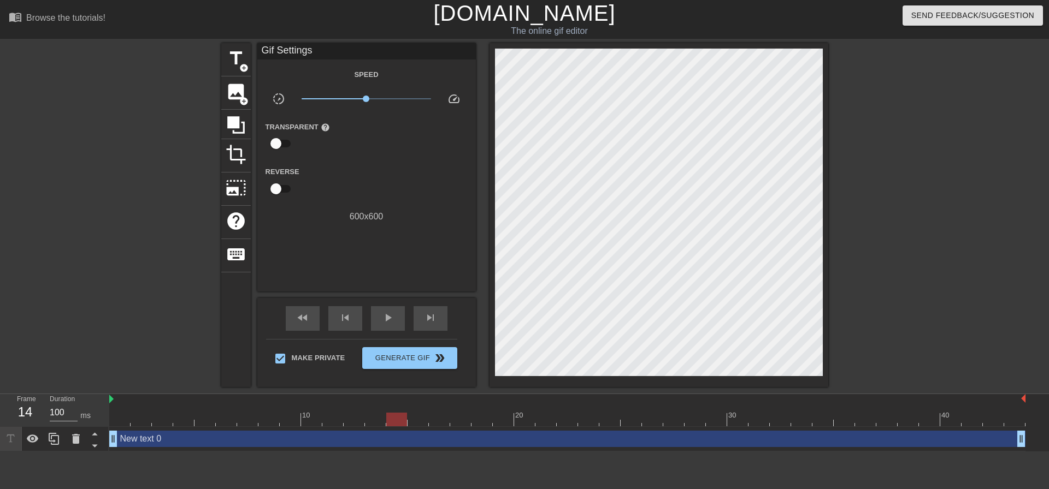
drag, startPoint x: 115, startPoint y: 417, endPoint x: 0, endPoint y: 408, distance: 115.7
click at [0, 408] on div "Frame 14 Duration 100 ms 10 20 30 40 New text 0 drag_handle drag_handle" at bounding box center [524, 422] width 1049 height 57
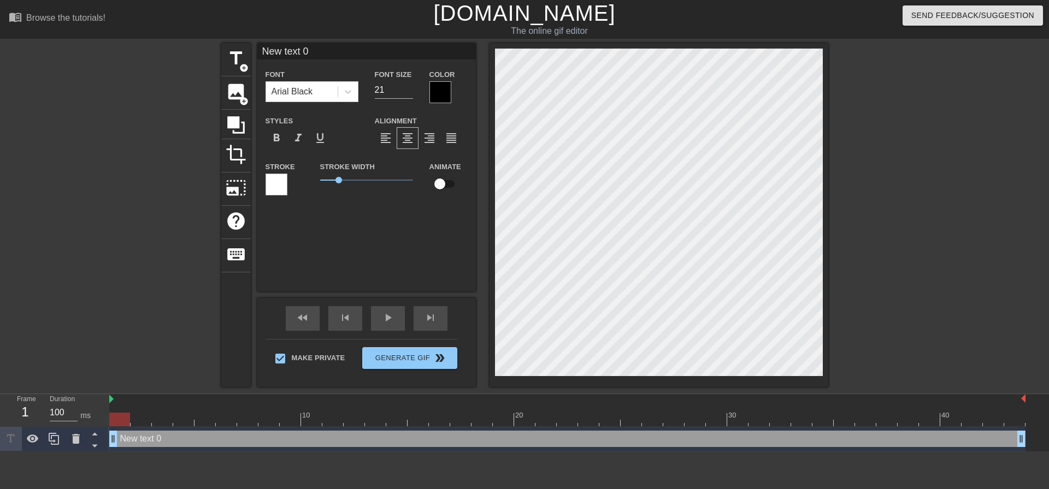
scroll to position [2, 2]
type input "T"
type textarea "T"
type input "Th"
type textarea "Th"
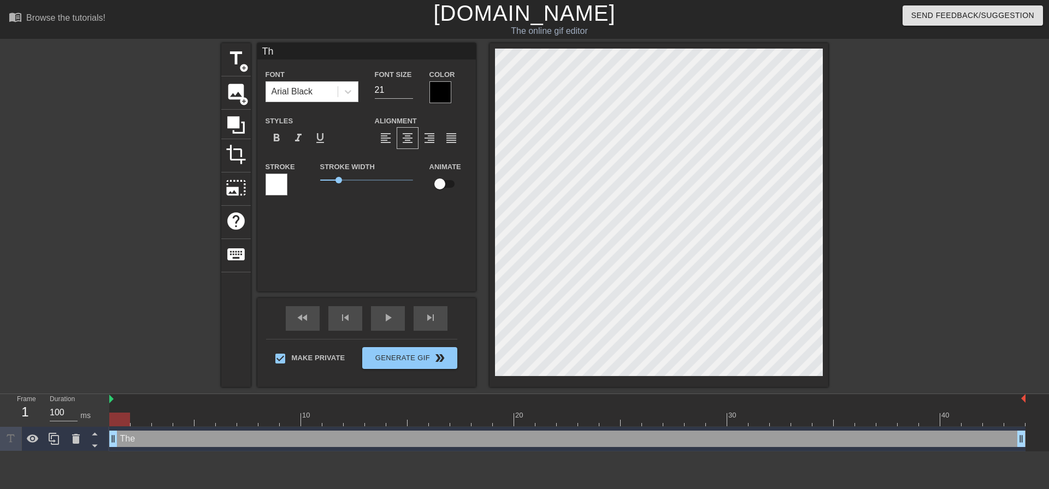
type input "The"
type textarea "The"
type input "Thes"
type textarea "Thes"
type input "These"
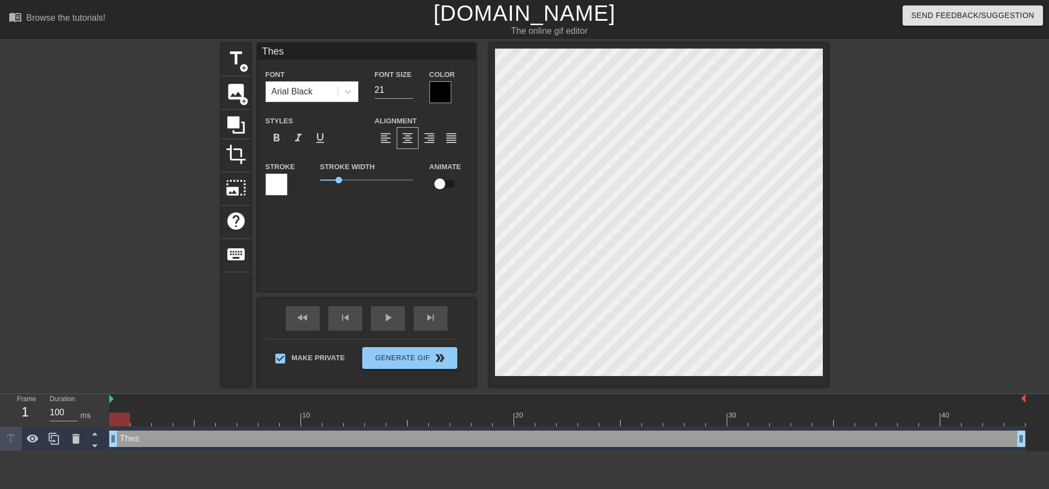
type textarea "These"
type input "These"
type textarea "These"
type input "These t"
type textarea "These t"
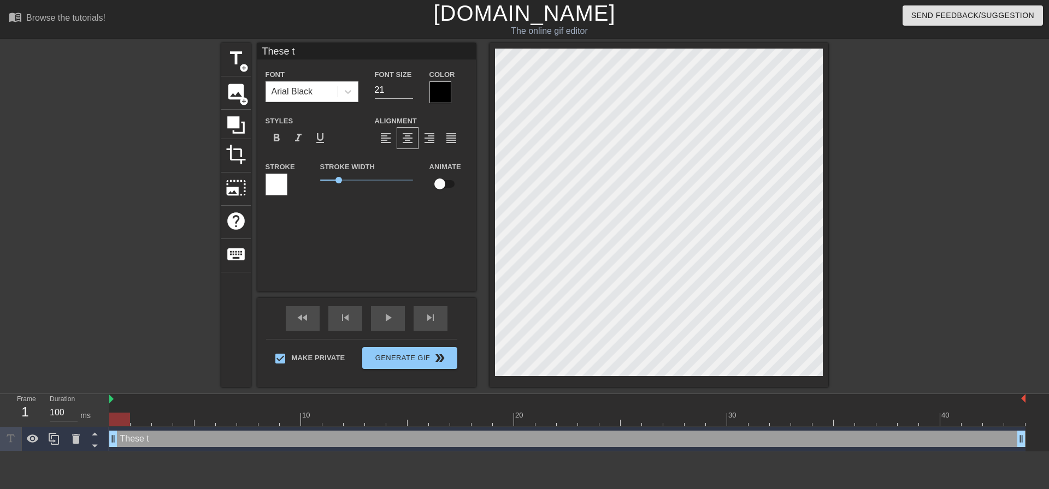
type input "These ti"
type textarea "These ti"
type input "These tit"
type textarea "These tit"
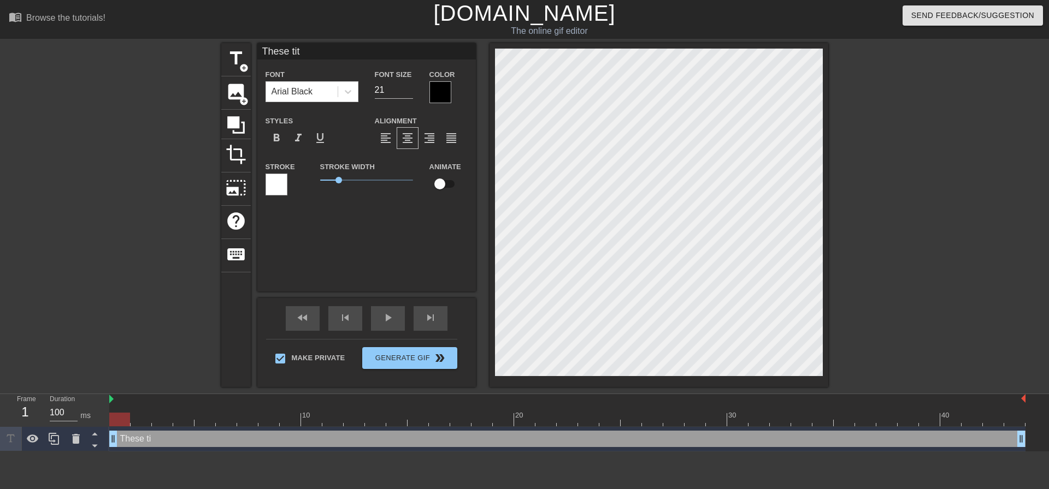
type input "These titt"
type textarea "These titt"
type input "These tit"
type textarea "These tit"
type input "These tits"
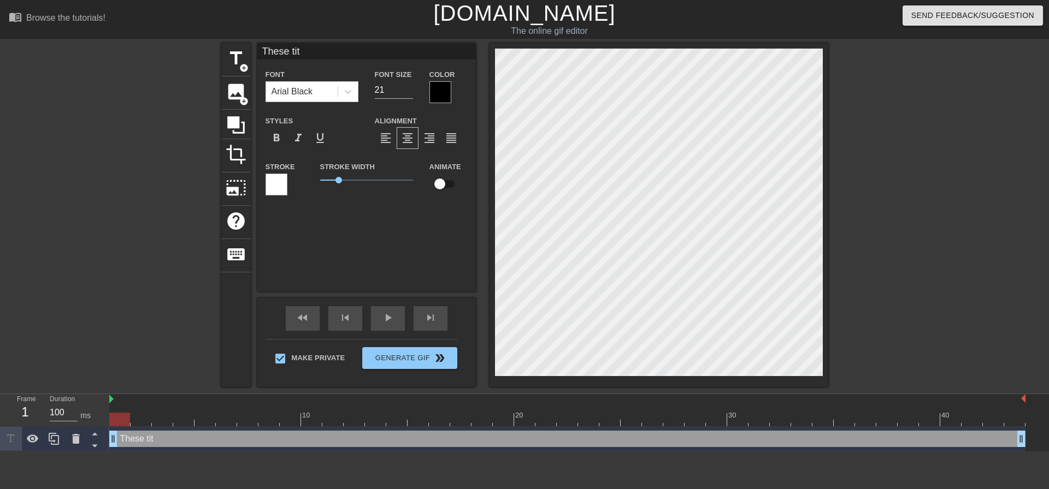
type textarea "These tits"
type input "These tits"
type textarea "These tits"
type input "These tits a"
type textarea "These tits a"
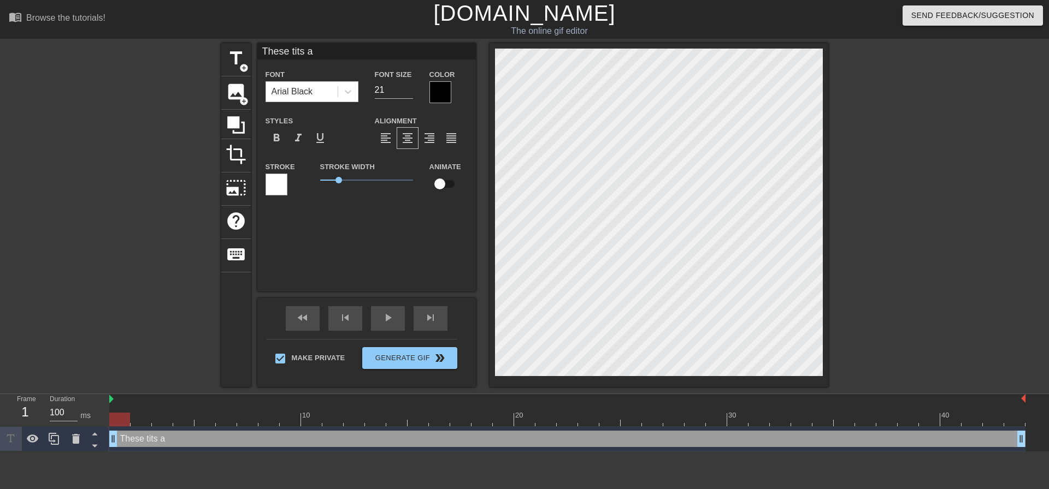
type input "These tits ar"
type textarea "These tits ar"
type input "These tits are"
type textarea "These tits are"
type input "These tits are f"
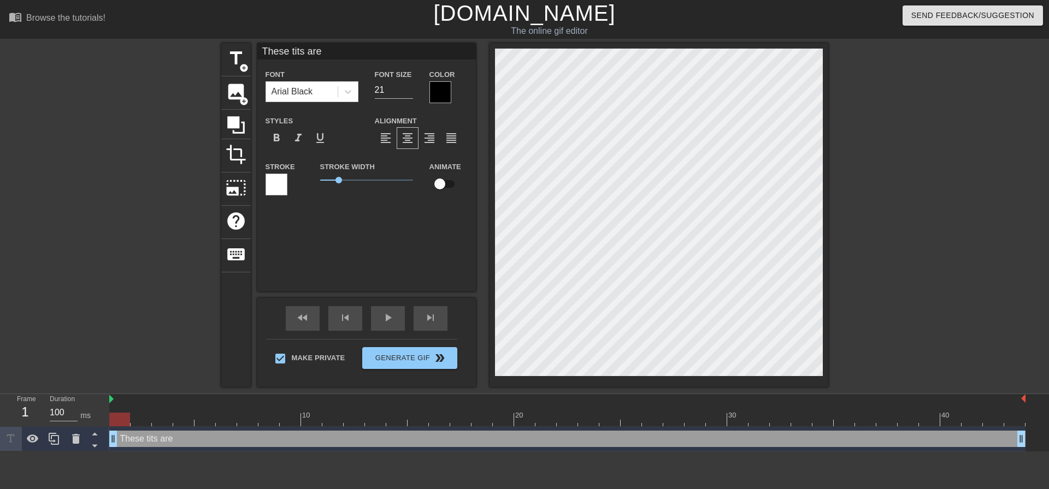
type textarea "These tits are f"
type input "These tits are fu"
type textarea "These tits are fu"
type input "These tits are fuc"
type textarea "These tits are fuc"
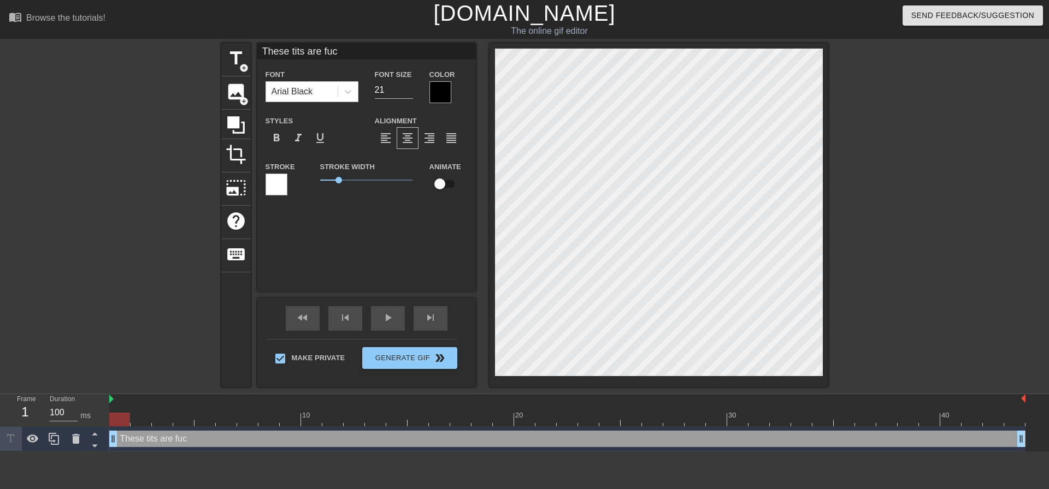
type input "These tits are fuck"
type textarea "These tits are fuck"
type input "These tits are fucki"
type textarea "These tits are fucki"
type input "These tits are fuckin"
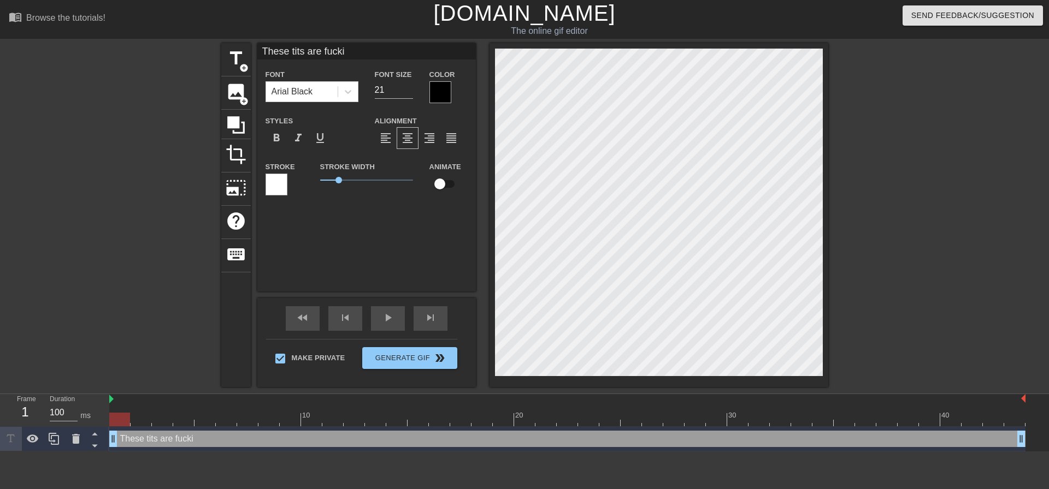
type textarea "These tits are fuckin"
type input "These tits are fucking"
type textarea "These tits are fucking"
type input "These tits are fucking"
type textarea "These tits are fucking"
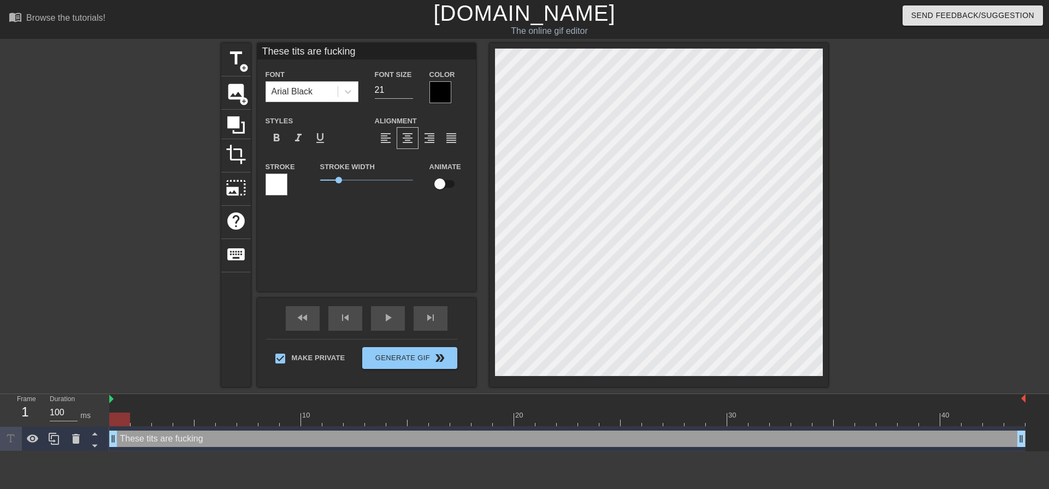
type input "These tits are fucking m"
type textarea "These tits are fucking m"
type input "These tits are fucking mi"
type textarea "These tits are fucking mi"
type input "These tits are fucking min"
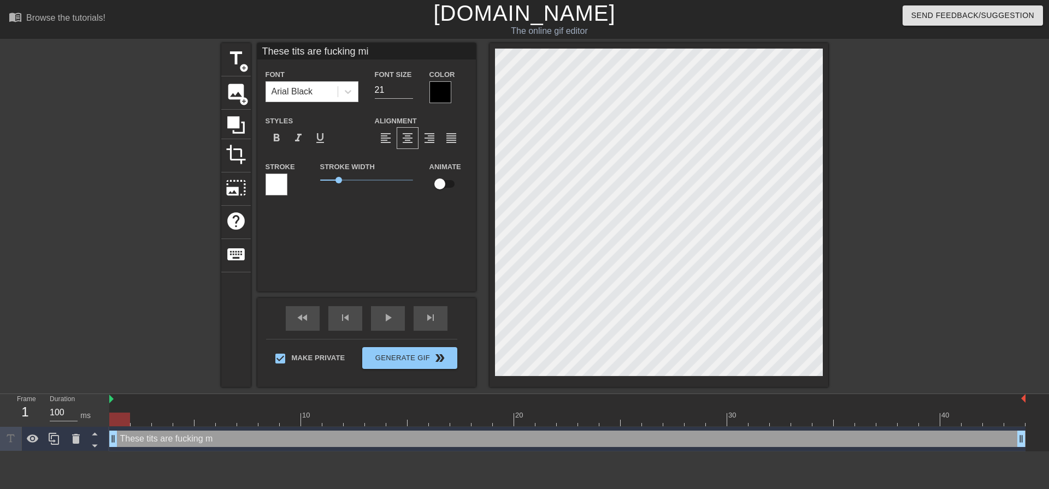
type textarea "These tits are fucking min"
type input "These tits are fucking mine"
type textarea "These tits are fucking mine"
type input "These tits are fucking mine!"
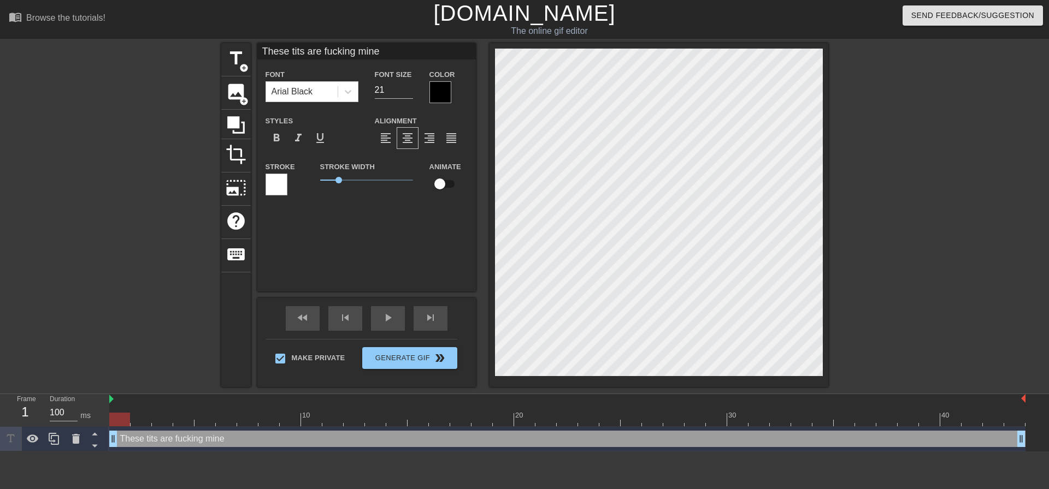
type textarea "These tits are fucking mine!"
type input "These tits are fucking mine!"
type textarea "These tits are fucking mine!"
type input "These tits are fucking mine! D"
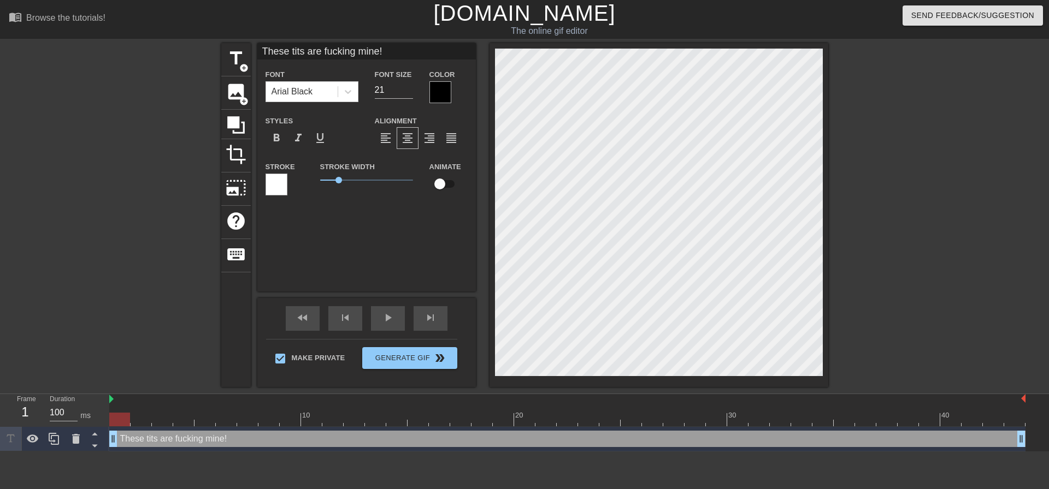
type textarea "These tits are fucking mine! D"
type input "These tits are fucking mine! Do"
type textarea "These tits are fucking mine! Do"
type input "These tits are fucking mine! Do"
type textarea "These tits are fucking mine! Do"
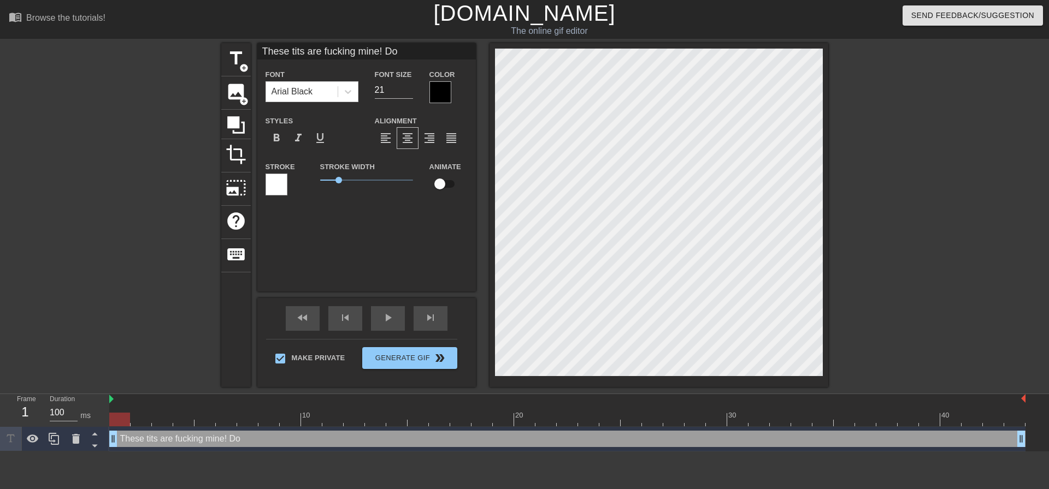
type input "These tits are fucking mine! Do y"
type textarea "These tits are fucking mine! Do y"
type input "These tits are fucking mine! Do yo"
type textarea "These tits are fucking mine! Do yo"
type input "These tits are fucking mine! Do you"
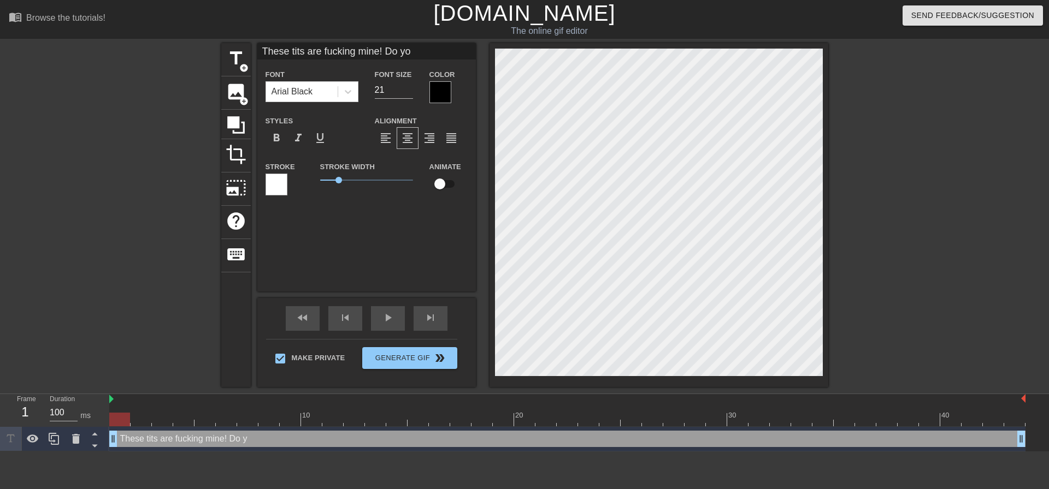
type textarea "These tits are fucking mine! Do you"
type input "These tits are fucking mine! Do you"
type textarea "These tits are fucking mine! Do you"
type input "These tits are fucking mine! Do you u"
type textarea "These tits are fucking mine! Do you u"
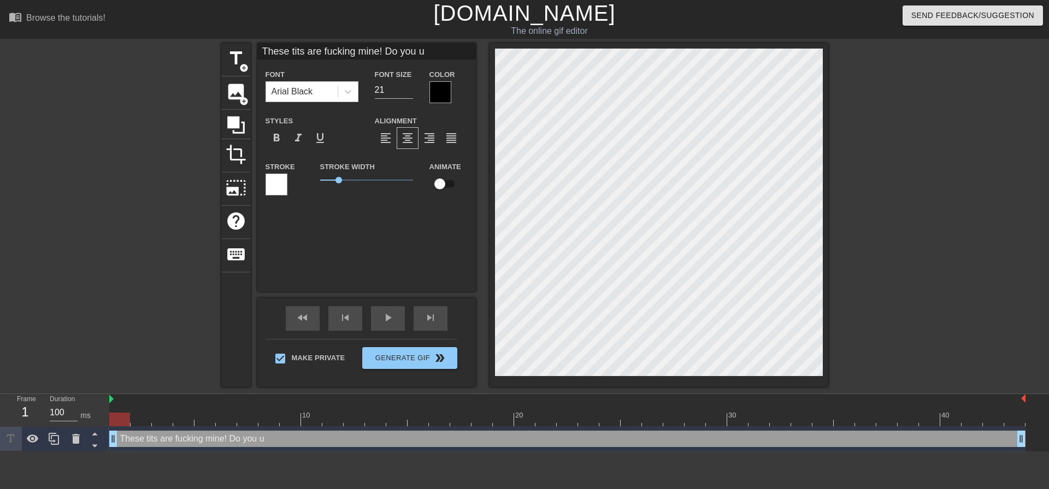
type input "These tits are fucking mine! Do you un"
type textarea "These tits are fucking mine! Do you un"
type input "These tits are fucking mine! Do you und"
type textarea "These tits are fucking mine! Do you und"
type input "These tits are fucking mine! Do you unde"
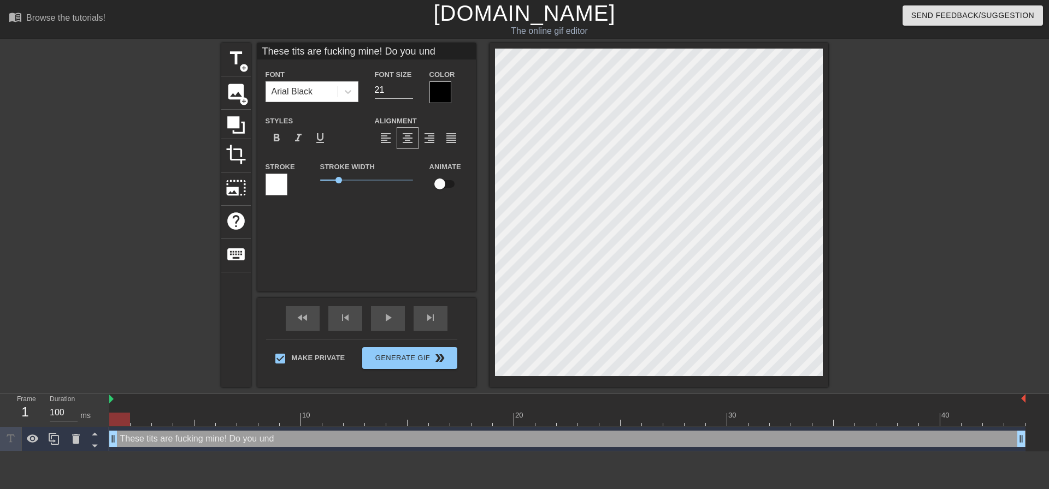
type textarea "These tits are fucking mine! Do you unde"
type input "These tits are fucking mine! Do you under"
type textarea "These tits are fucking mine! Do you under"
type input "These tits are fucking mine! Do you unders"
type textarea "These tits are fucking mine! Do you unders"
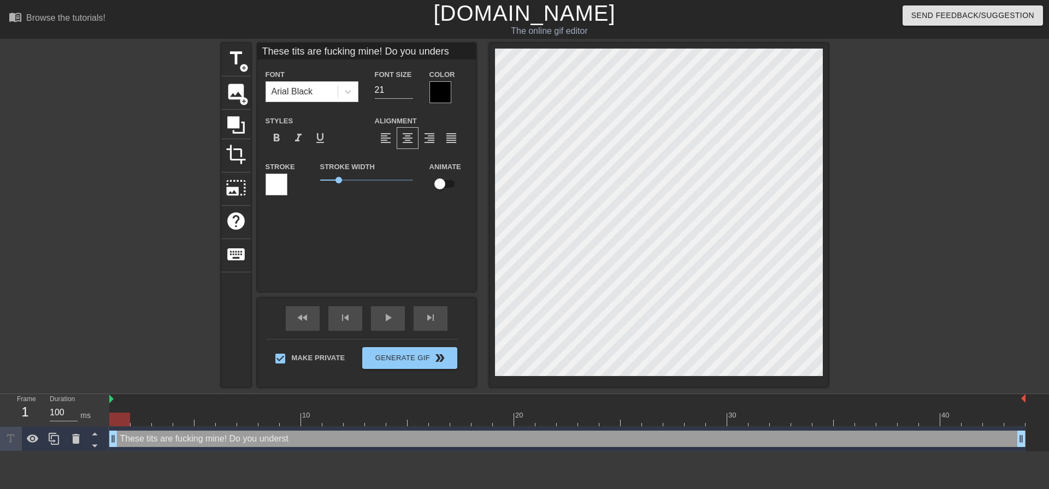
type input "These tits are fucking mine! Do you underst"
type textarea "These tits are fucking mine! Do you underst"
type input "These tits are fucking mine! Do you understa"
type textarea "These tits are fucking mine! Do you understa"
type input "These tits are fucking mine! Do you understan"
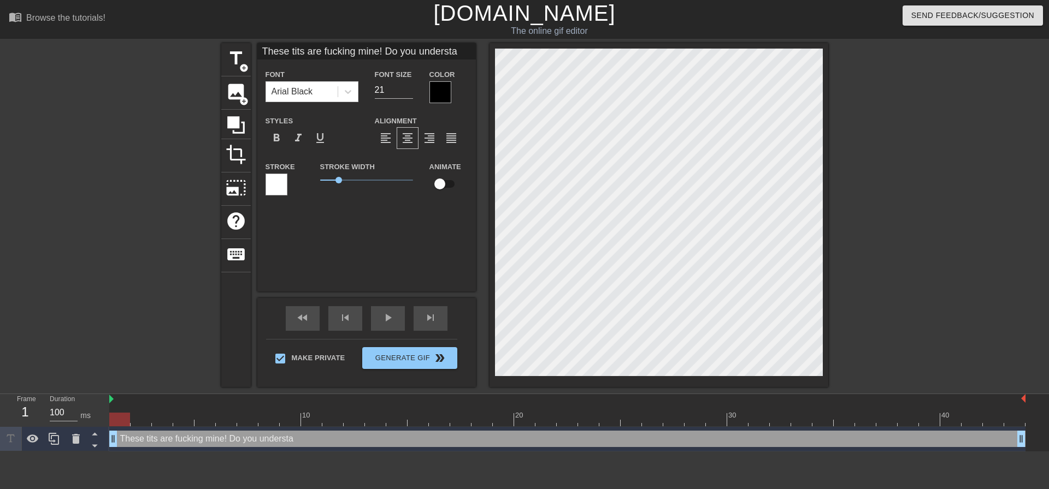
type textarea "These tits are fucking mine! Do you understan"
type input "These tits are fucking mine! Do you understand"
type textarea "These tits are fucking mine! Do you understand"
type input "These tits are fucking mine! Do you understand"
type textarea "These tits are fucking mine! Do you understand"
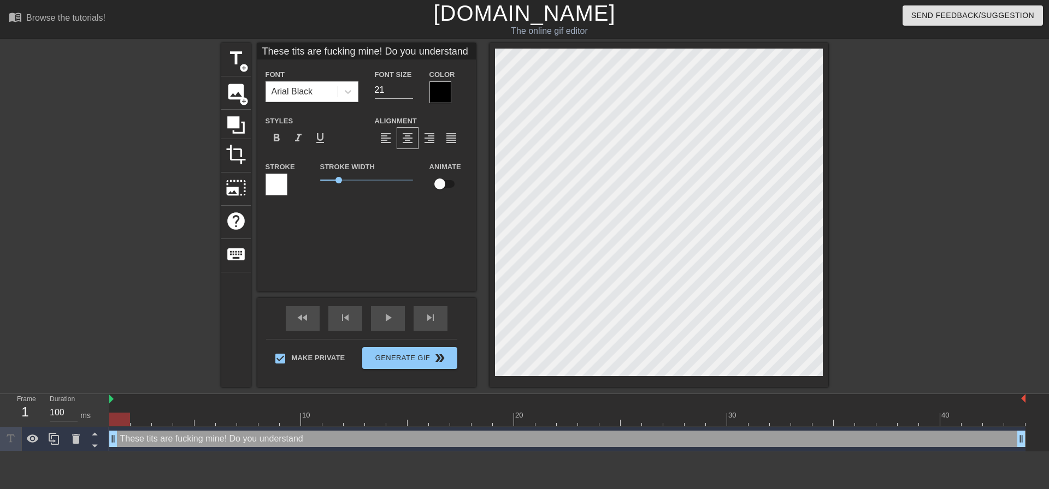
scroll to position [2, 1]
type input "These tits are fucking mine! Do you understandM"
type textarea "These tits are fucking mine! Do you understand M"
type input "These tits are fucking mine! Do you understandMo"
type textarea "These tits are fucking mine! Do you understand Mo"
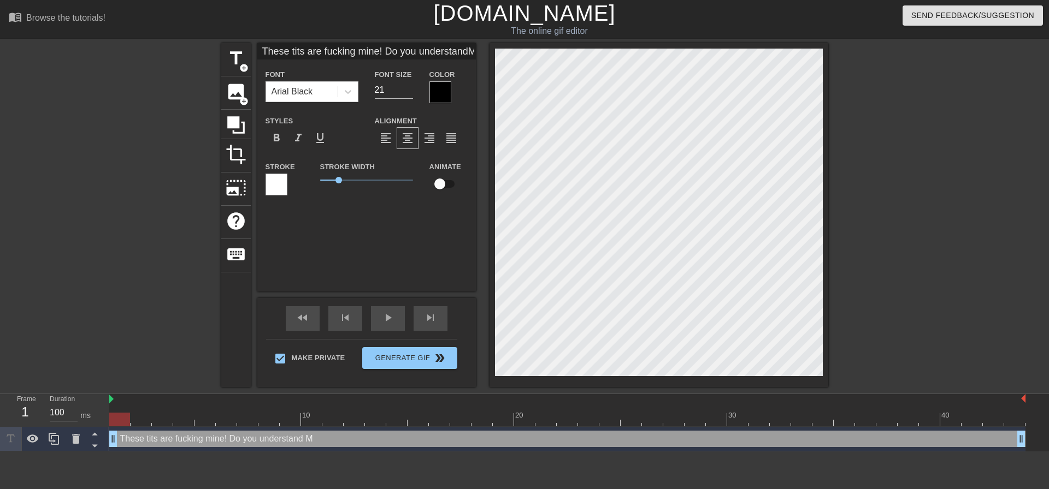
type input "These tits are fucking mine! Do you understandMom"
type textarea "These tits are fucking mine! Do you understand Mom"
type input "These tits are fucking mine! Do you understandMomm"
type textarea "These tits are fucking mine! Do you understand Momm"
type input "These tits are fucking mine! Do you understandMommy"
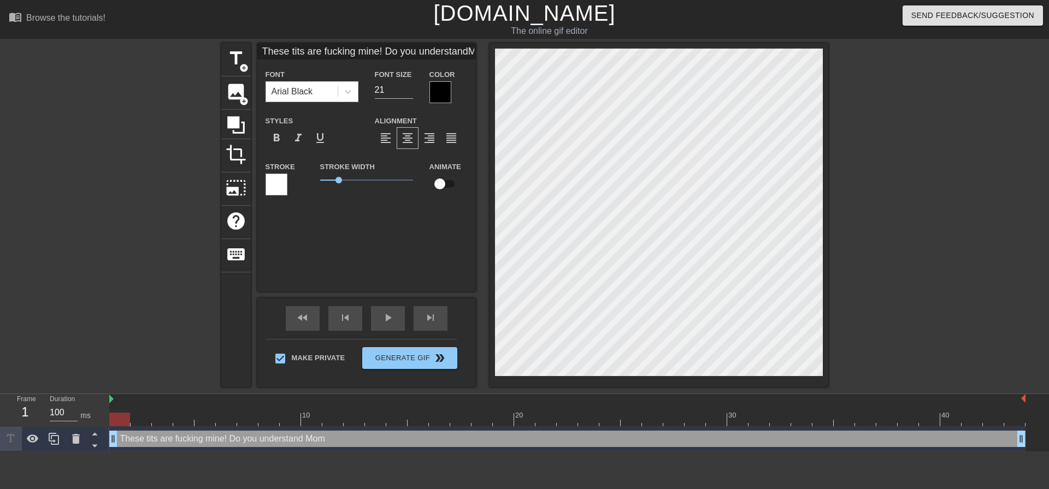
type textarea "These tits are fucking mine! Do you understand Mommy"
type input "These tits are fucking mine! Do you understandMommy?"
type textarea "These tits are fucking mine! Do you understand Mommy?"
type input "These tits are fucking mine! Do you understandMommy?"
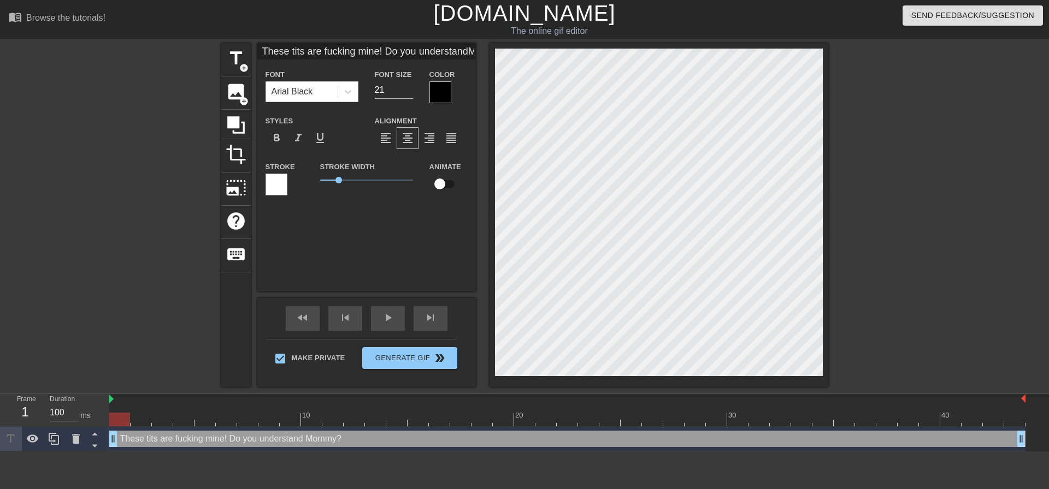
scroll to position [2, 2]
type textarea "These tits are fucking mine! Do you understand Mommy?"
type input "These tits are fucking mine! Do you understandMommy?"
type textarea "These tits are fucking mine! Do you understandMommy?"
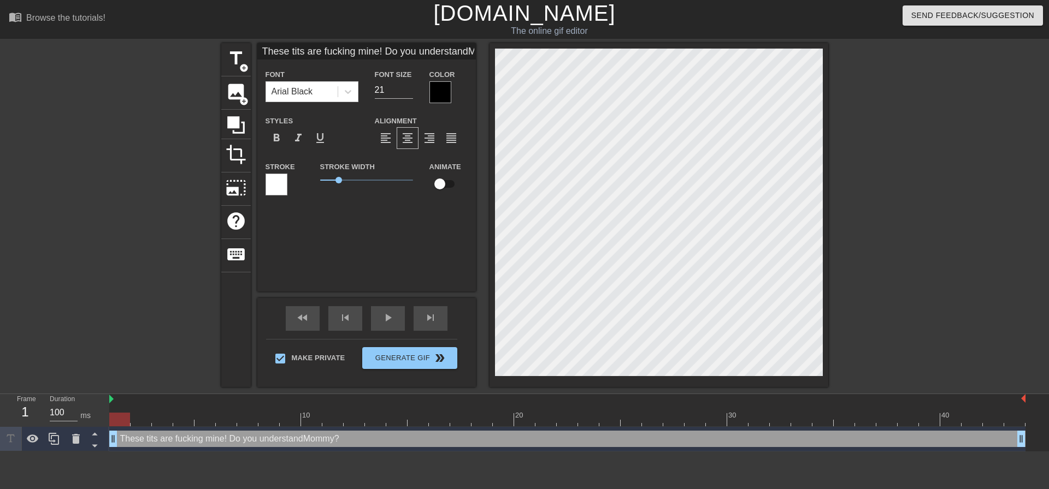
type input "These tits are fucking mine! Do you understand Mommy?"
type textarea "These tits are fucking mine! Do you understand Mommy?"
type input "These tits are fucking mine! Do you understand Momm?"
type textarea "These tits are fucking mine! Do you understand Momm?"
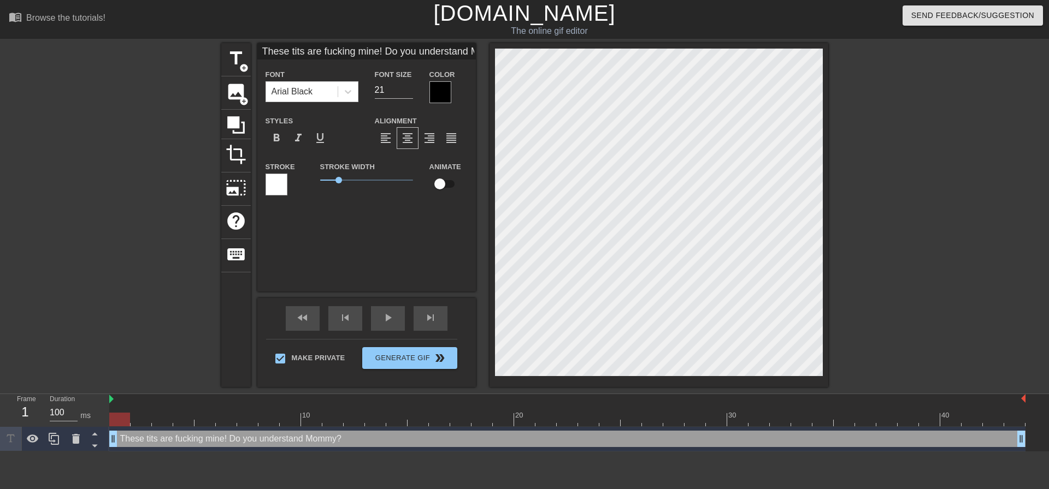
type input "These tits are fucking mine! Do you understand Mom?"
type textarea "These tits are fucking mine! Do you understand Mom?"
type input "These tits are fucking mine! Do you understand Mom?"
type textarea "These tits are fucking mine! Do you understand Mom?"
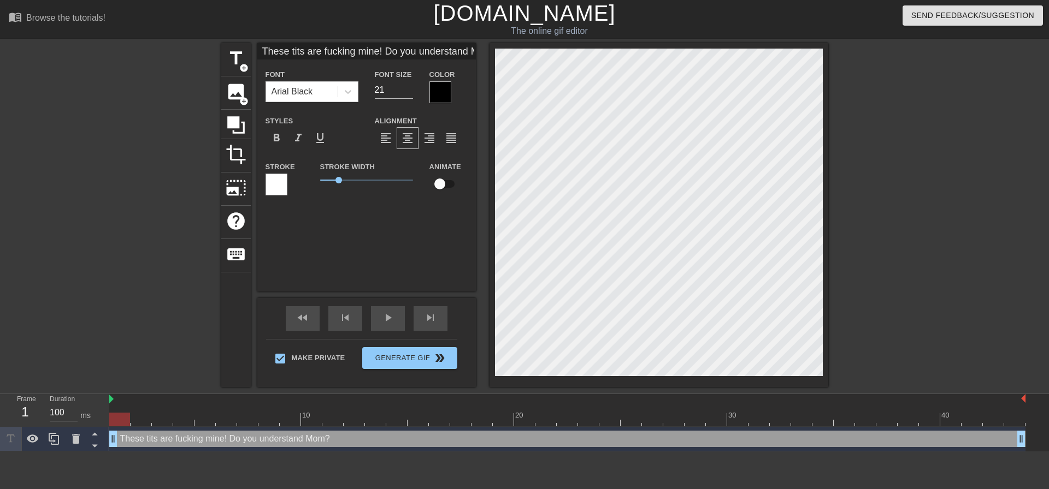
type input "These tits are fucking mine! Do you understand Mom?"
type textarea "These tits are fucking mine! Do you understand Mom?"
type input "These tits are fucking mine! Do you understand Mom?"
type textarea "These tits are fucking mine! Do you understand Mom?"
type input "These tits are fucking mine! Do you understand Mom?"
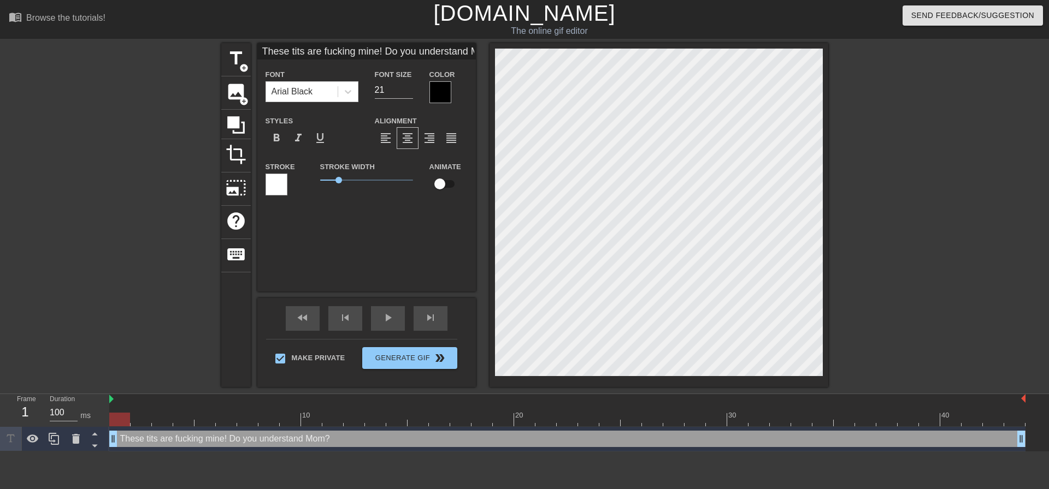
type textarea "These tits are fucking mine! Do you understand Mom?"
type input "These tits are fucking mine! Do you understand Mom?"
type textarea "These tits are fucking mine! Do you understand Mom?"
type input "These tits are fucking mine! Do you understand Mom?"
type textarea "These tits are fucking mine! Do you understand Mom?"
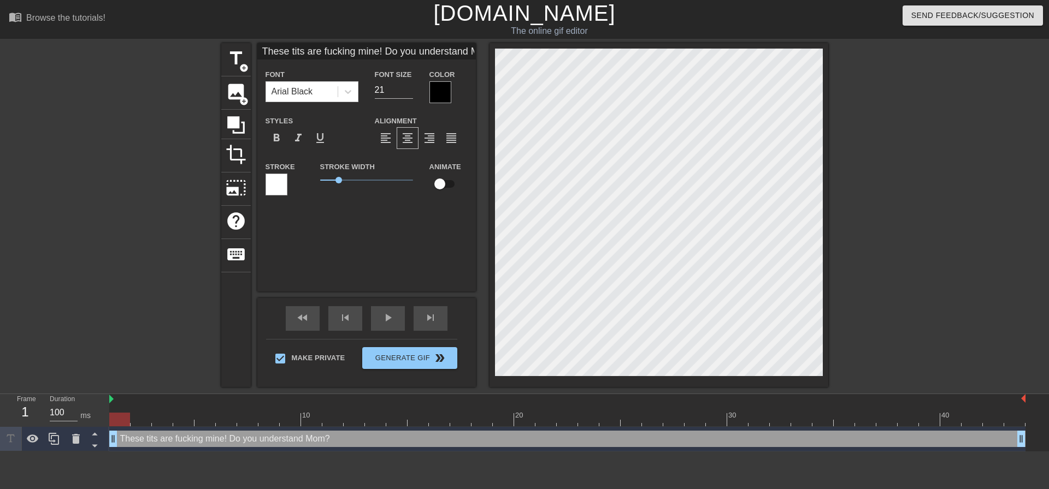
type input "These tits are fucking mine! Do you understand Mom?"
type textarea "These tits are fucking mine! Do you understand Mom?"
type input "These tits are fucking mine! Do you understand Mom?"
type textarea "These tits are fucking mine! Do you understand Mom?"
type input "These tits are fucking mine! Do you understand Mom?"
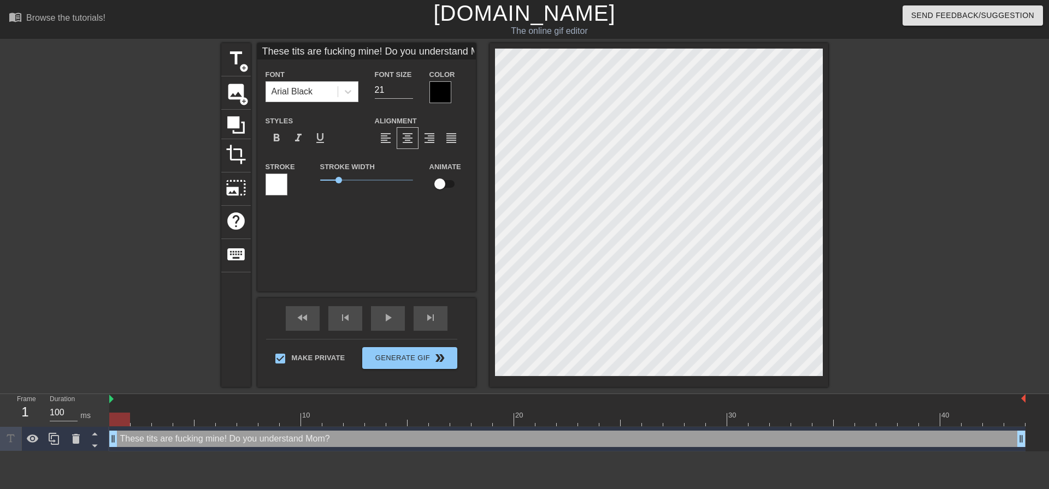
type textarea "These tits are fucking mine! Do you understand Mom?"
type input "These tits are fucking mine! Do you understand Mom?"
type textarea "These tits are fucking mine! Do you understand Mom?"
type input "These tits are fucking mine! Do you understand Mom?"
type textarea "These tits are fucking mine! Do you understand Mom?"
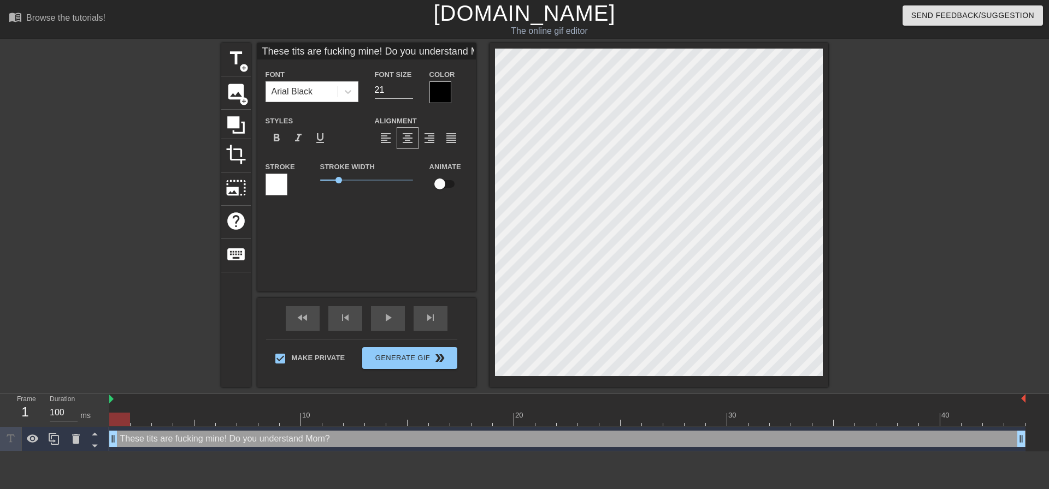
type input "These tits are fucking mine! Do you understand Mom?"
type textarea "These tits are fucking mine! Do you understand Mom?"
type input "These tits are fucking mine! Do you understand Mom?"
type textarea "These tits are fucking mine! Do you understand Mom?"
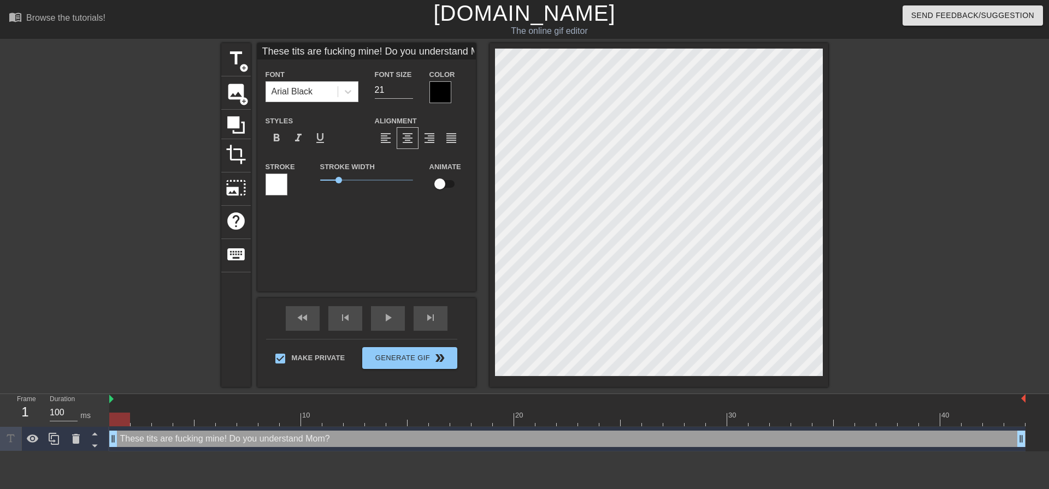
type input "These tits are fucking mine! Do you understand Mom?I"
type textarea "These tits are fucking mine! Do you understand Mom? I"
type input "These tits are fucking mine! Do you understand Mom?IM"
type textarea "These tits are fucking mine! Do you understand Mom? IM"
type input "These tits are fucking mine! Do you understand Mom?IM"
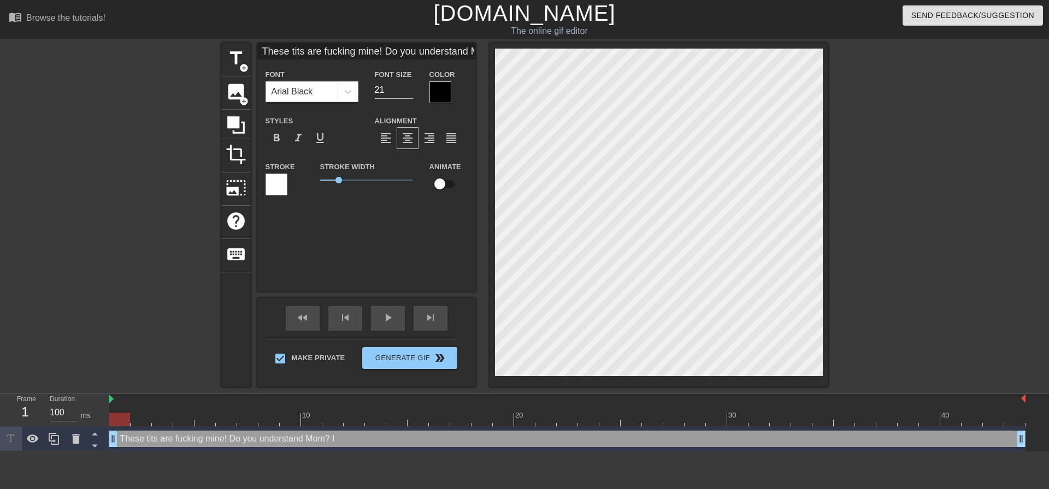
type textarea "These tits are fucking mine! Do you understand Mom? IM"
type input "These tits are fucking mine! Do you understand Mom?IM G"
type textarea "These tits are fucking mine! Do you understand Mom? IM G"
type input "These tits are fucking mine! Do you understand Mom?IM GO"
type textarea "These tits are fucking mine! Do you understand Mom? IM GO"
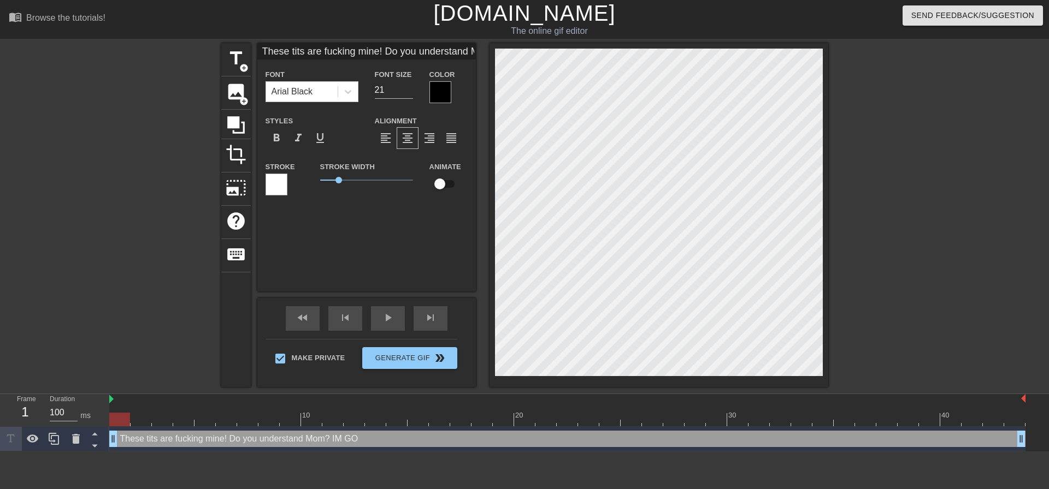
type input "These tits are fucking mine! Do you understand Mom?IM GOI"
type textarea "These tits are fucking mine! Do you understand Mom? IM GOI"
type input "These tits are fucking mine! Do you understand Mom?IM GOIN"
type textarea "These tits are fucking mine! Do you understand Mom? IM GOIN"
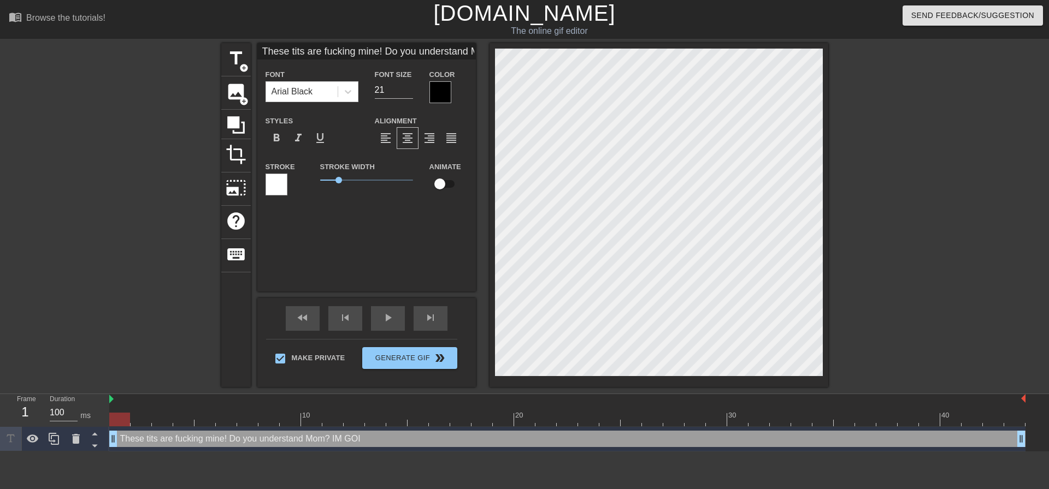
type input "These tits are fucking mine! Do you understand Mom?IM GOING"
type textarea "These tits are fucking mine! Do you understand Mom? IM GOING"
type input "These tits are fucking mine! Do you understand Mom?IM GOINGT"
type textarea "These tits are fucking mine! Do you understand Mom? IM GOINGT"
type input "These tits are fucking mine! Do you understand Mom?IM GOING"
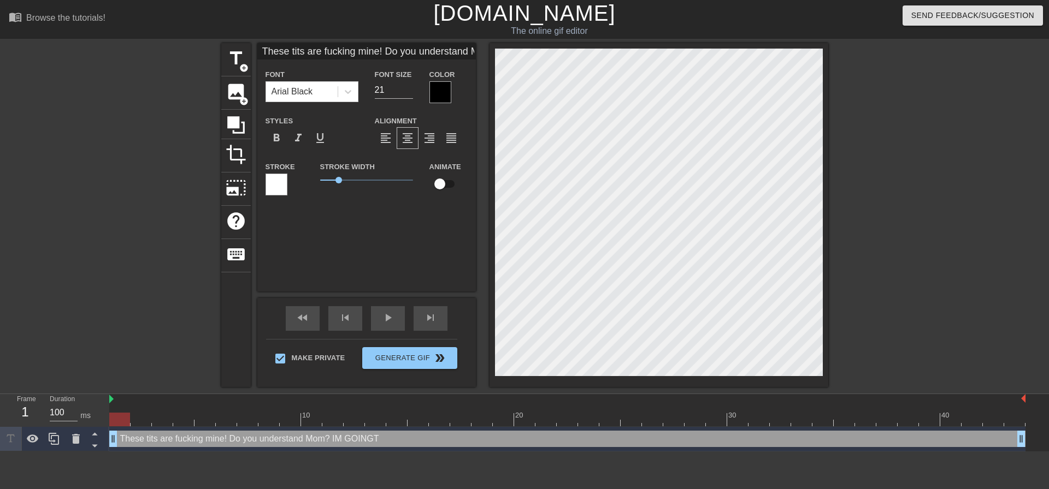
type textarea "These tits are fucking mine! Do you understand Mom? IM GOING"
type input "These tits are fucking mine! Do you understand Mom?IM GOIN"
type textarea "These tits are fucking mine! Do you understand Mom? IM GOIN"
type input "These tits are fucking mine! Do you understand Mom?IM GOI"
type textarea "These tits are fucking mine! Do you understand Mom? IM GOI"
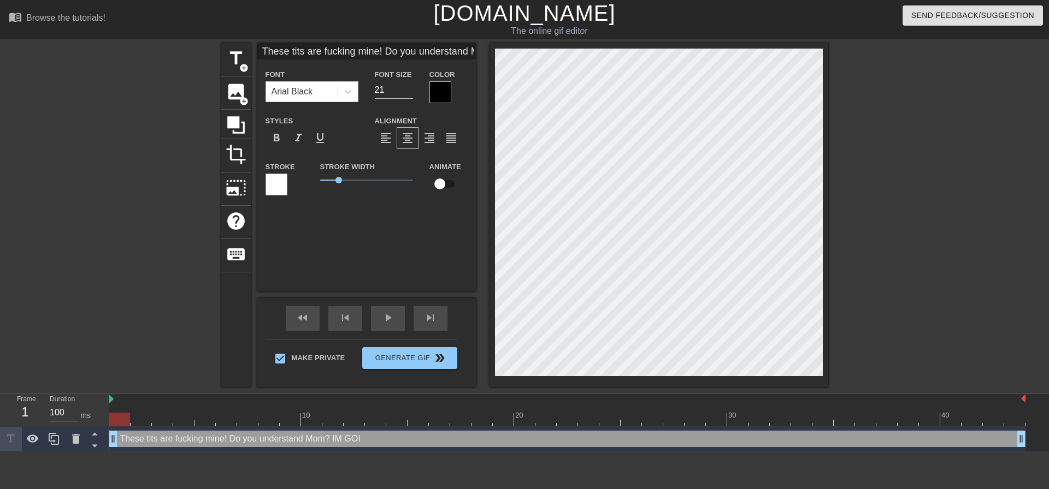
type input "These tits are fucking mine! Do you understand Mom?IM GO"
type textarea "These tits are fucking mine! Do you understand Mom? IM GO"
type input "These tits are fucking mine! Do you understand Mom?IM G"
type textarea "These tits are fucking mine! Do you understand Mom? IM G"
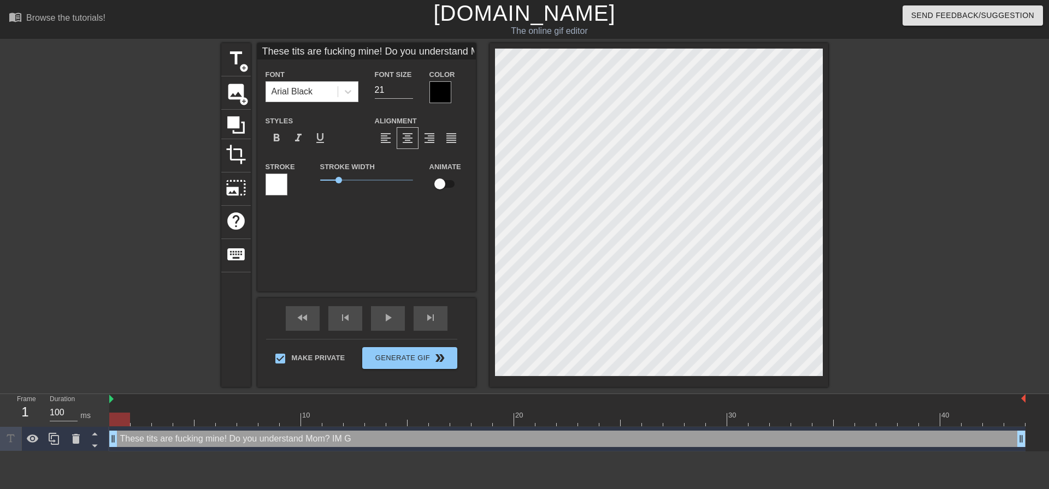
type input "These tits are fucking mine! Do you understand Mom?IM GE"
type textarea "These tits are fucking mine! Do you understand Mom? IM GE"
type input "These tits are fucking mine! Do you understand Mom?IM GET"
type textarea "These tits are fucking mine! Do you understand Mom? IM GET"
type input "These tits are fucking mine! Do you understand Mom?IM GET"
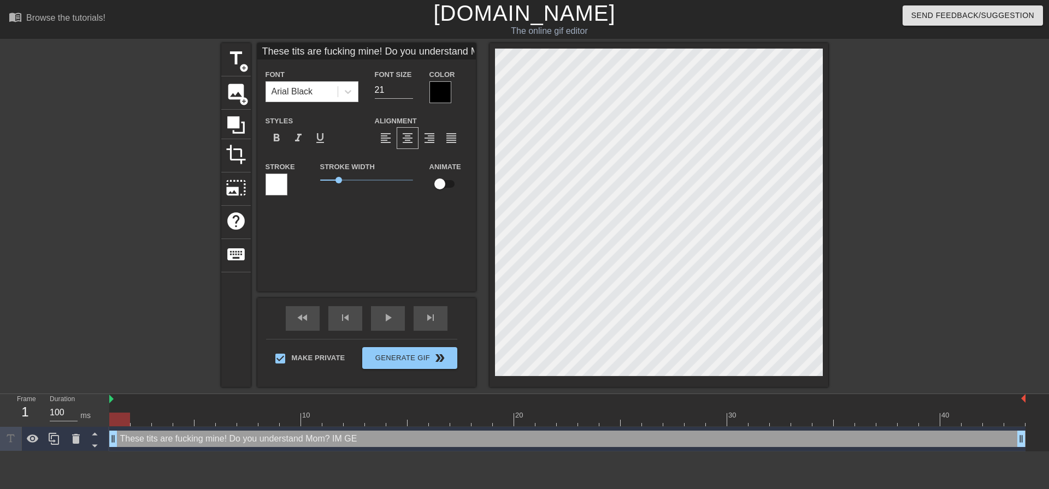
type textarea "These tits are fucking mine! Do you understand Mom? IM GET"
type input "These tits are fucking mine! Do you understand Mom?IM GET T"
type textarea "These tits are fucking mine! Do you understand Mom? IM GET T"
type input "These tits are fucking mine! Do you understand Mom?IM GET TO"
type textarea "These tits are fucking mine! Do you understand Mom? IM GET TO"
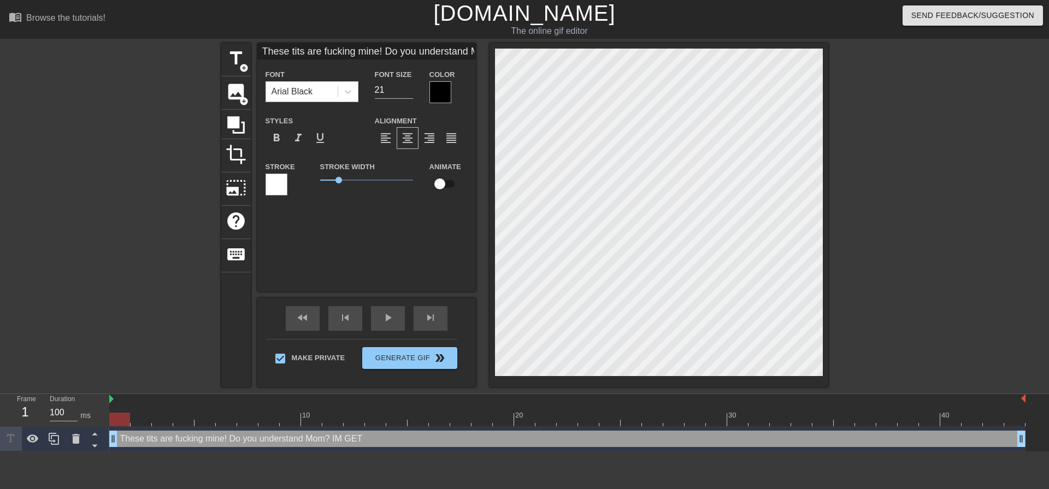
scroll to position [13, 3]
type input "These tits are fucking mine! Do you understand Mom?IM GET TO"
type textarea "These tits are fucking mine! Do you understand Mom? IM GET TO"
type input "These tits are fucking mine! Do you understand Mom?IM GET TO M"
type textarea "These tits are fucking mine! Do you understand Mom? IM GET TO M"
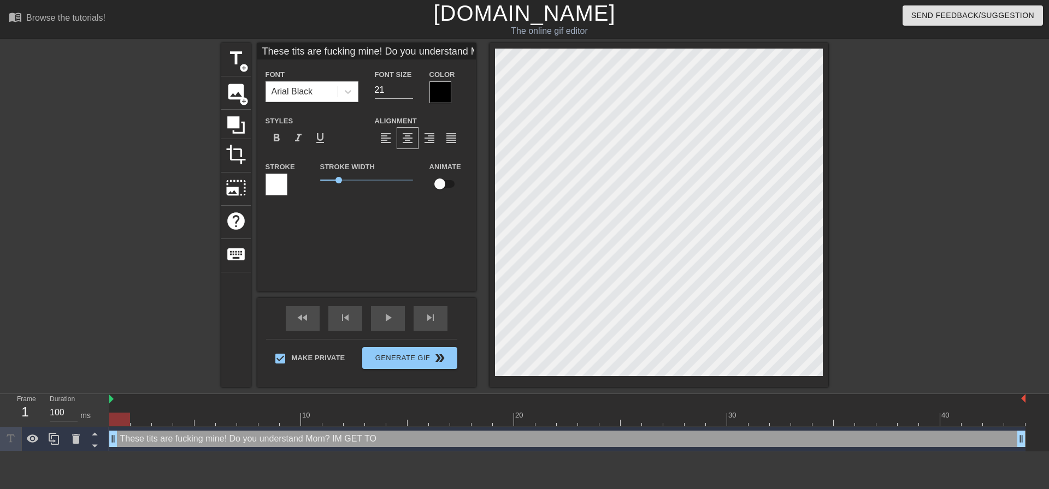
type input "These tits are fucking mine! Do you understand Mom?IM GET TO MO"
type textarea "These tits are fucking mine! Do you understand Mom? IM GET TO MO"
type input "These tits are fucking mine! Do you understand Mom?IM GET TO MOL"
type textarea "These tits are fucking mine! Do you understand Mom? IM GET TO MOL"
type input "These tits are fucking mine! Do you understand Mom?IM GET TO MOLE"
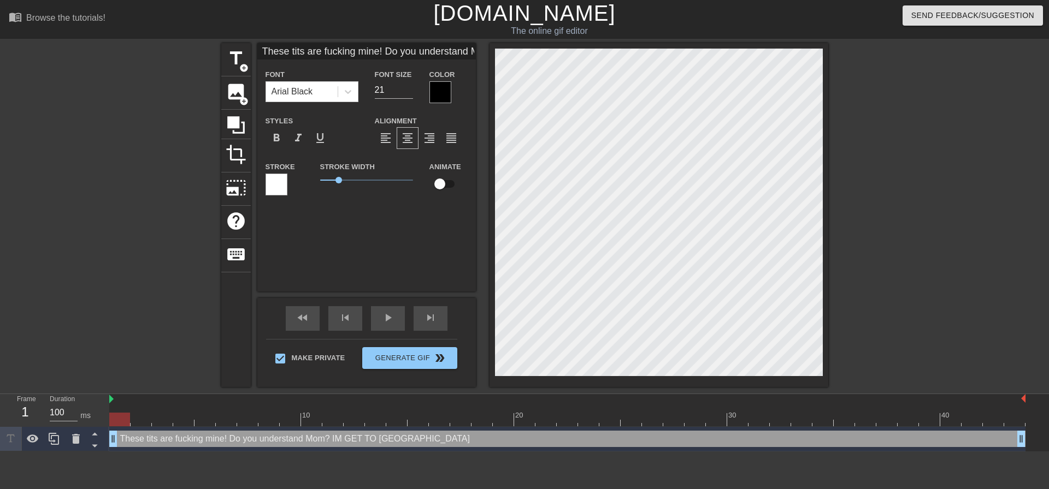
type textarea "These tits are fucking mine! Do you understand Mom? IM GET TO MOLE"
type input "These tits are fucking mine! Do you understand Mom?IM GET TO MOLES"
type textarea "These tits are fucking mine! Do you understand Mom? IM GET TO MOLES"
type input "These tits are fucking mine! Do you understand Mom?IM GET TO MOLEST"
type textarea "These tits are fucking mine! Do you understand Mom? IM GET TO MOLEST"
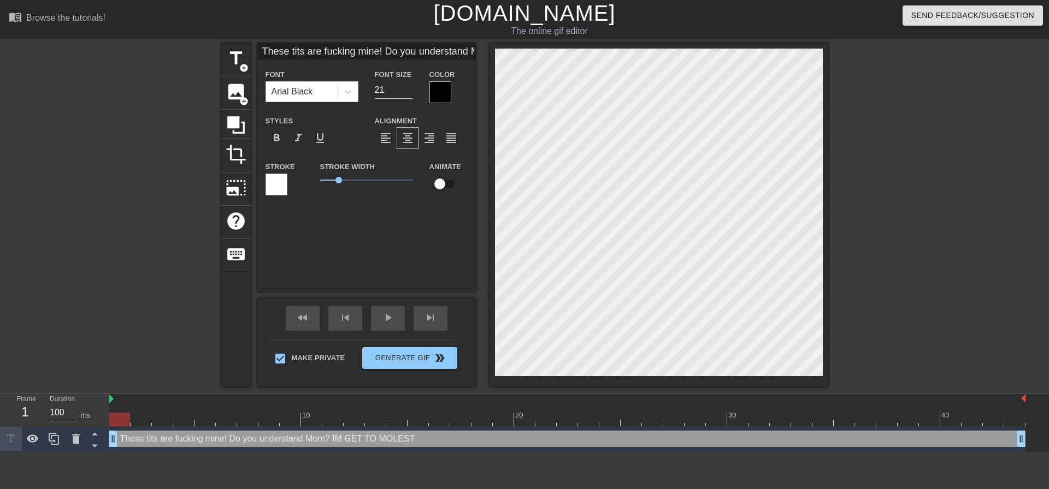
type input "These tits are fucking mine! Do you understand Mom?IM GET TO MOLEST"
type textarea "These tits are fucking mine! Do you understand Mom? IM GET TO MOLEST"
click at [934, 337] on div at bounding box center [923, 207] width 164 height 328
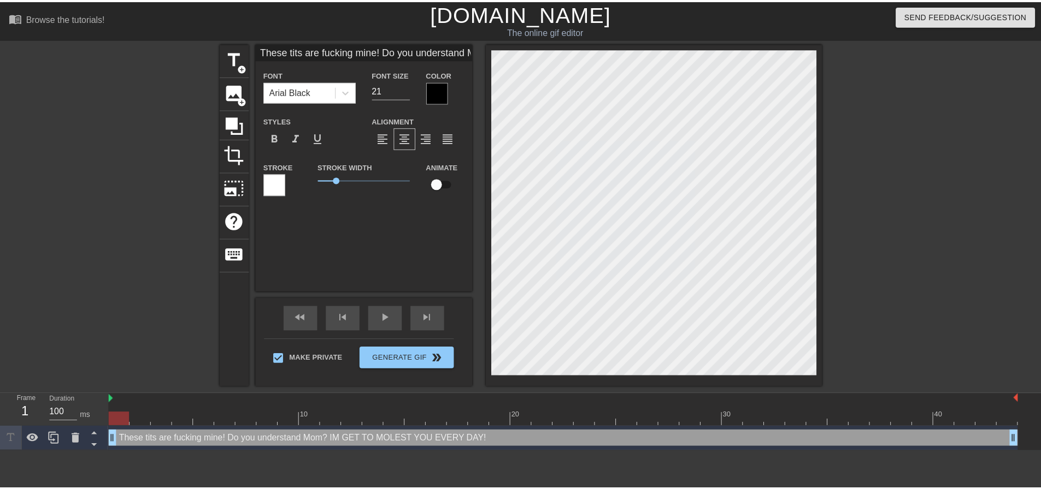
scroll to position [14, 2]
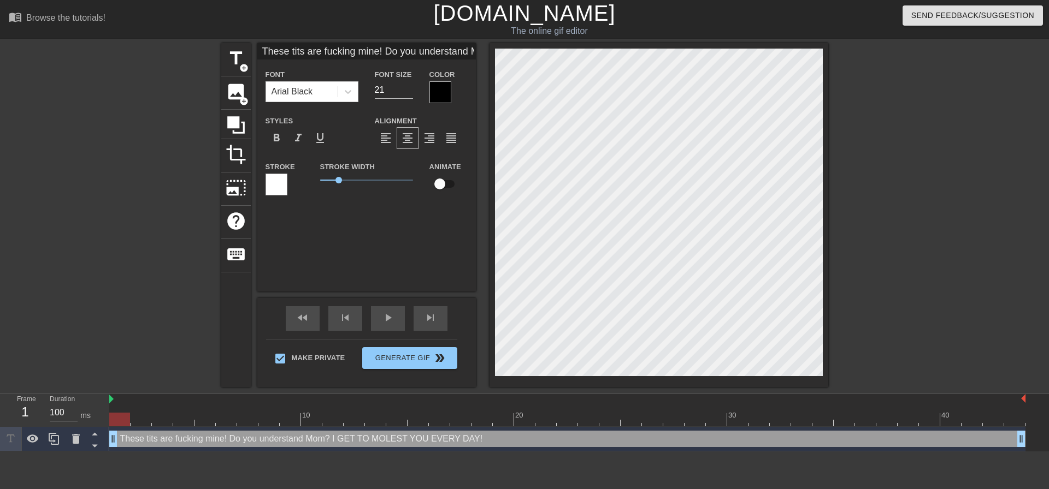
drag, startPoint x: 1048, startPoint y: 313, endPoint x: 1028, endPoint y: 304, distance: 22.5
click at [1040, 311] on div "title add_circle image add_circle crop photo_size_select_large help keyboard Th…" at bounding box center [524, 215] width 1049 height 344
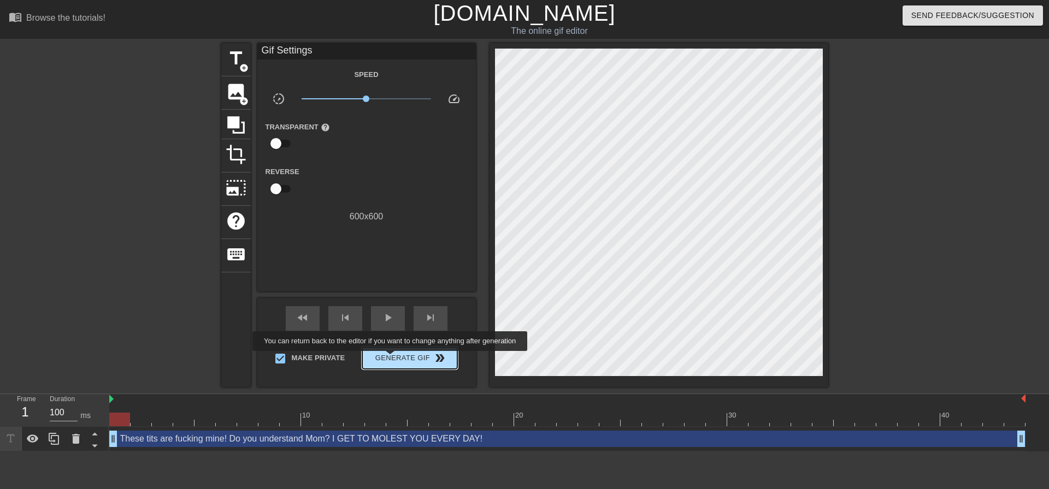
click at [391, 359] on span "Generate Gif double_arrow" at bounding box center [410, 358] width 86 height 13
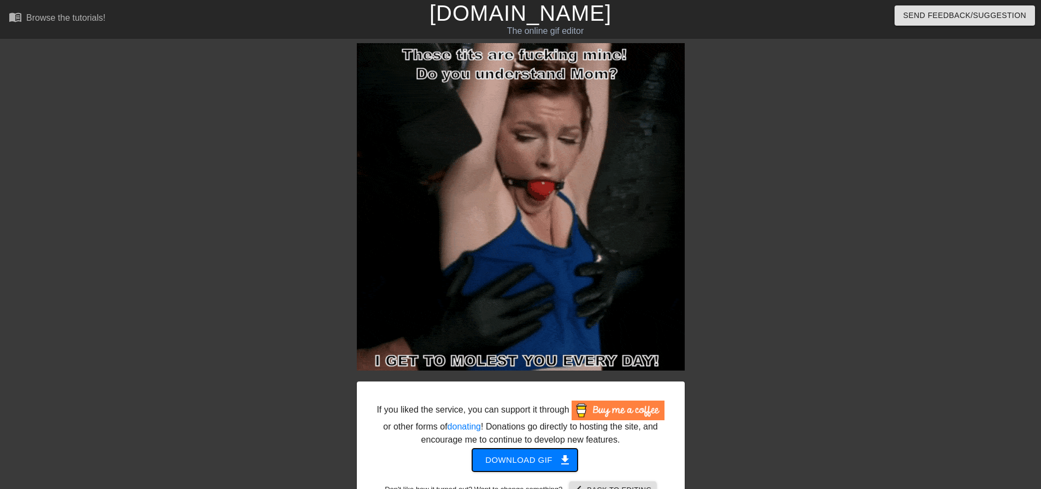
click at [500, 464] on span "Download gif get_app" at bounding box center [524, 460] width 79 height 14
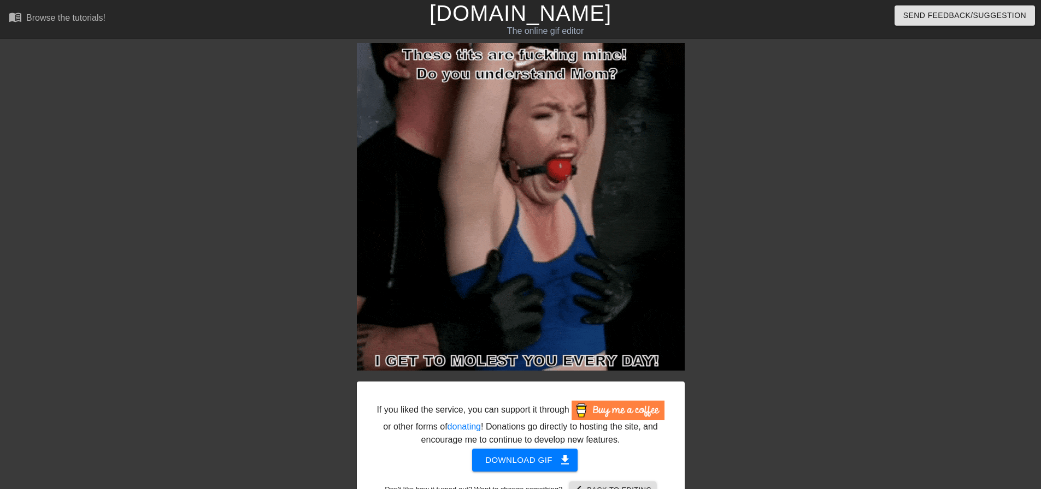
click at [786, 291] on div at bounding box center [780, 207] width 164 height 328
